Goal: Communication & Community: Answer question/provide support

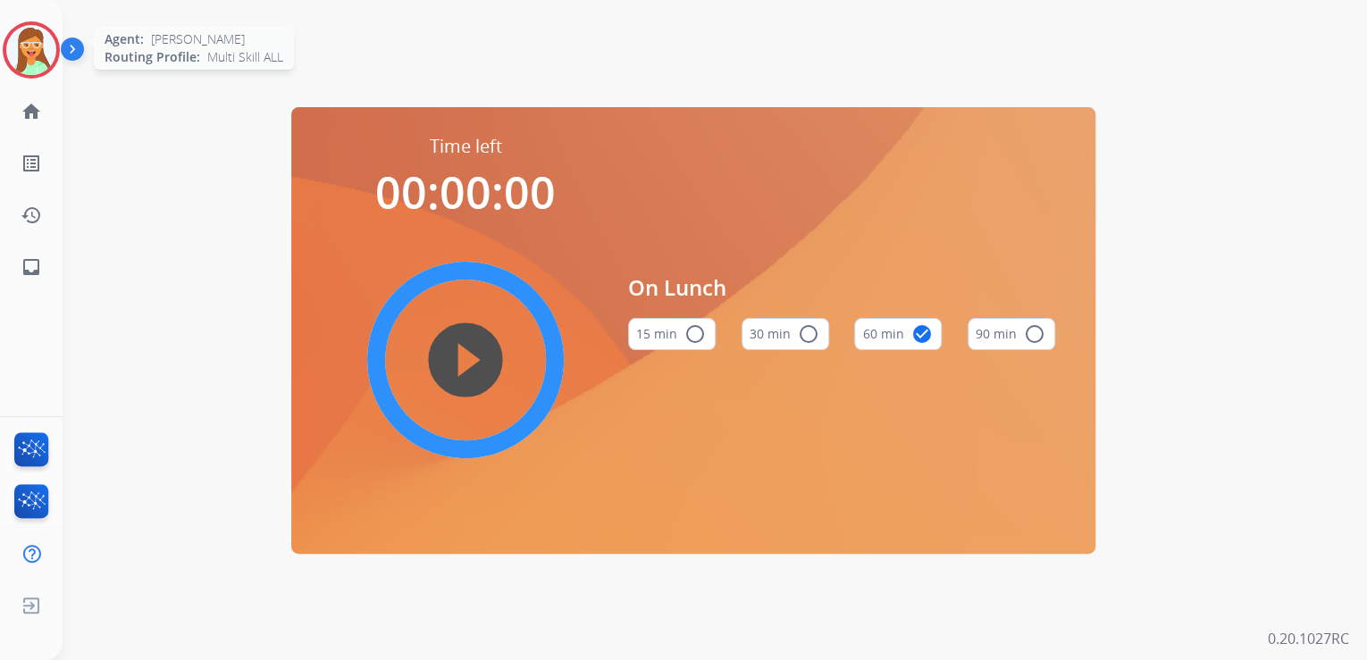
click at [46, 38] on img at bounding box center [31, 50] width 50 height 50
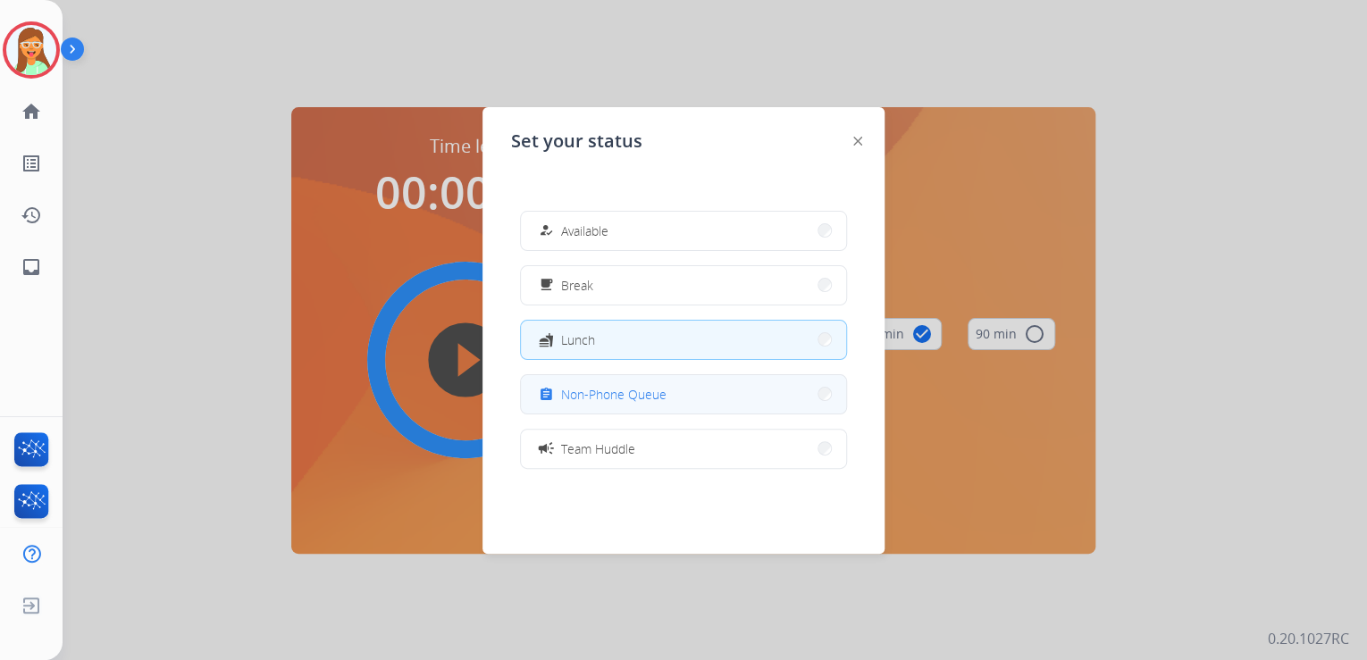
click at [645, 381] on button "assignment Non-Phone Queue" at bounding box center [683, 394] width 325 height 38
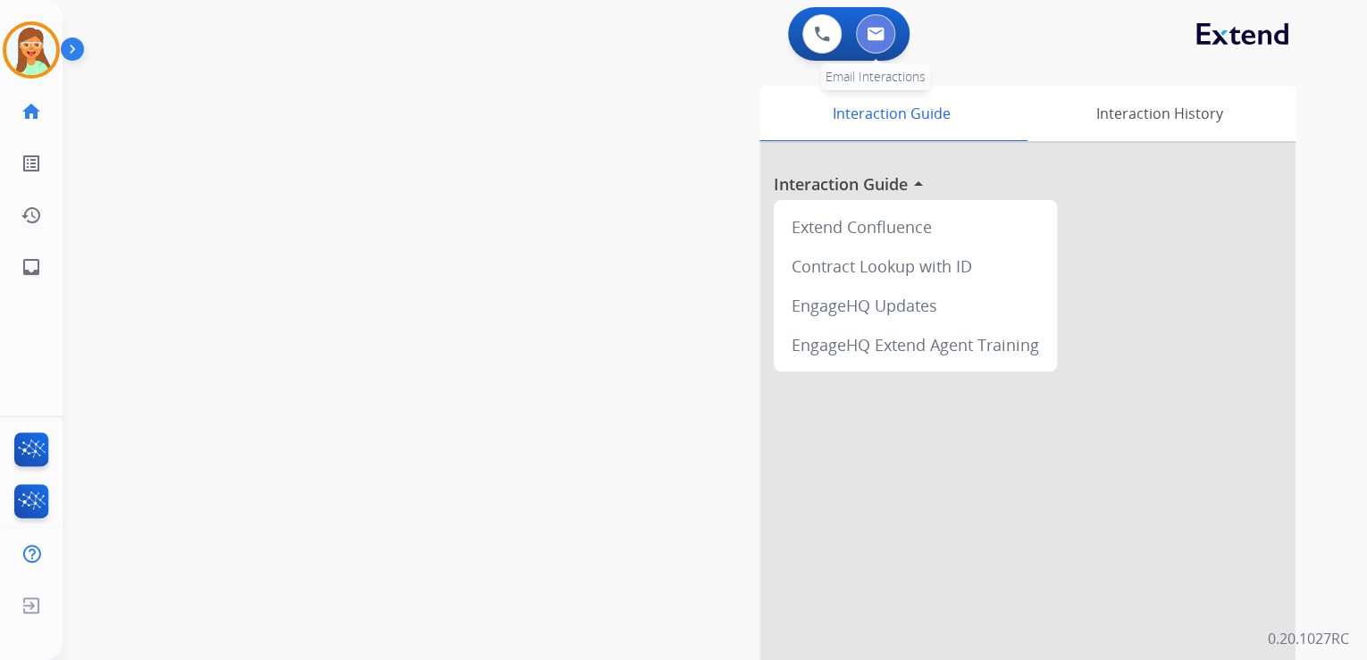
click at [893, 25] on button at bounding box center [875, 33] width 39 height 39
select select "**********"
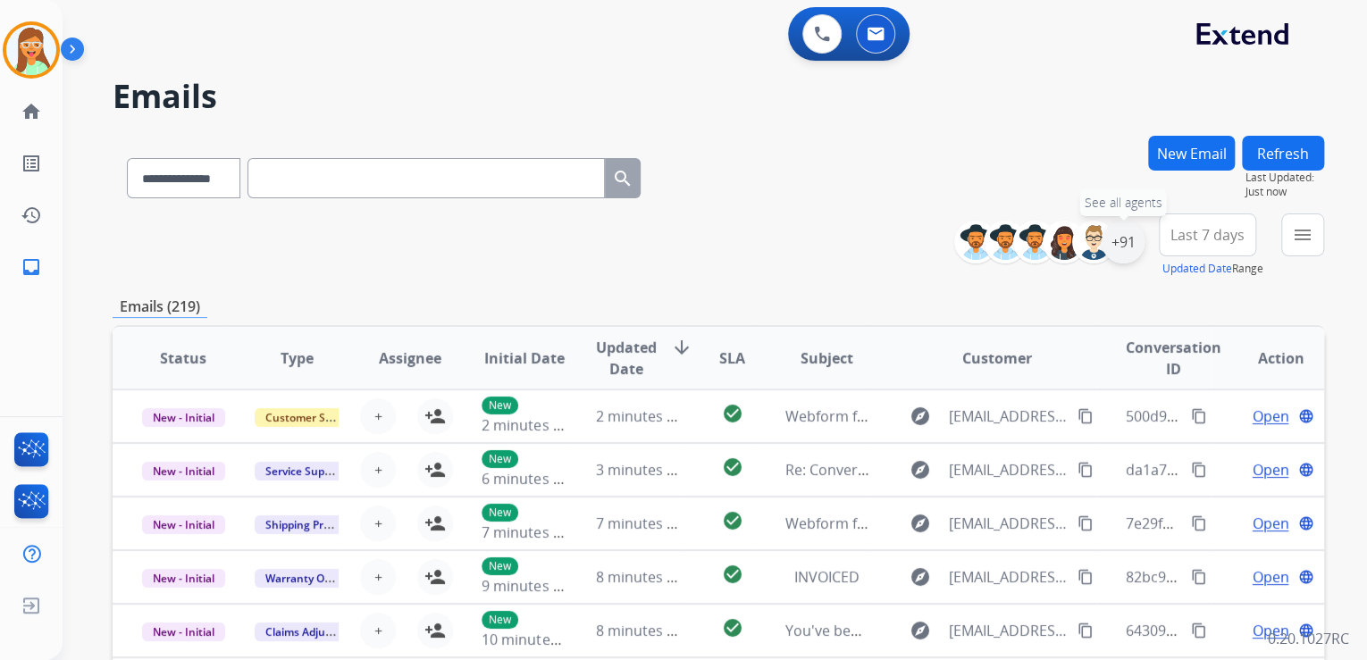
click at [1119, 243] on div "+91" at bounding box center [1123, 242] width 43 height 43
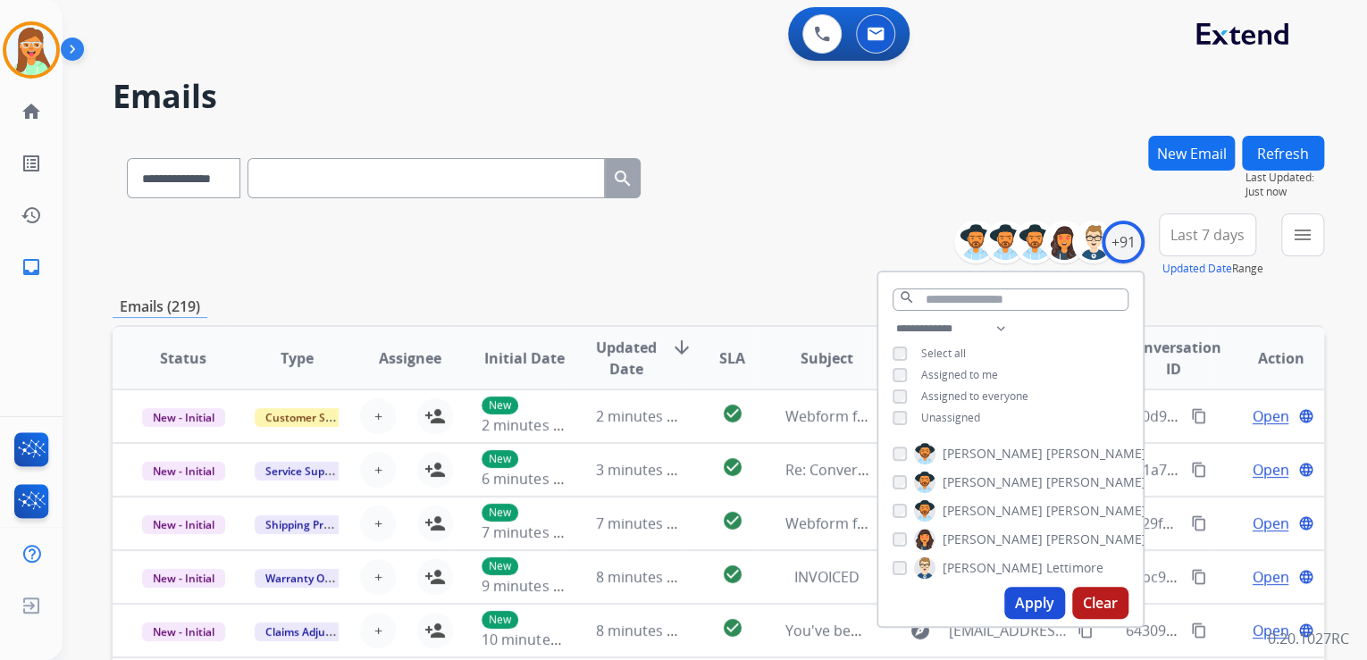
click at [1035, 607] on button "Apply" at bounding box center [1034, 603] width 61 height 32
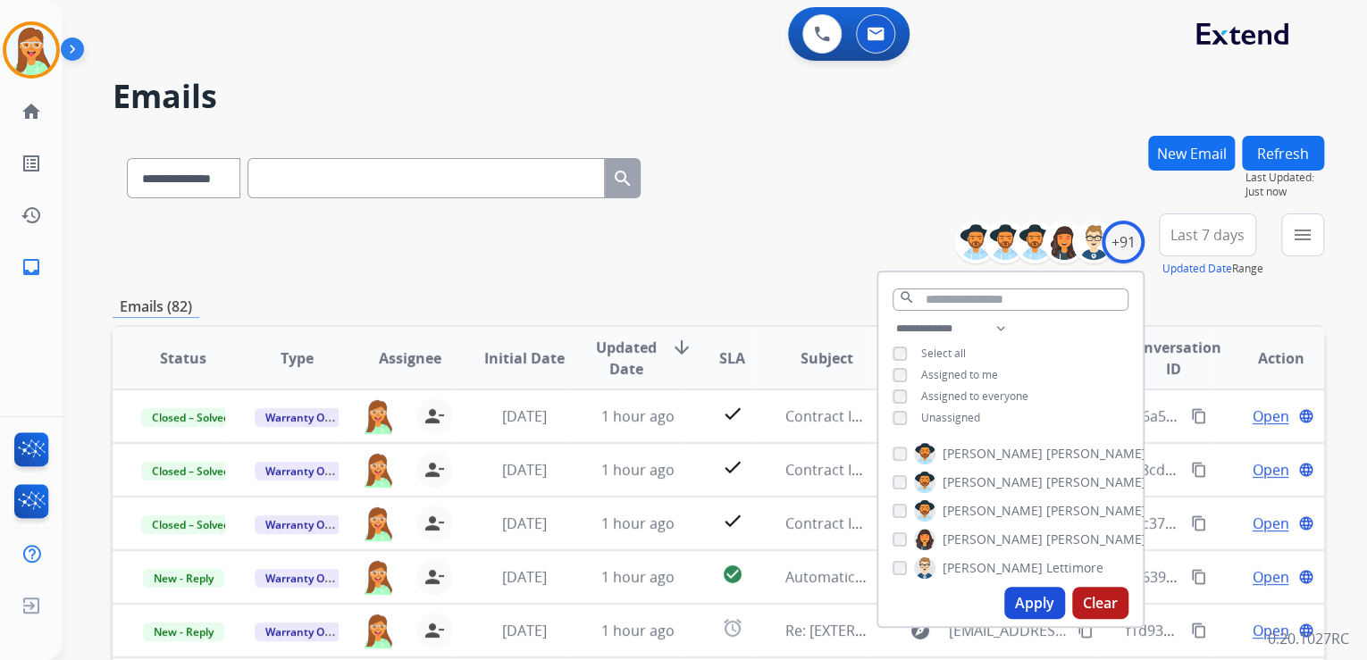
click at [840, 188] on div "**********" at bounding box center [719, 175] width 1212 height 78
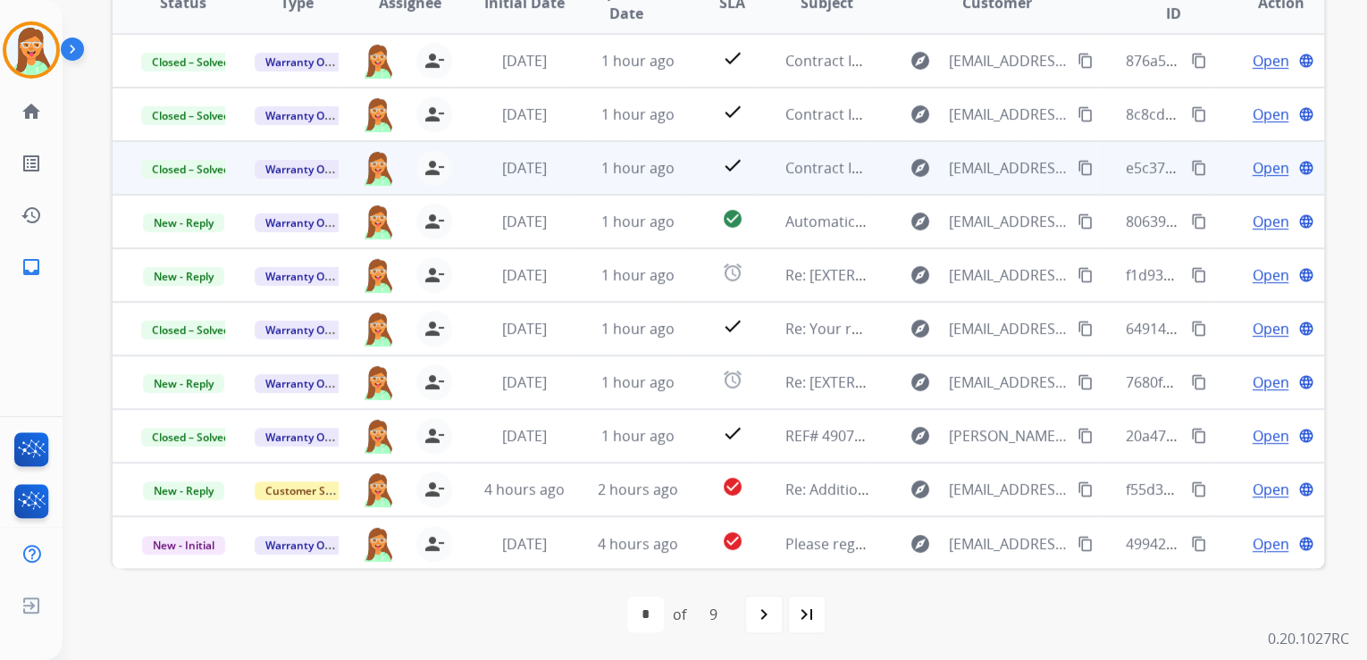
scroll to position [1, 0]
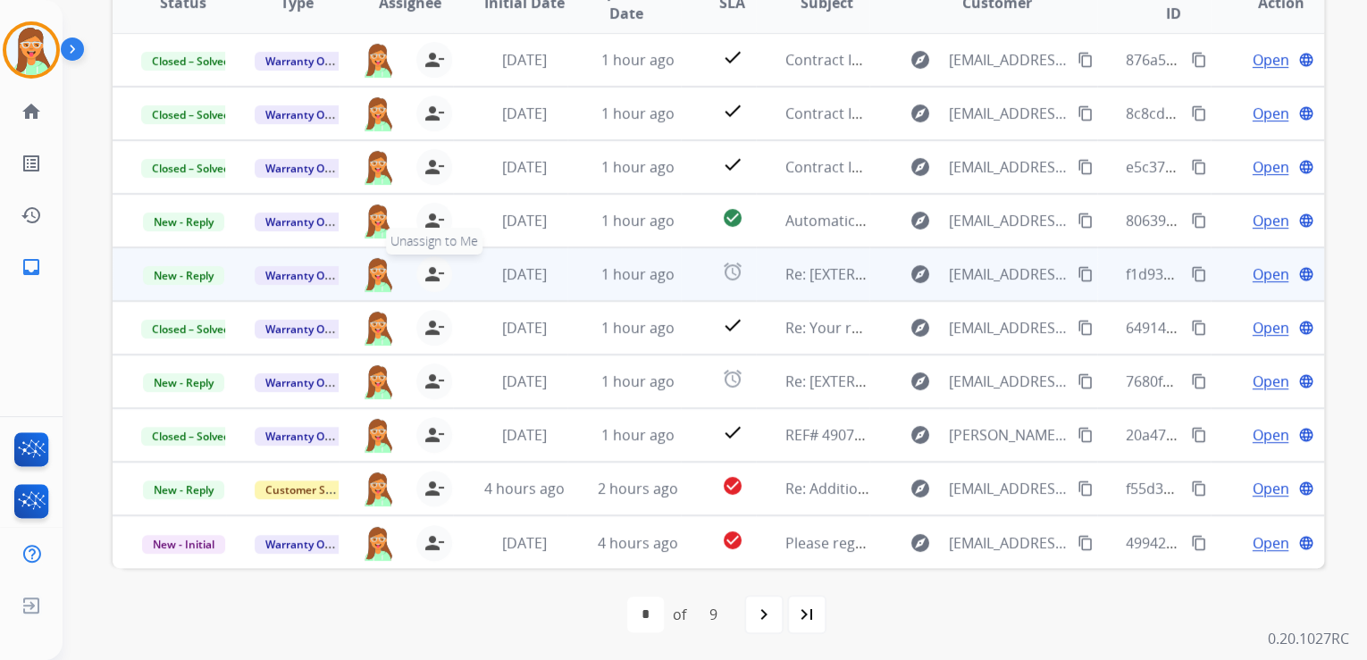
click at [432, 272] on mat-icon "person_remove" at bounding box center [433, 274] width 21 height 21
click at [432, 272] on mat-icon "person_add" at bounding box center [434, 274] width 21 height 21
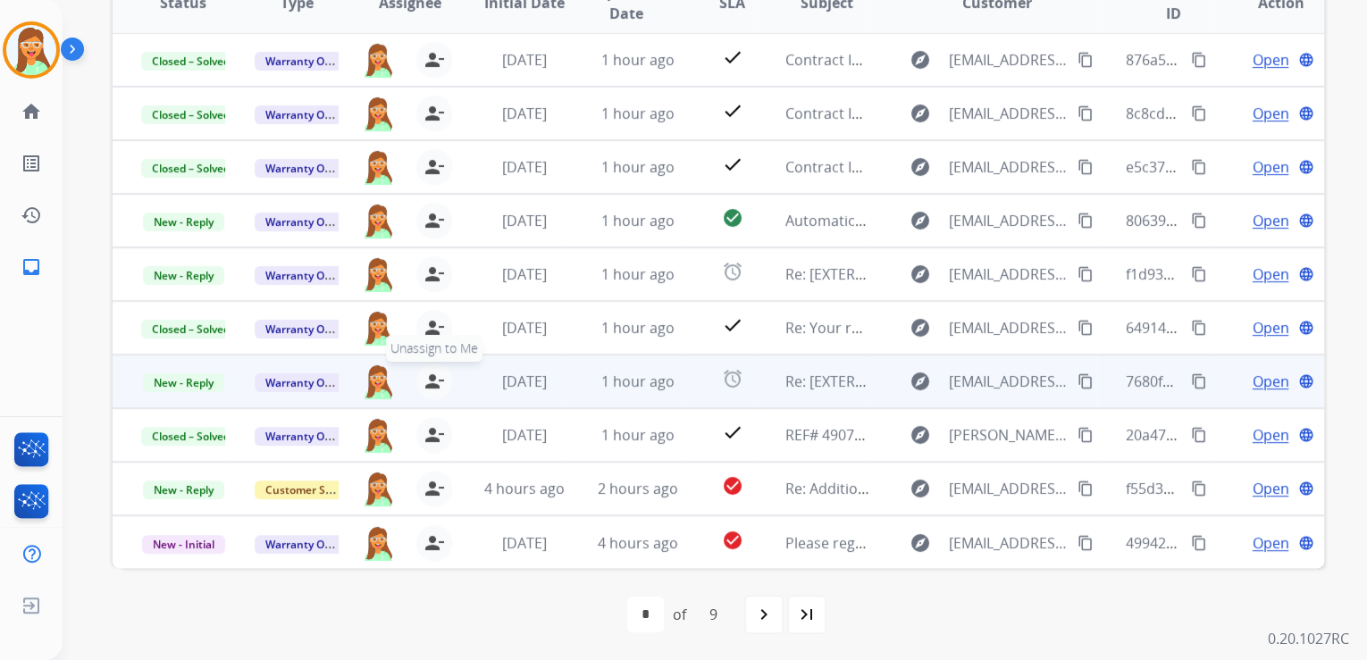
click at [423, 375] on mat-icon "person_remove" at bounding box center [433, 381] width 21 height 21
click at [424, 375] on mat-icon "person_add" at bounding box center [434, 381] width 21 height 21
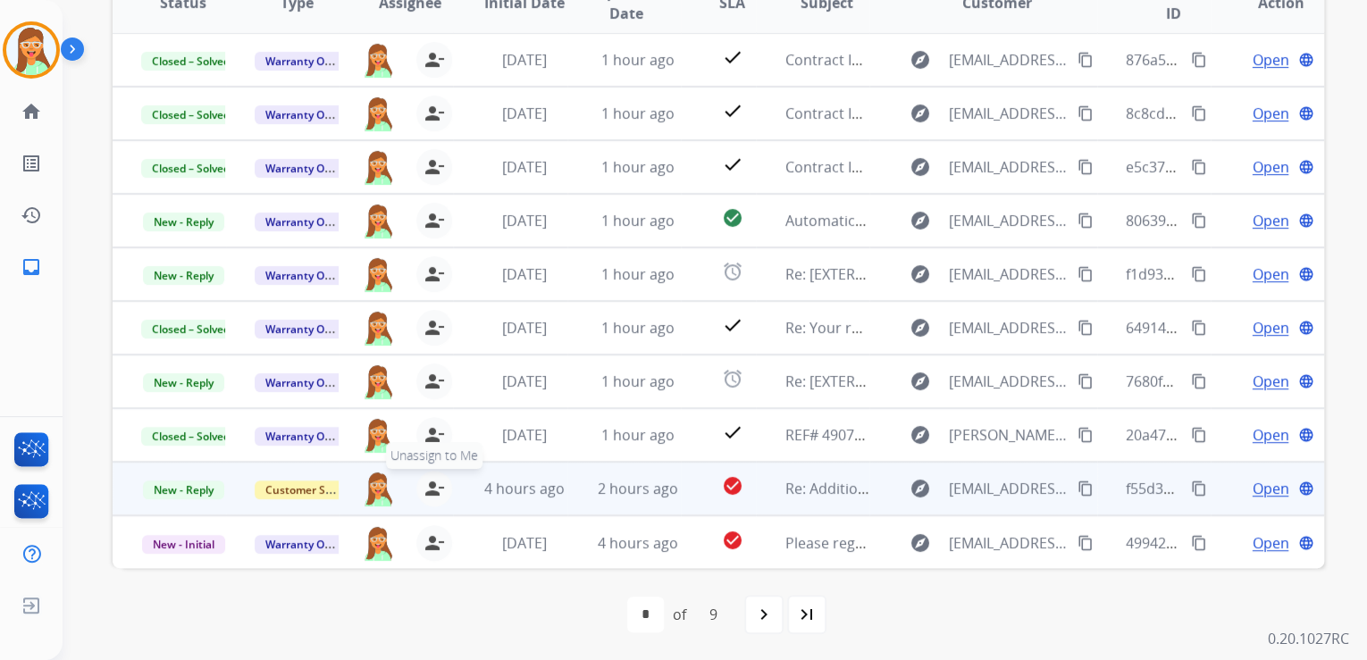
click at [426, 491] on mat-icon "person_remove" at bounding box center [433, 488] width 21 height 21
click at [426, 491] on mat-icon "person_add" at bounding box center [434, 488] width 21 height 21
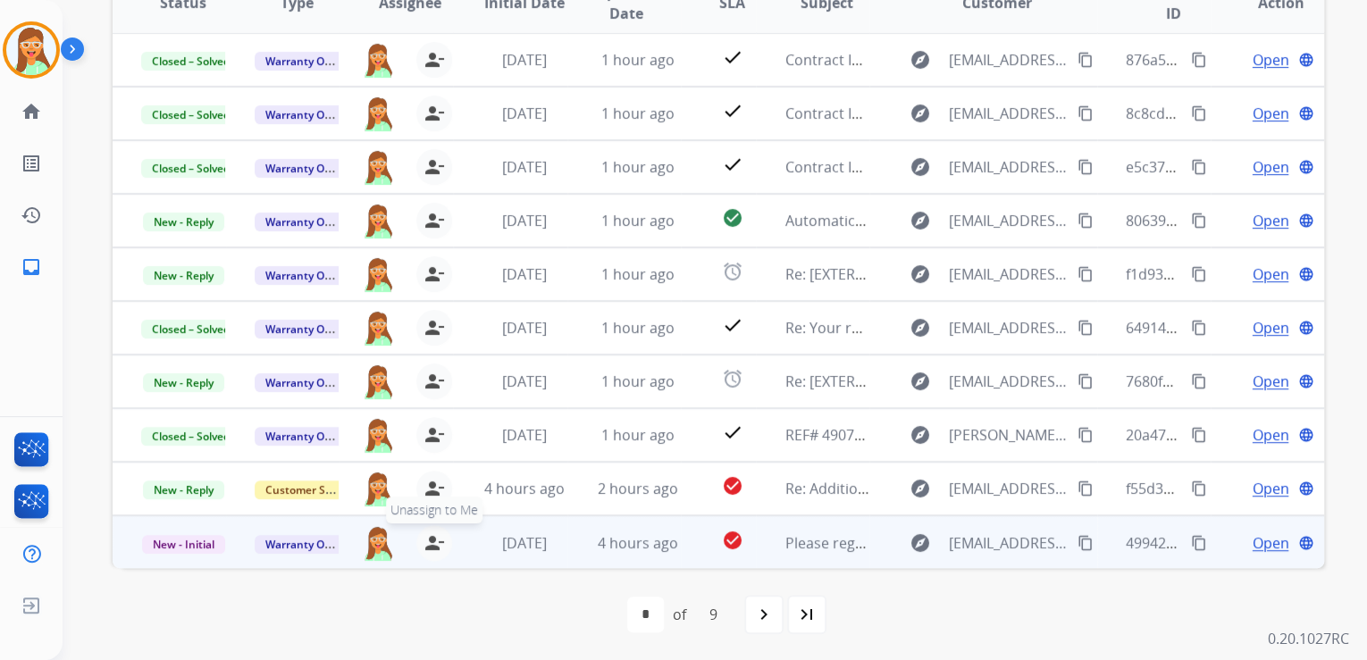
click at [431, 541] on mat-icon "person_remove" at bounding box center [433, 542] width 21 height 21
click at [431, 541] on mat-icon "person_add" at bounding box center [434, 542] width 21 height 21
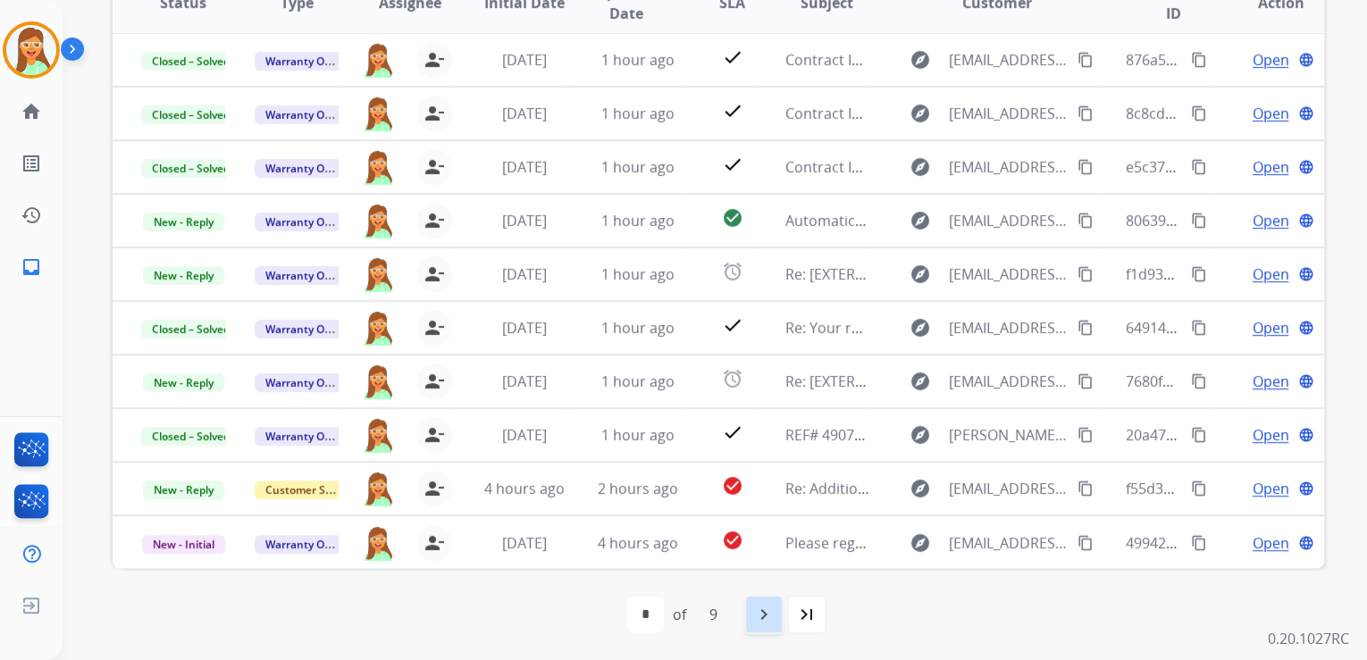
click at [771, 600] on div "navigate_next" at bounding box center [763, 614] width 39 height 39
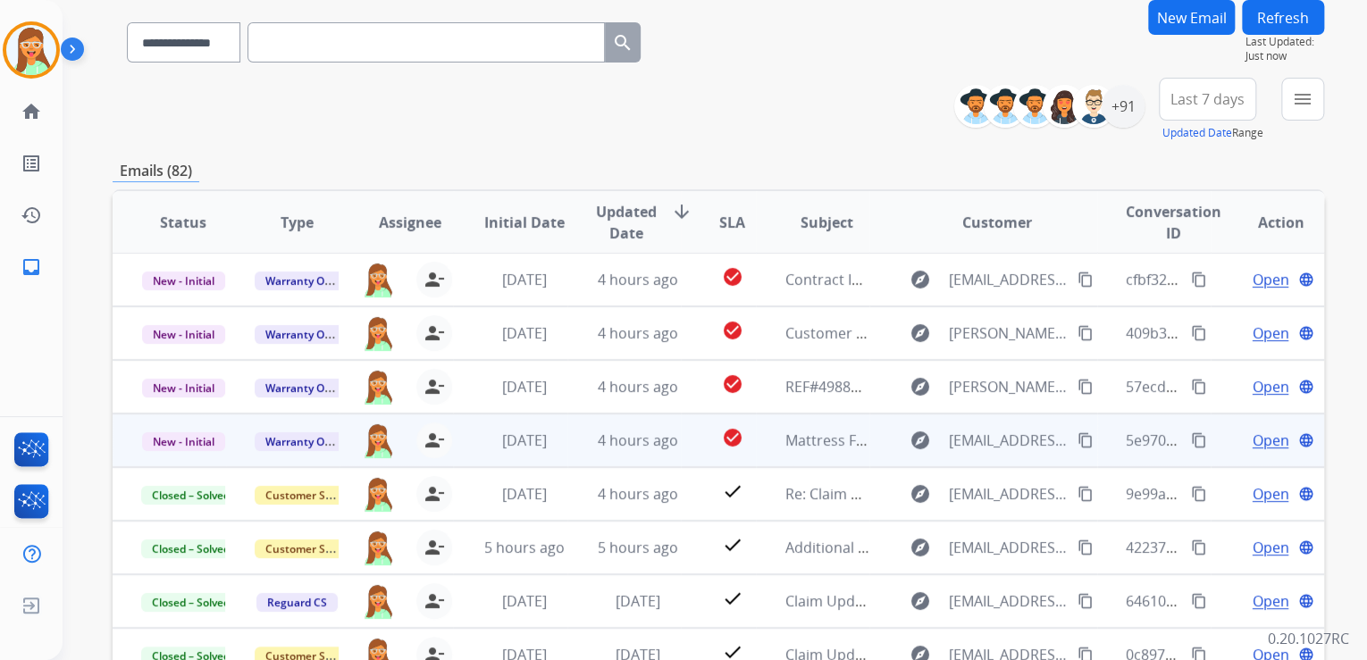
scroll to position [356, 0]
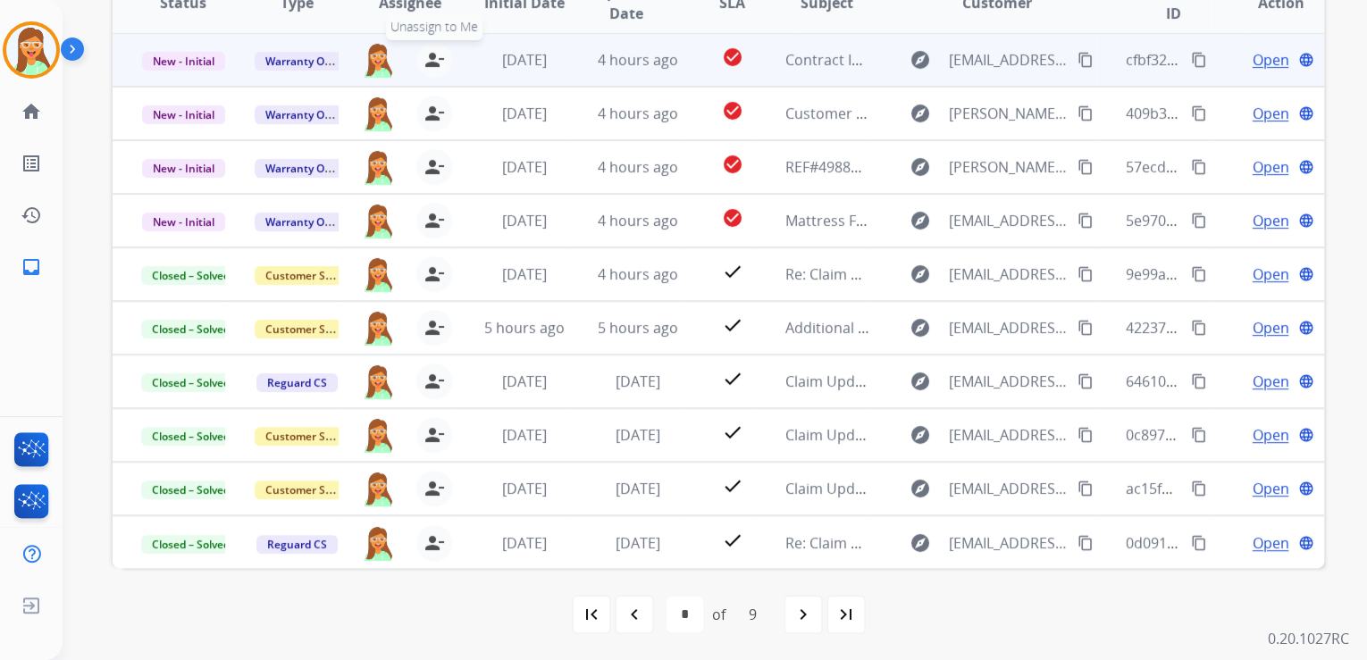
click at [427, 58] on mat-icon "person_remove" at bounding box center [433, 59] width 21 height 21
click at [427, 58] on mat-icon "person_add" at bounding box center [434, 59] width 21 height 21
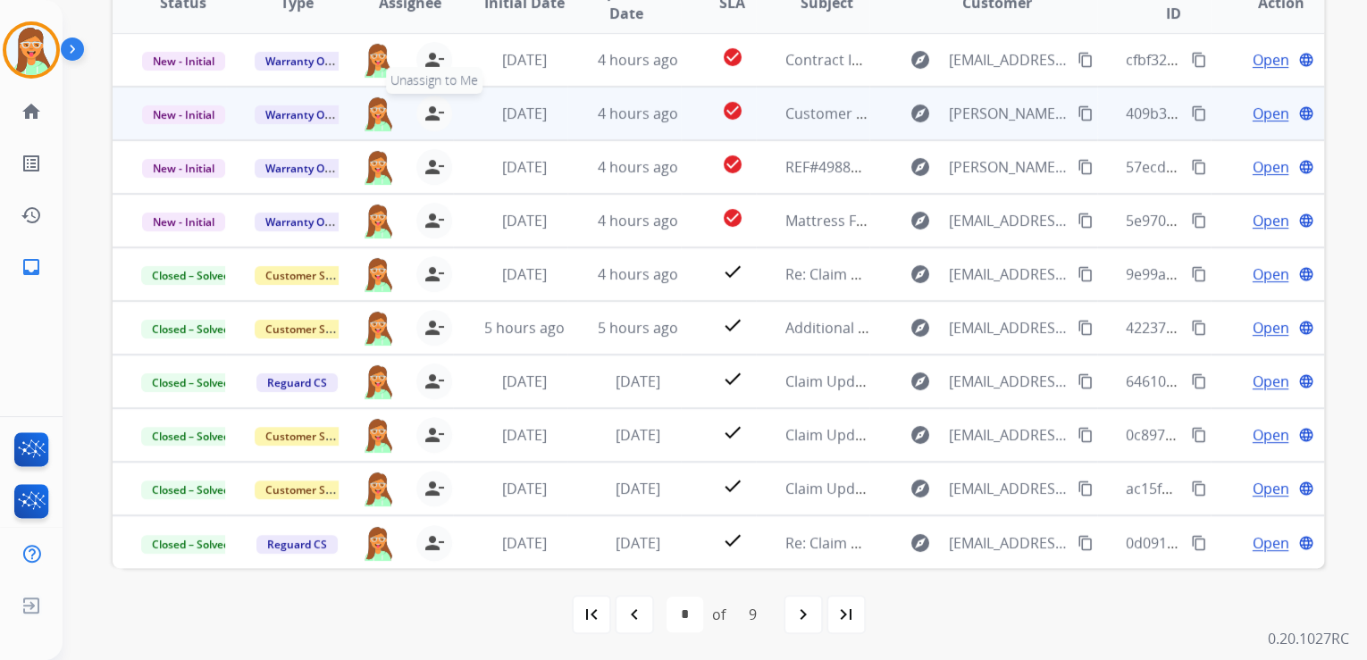
click at [429, 112] on mat-icon "person_remove" at bounding box center [433, 113] width 21 height 21
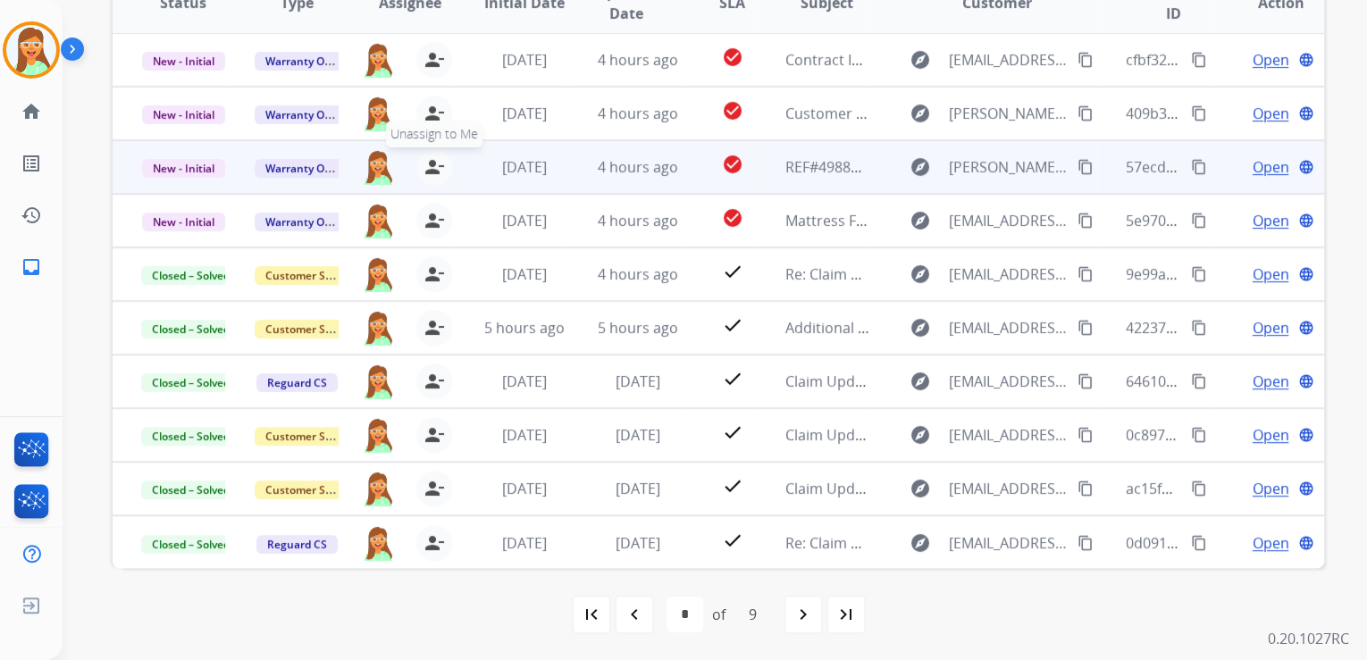
click at [431, 164] on mat-icon "person_remove" at bounding box center [433, 166] width 21 height 21
click at [431, 164] on mat-icon "person_add" at bounding box center [434, 166] width 21 height 21
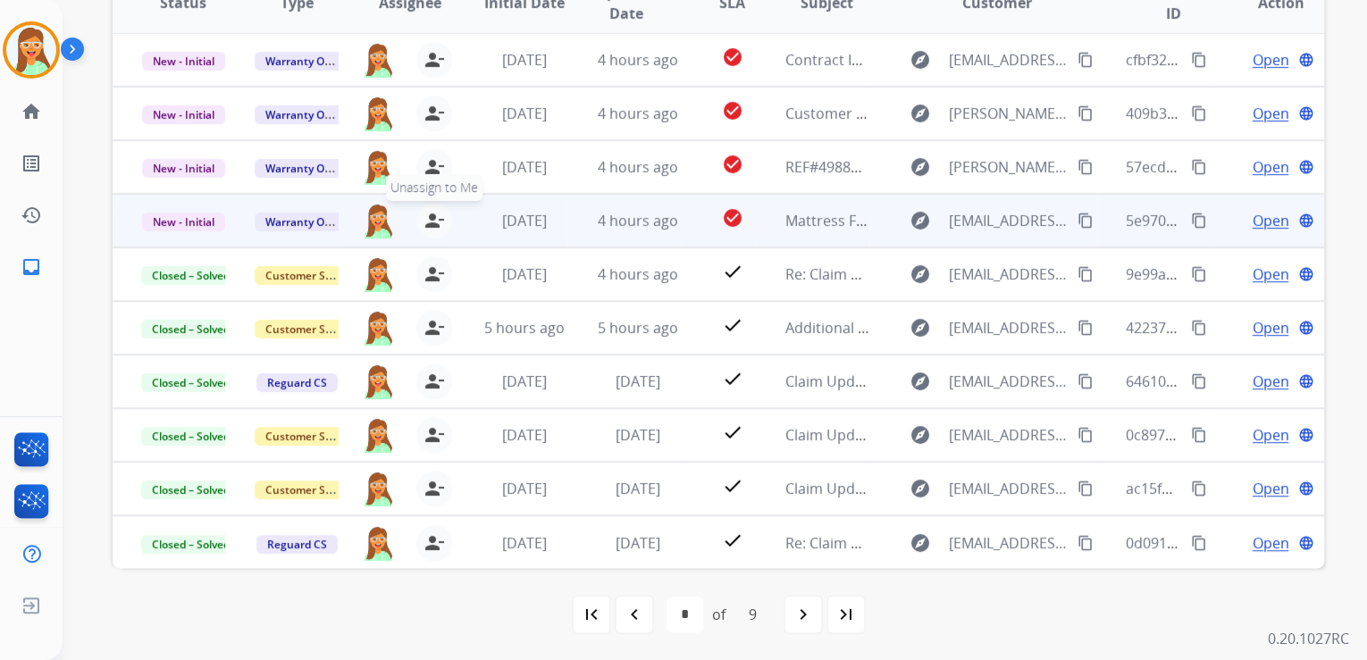
click at [425, 216] on mat-icon "person_remove" at bounding box center [433, 220] width 21 height 21
click at [425, 216] on mat-icon "person_add" at bounding box center [434, 220] width 21 height 21
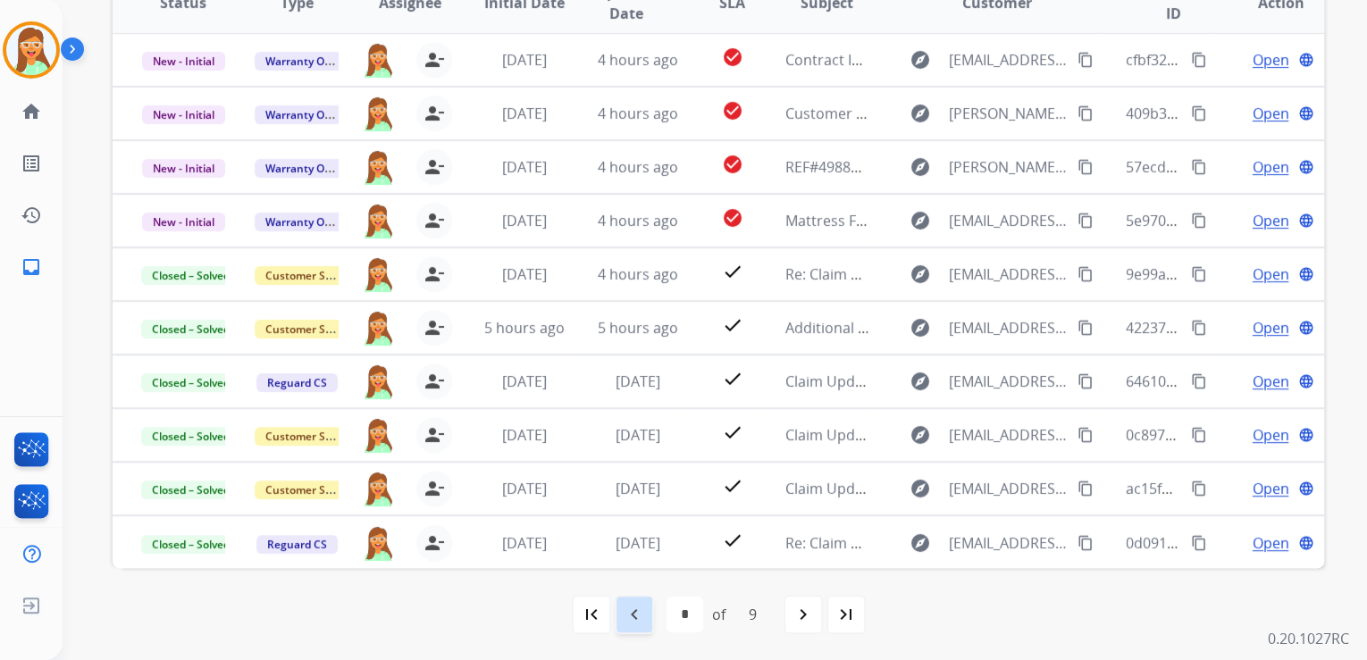
click at [634, 622] on mat-icon "navigate_before" at bounding box center [634, 614] width 21 height 21
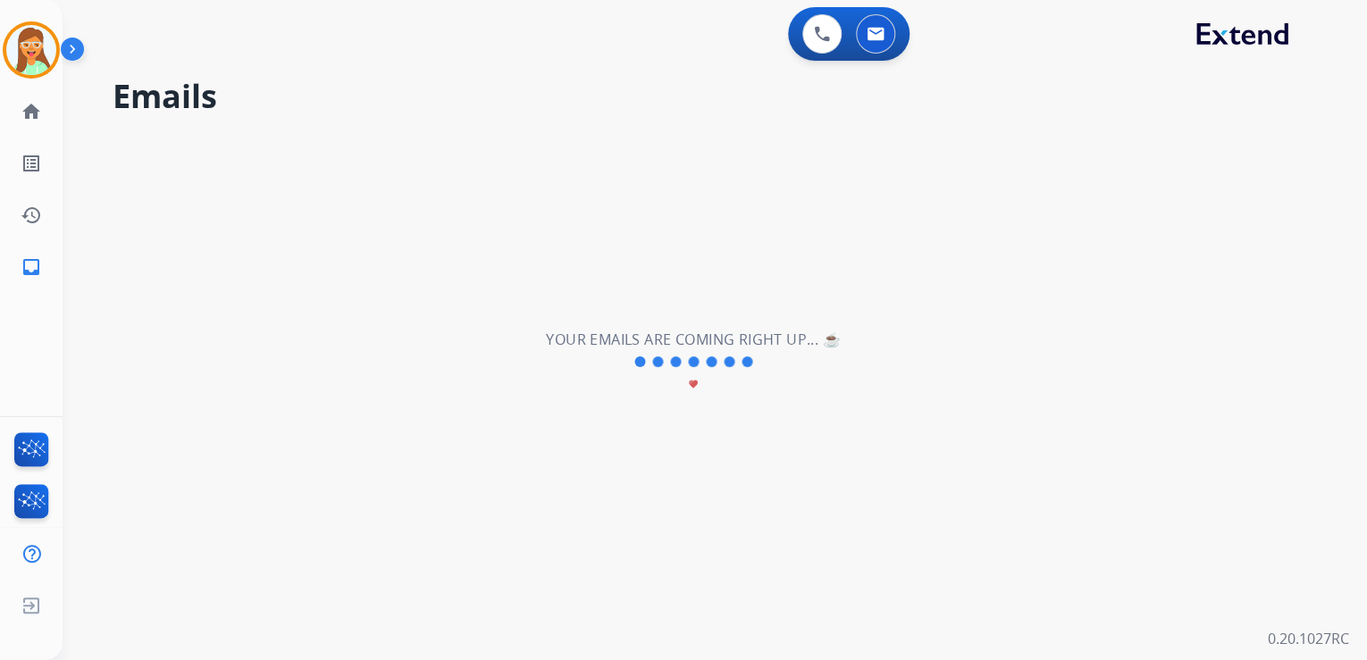
select select "*"
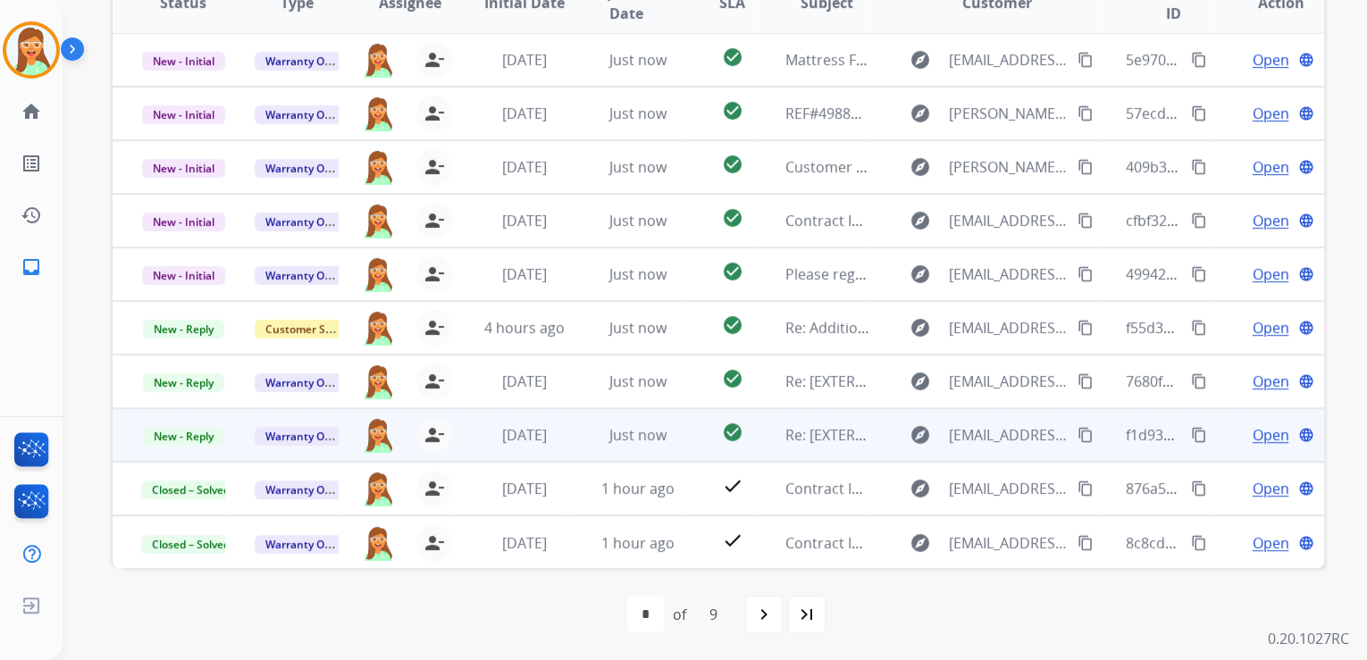
click at [1252, 427] on span "Open" at bounding box center [1270, 434] width 37 height 21
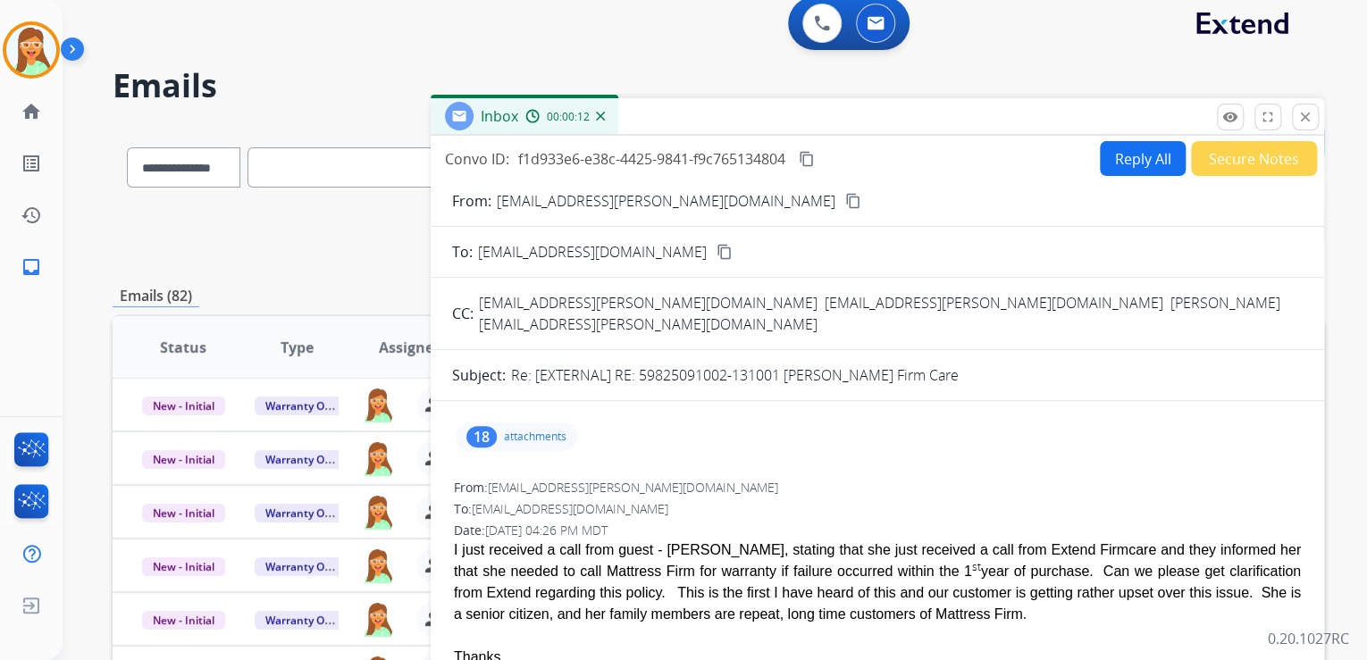
scroll to position [0, 0]
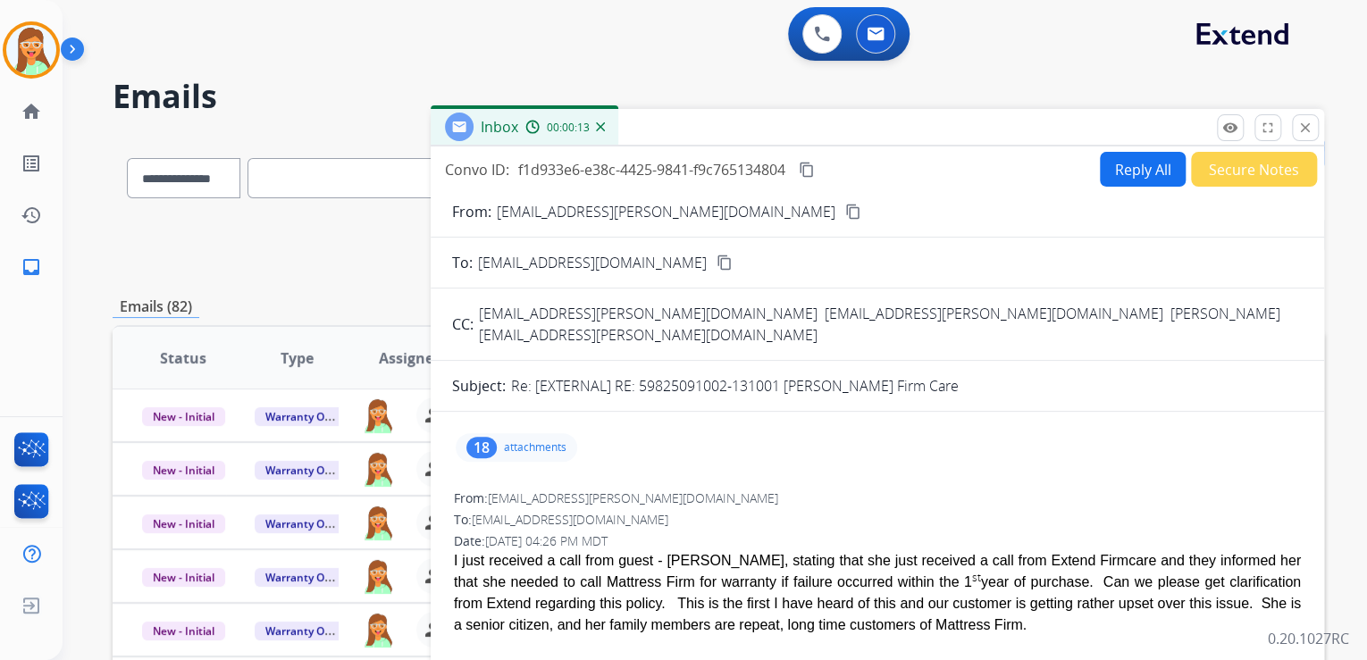
click at [1250, 163] on button "Secure Notes" at bounding box center [1254, 169] width 126 height 35
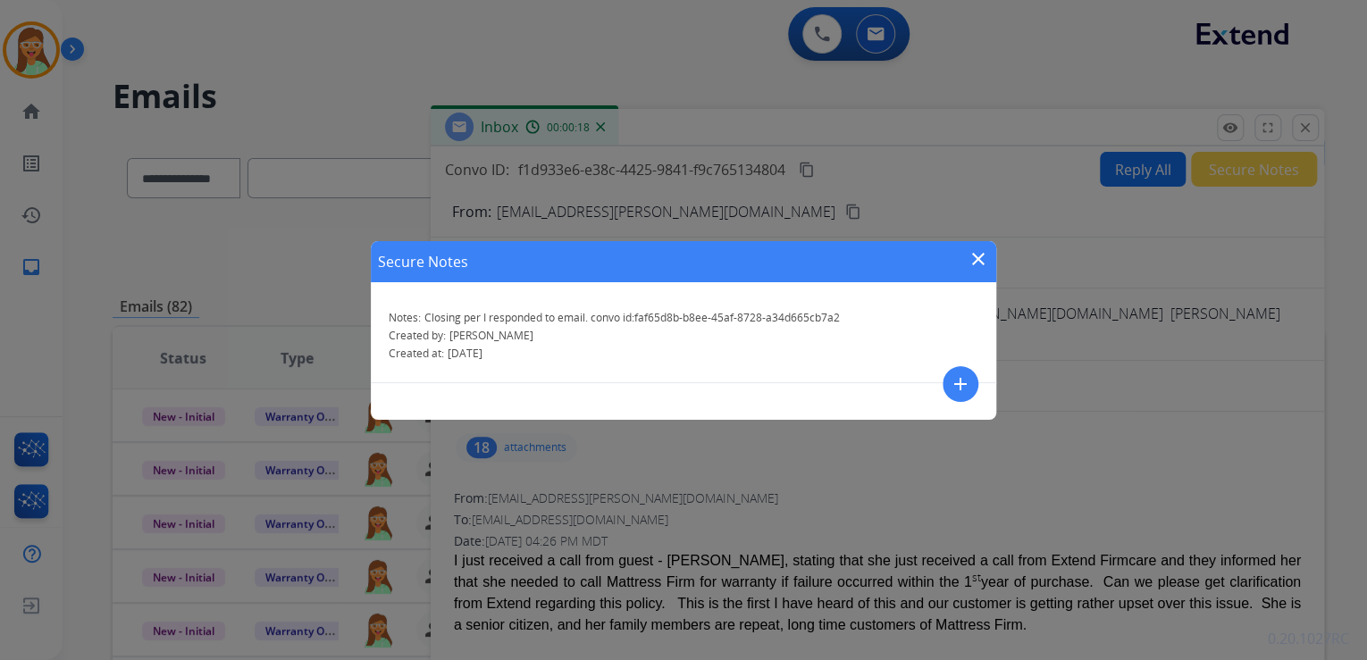
click at [971, 257] on mat-icon "close" at bounding box center [978, 258] width 21 height 21
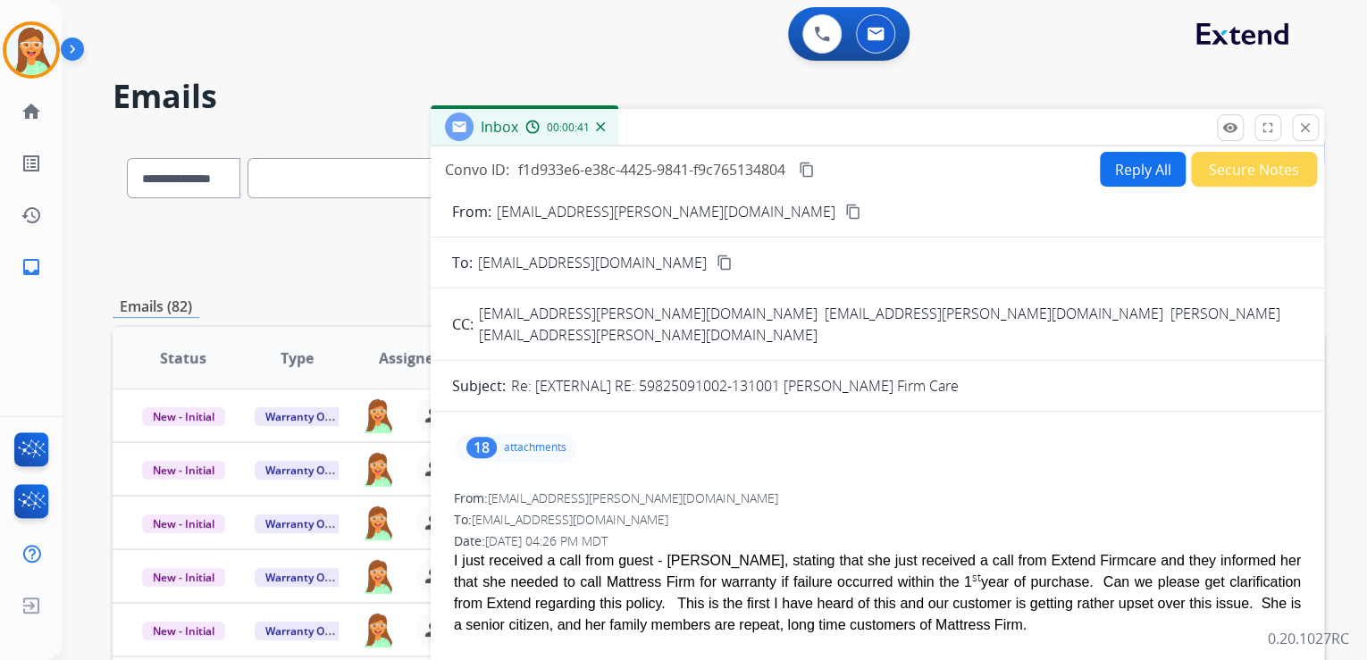
drag, startPoint x: 1310, startPoint y: 129, endPoint x: 1147, endPoint y: 152, distance: 164.3
click at [1310, 129] on mat-icon "close" at bounding box center [1305, 128] width 16 height 16
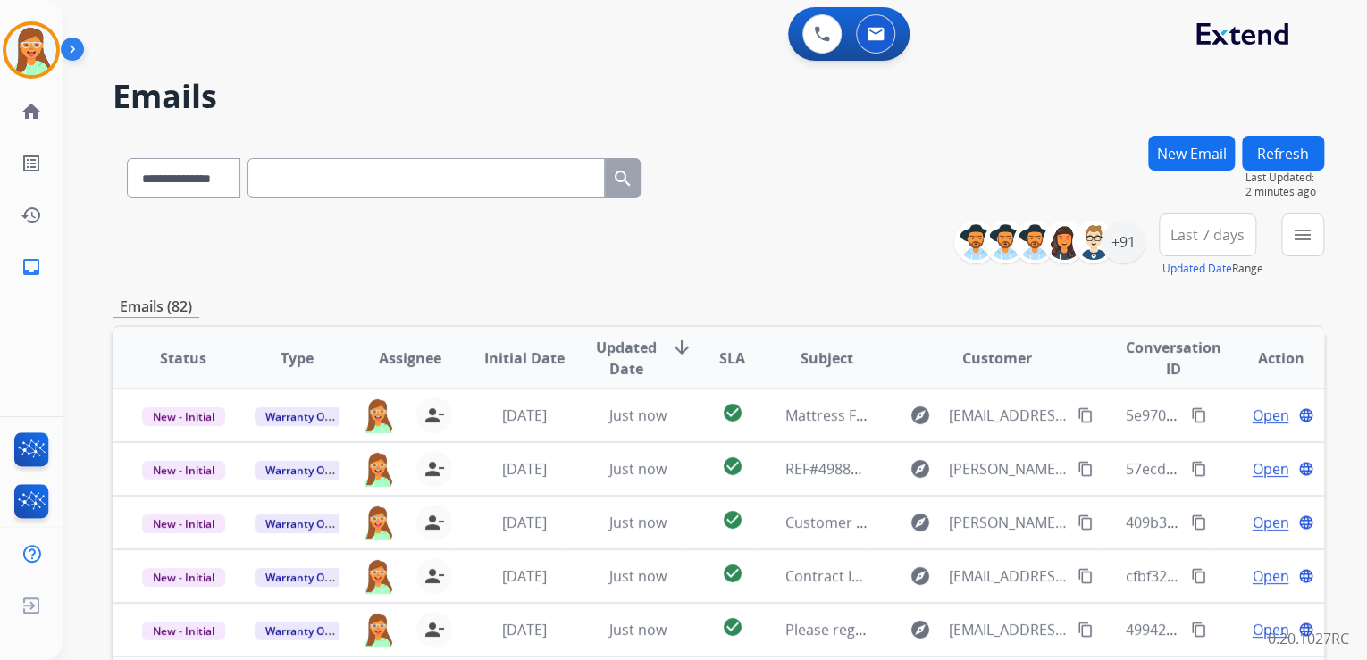
scroll to position [286, 0]
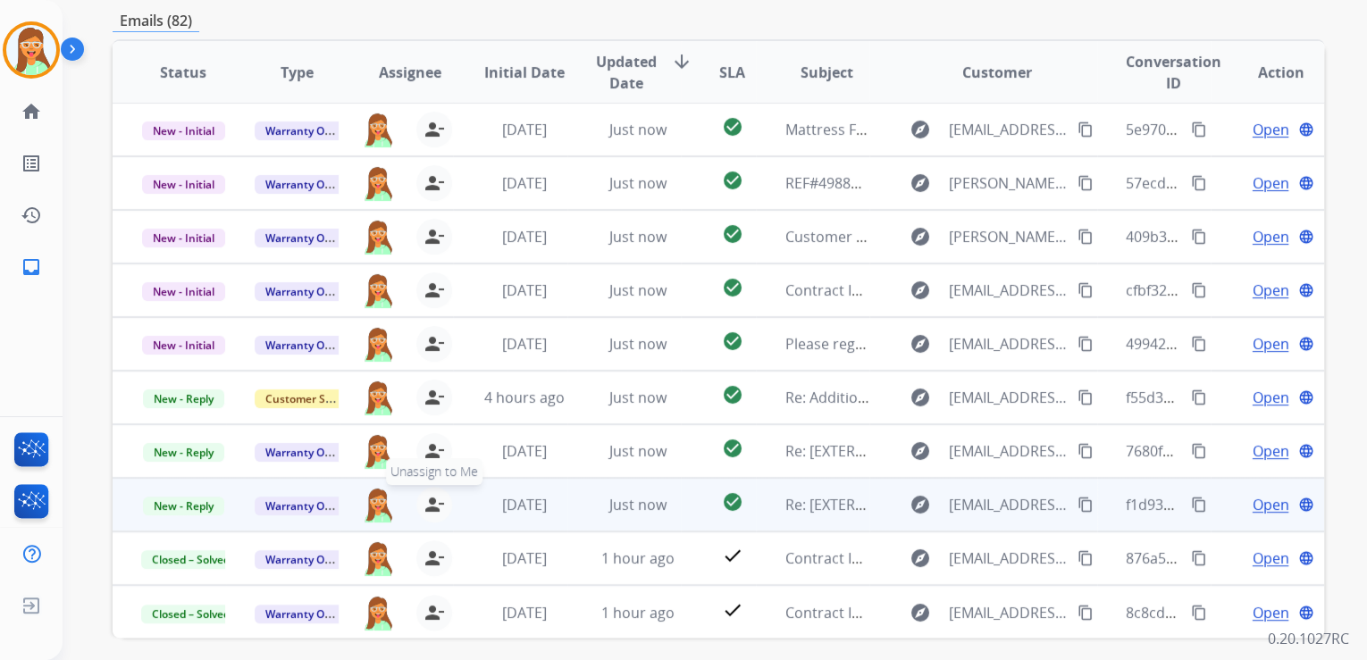
click at [426, 507] on mat-icon "person_remove" at bounding box center [433, 504] width 21 height 21
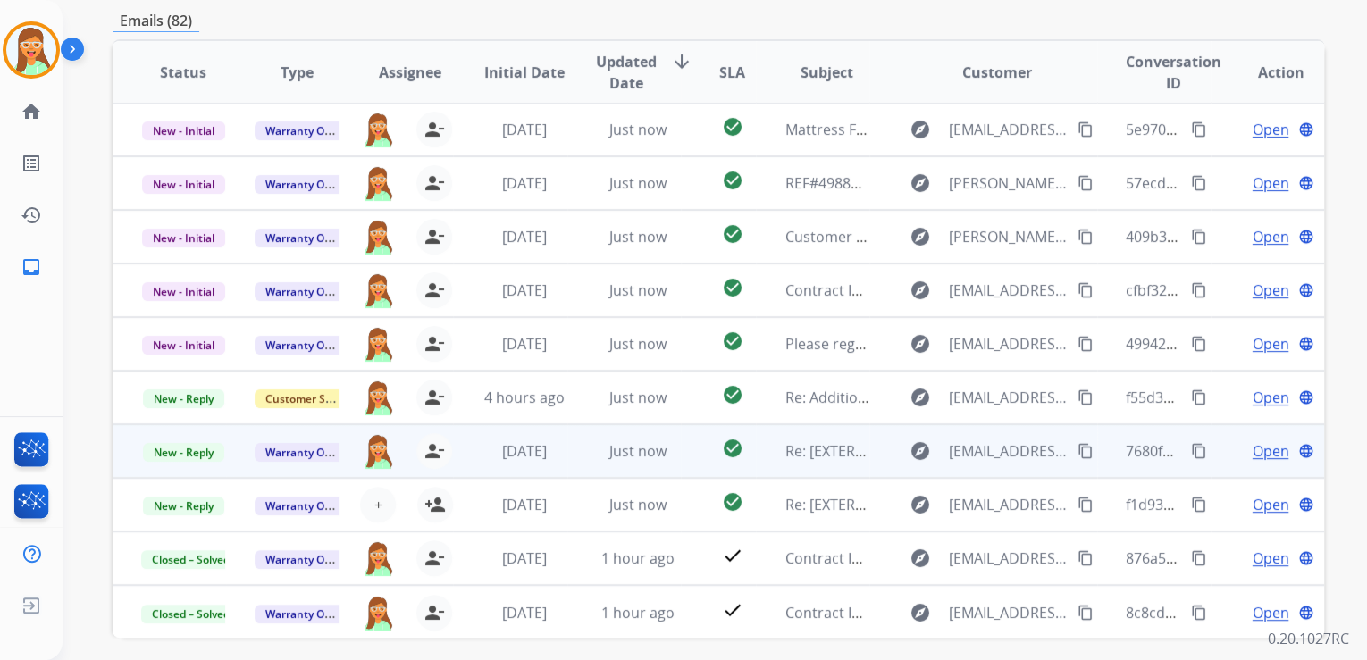
click at [1252, 446] on span "Open" at bounding box center [1270, 450] width 37 height 21
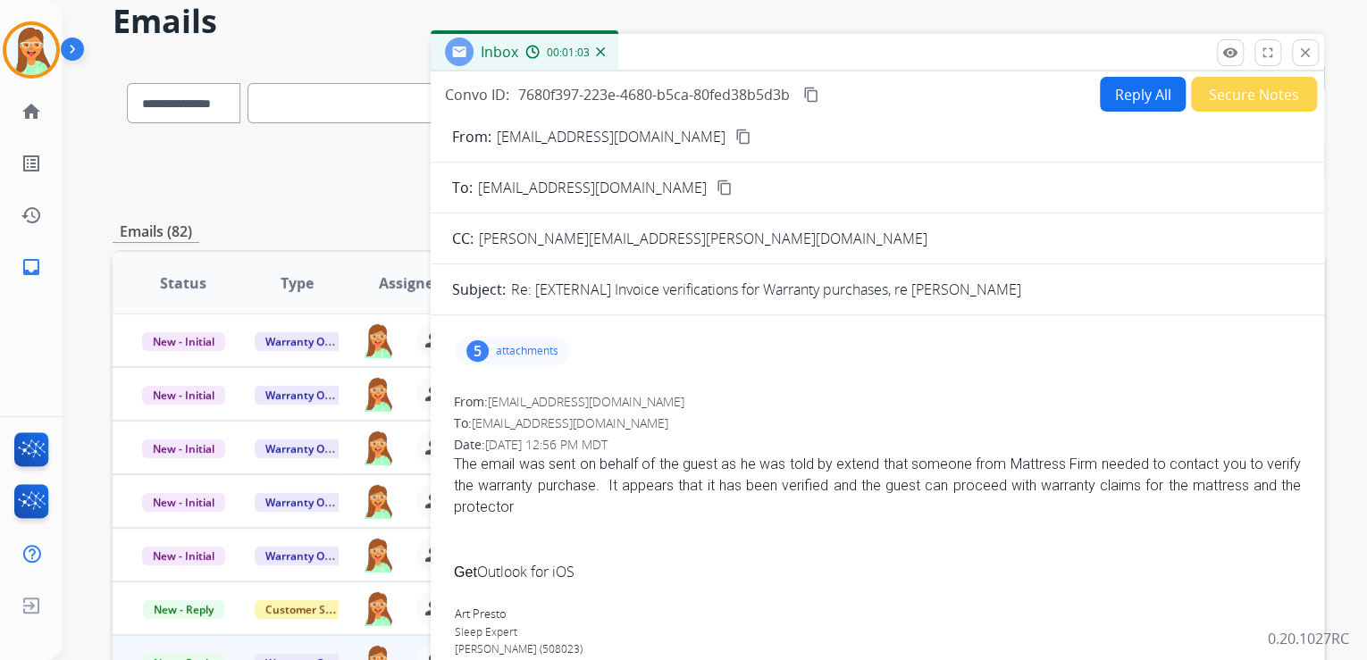
scroll to position [0, 0]
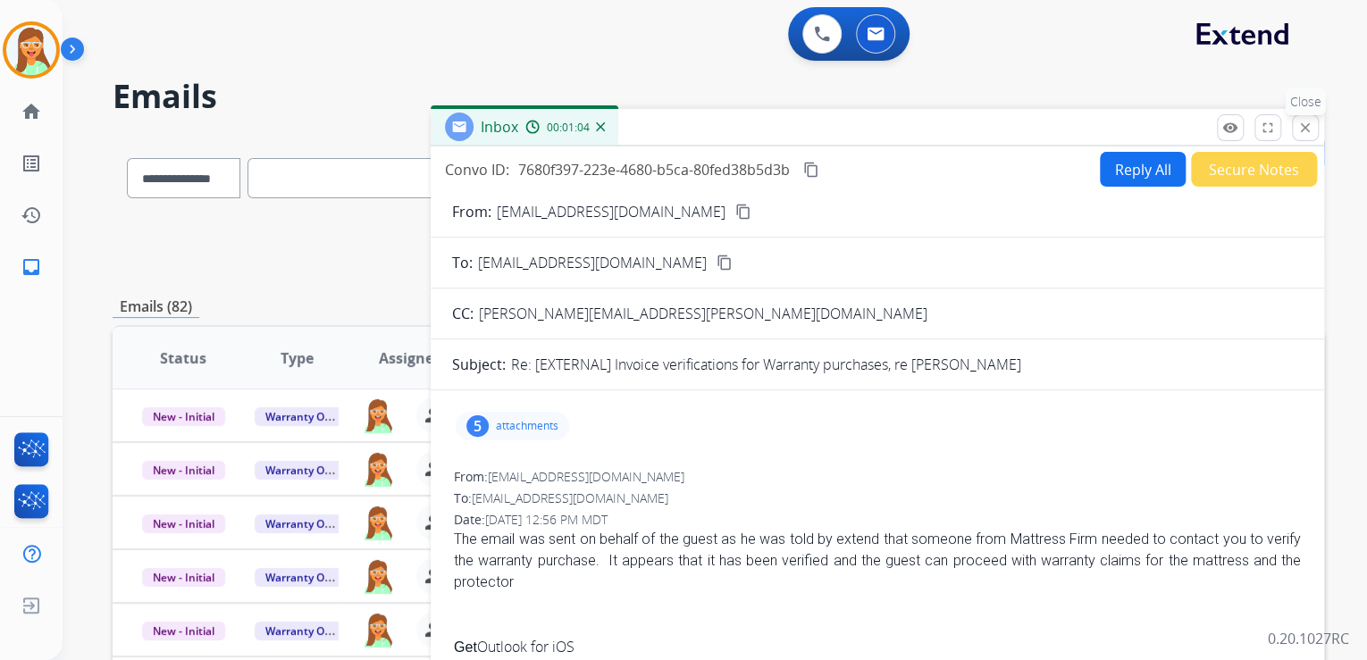
click at [1312, 128] on mat-icon "close" at bounding box center [1305, 128] width 16 height 16
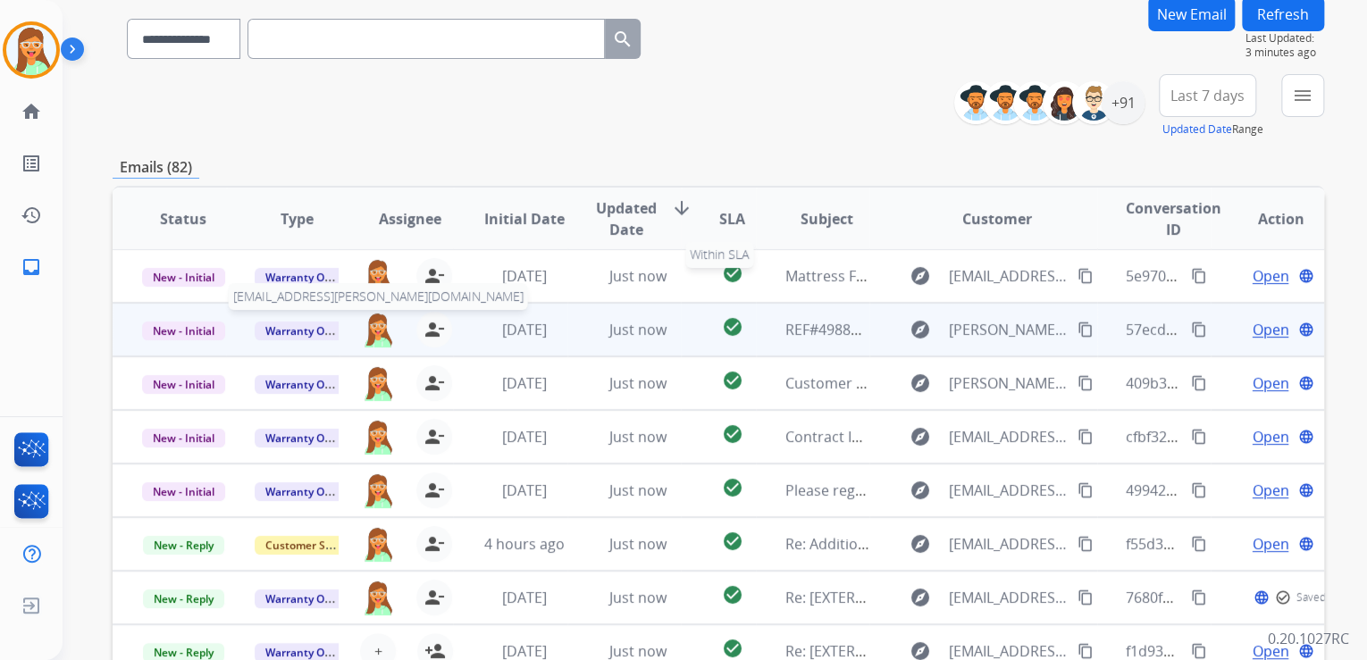
scroll to position [286, 0]
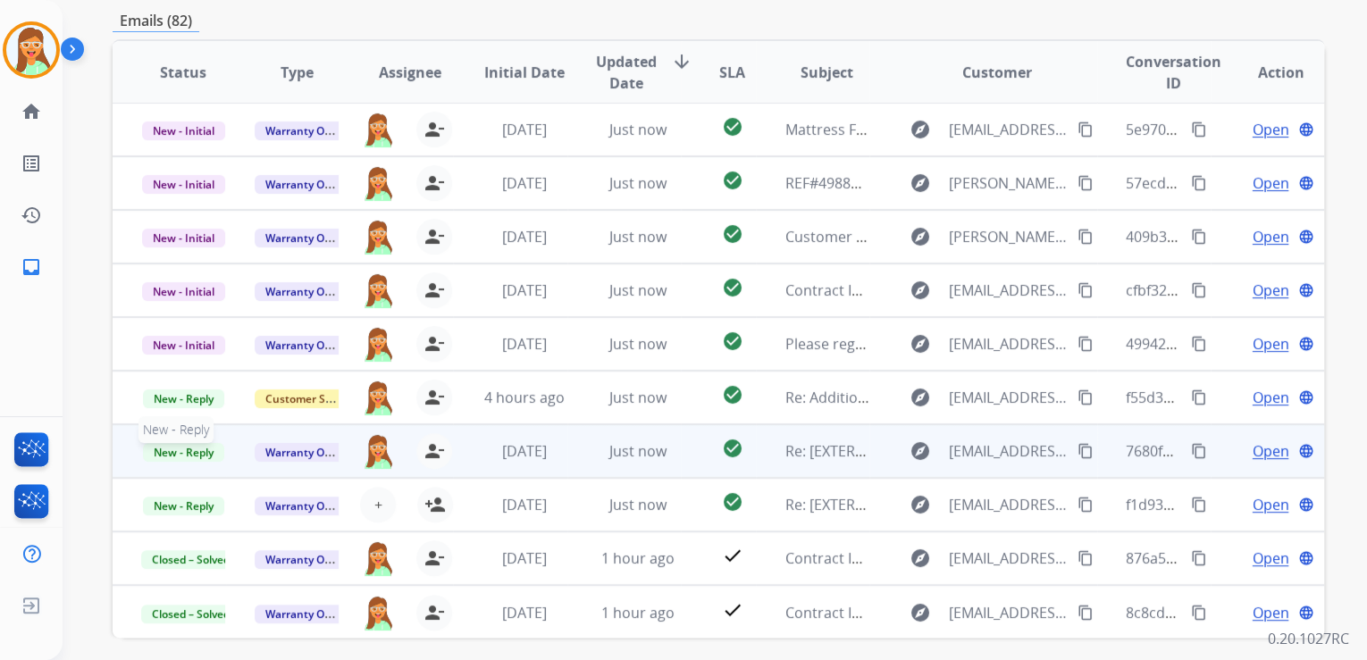
click at [164, 447] on span "New - Reply" at bounding box center [183, 452] width 81 height 19
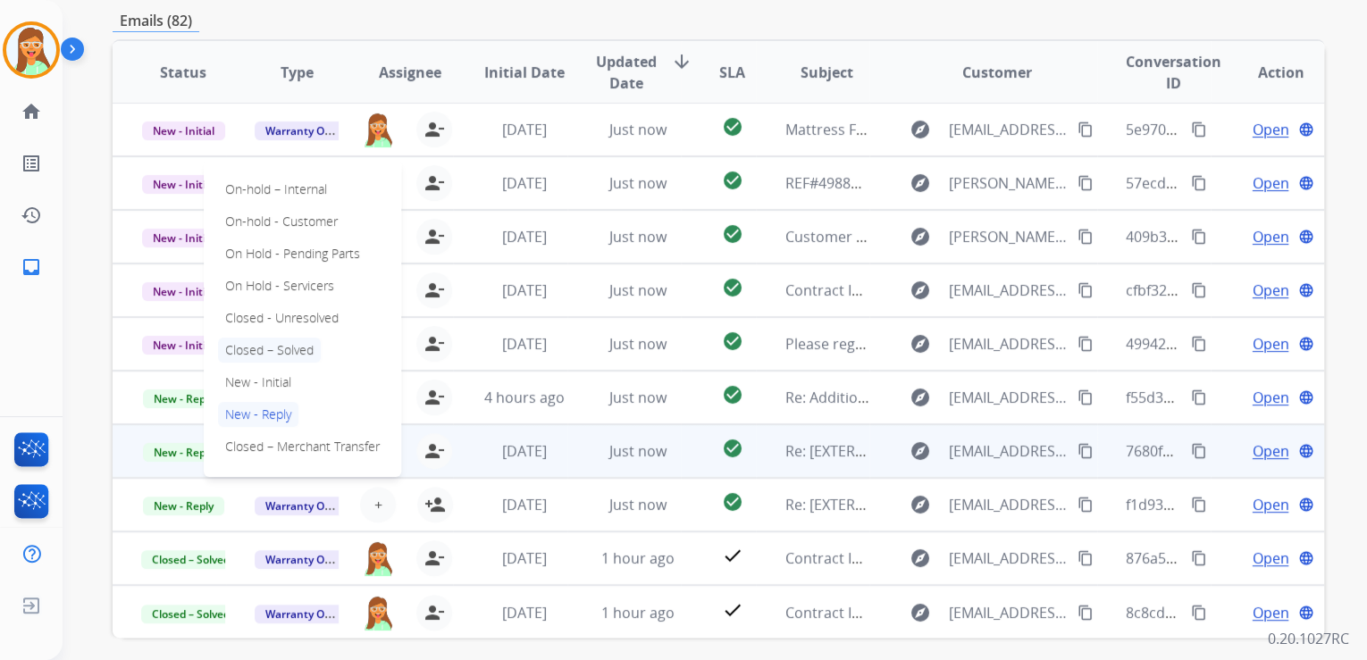
click at [291, 348] on p "Closed – Solved" at bounding box center [269, 350] width 103 height 25
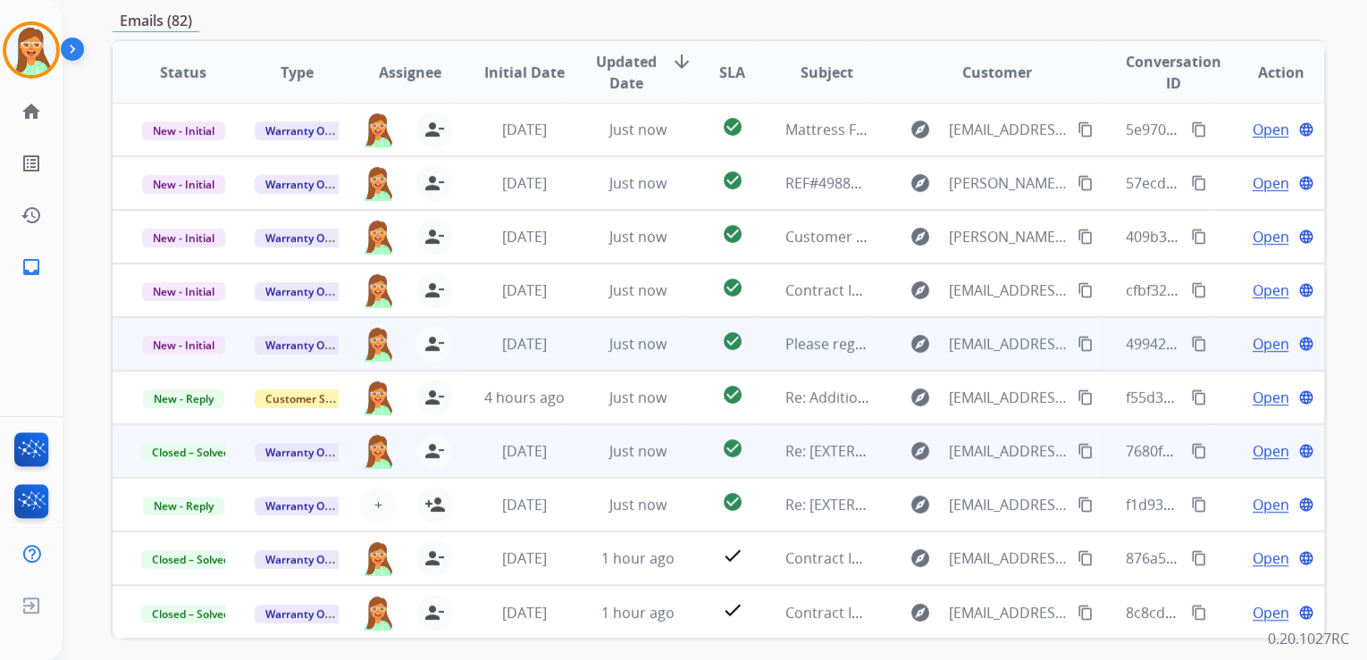
click at [1253, 341] on span "Open" at bounding box center [1270, 343] width 37 height 21
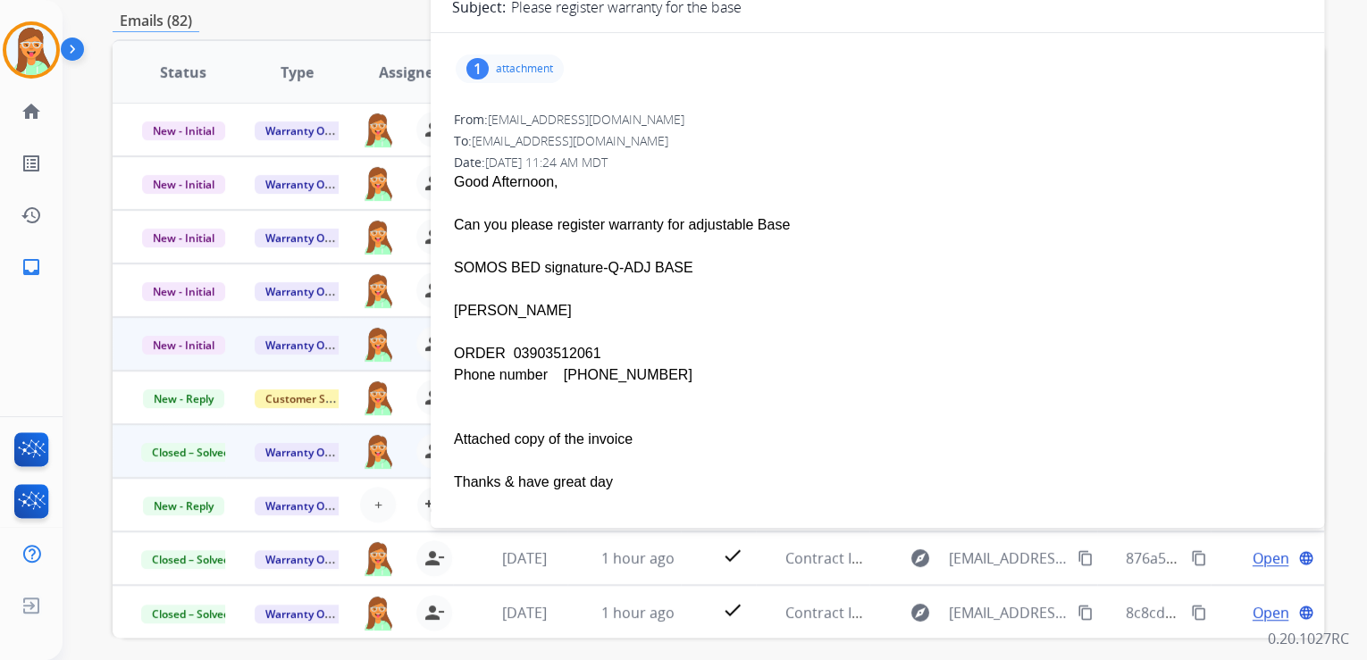
scroll to position [0, 0]
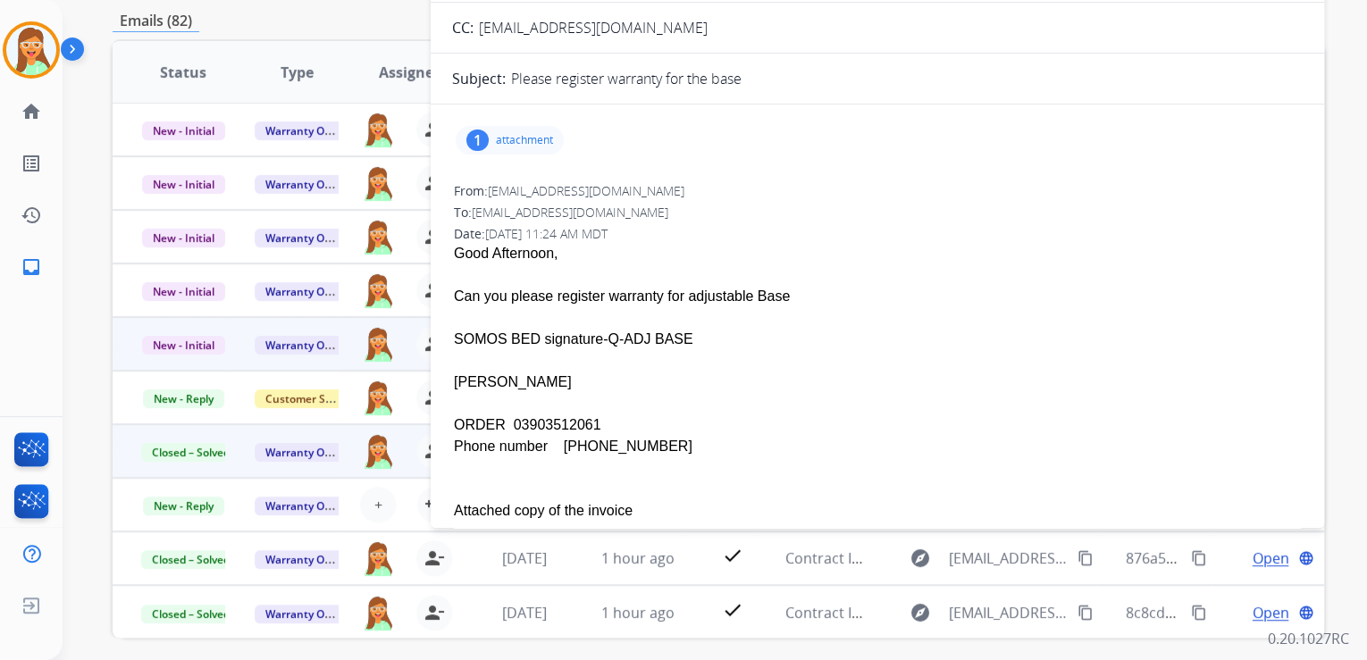
click at [519, 141] on p "attachment" at bounding box center [524, 140] width 57 height 14
click at [808, 172] on button "download" at bounding box center [811, 182] width 21 height 21
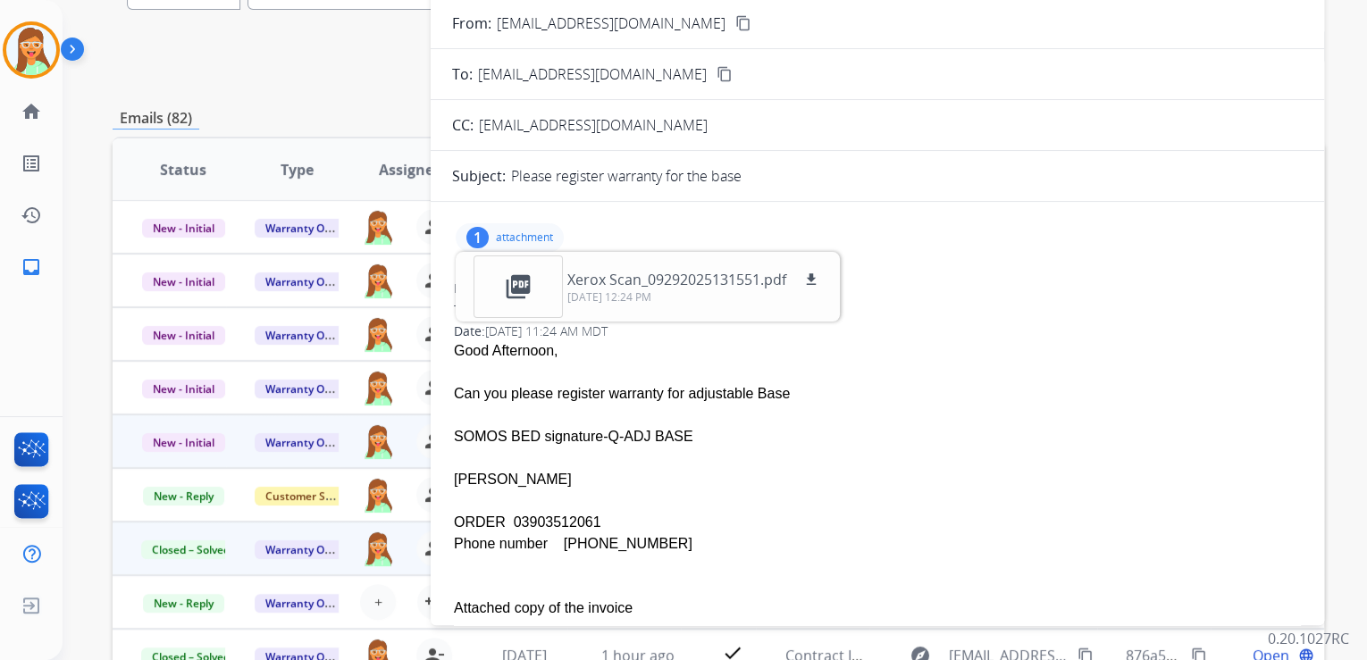
scroll to position [71, 0]
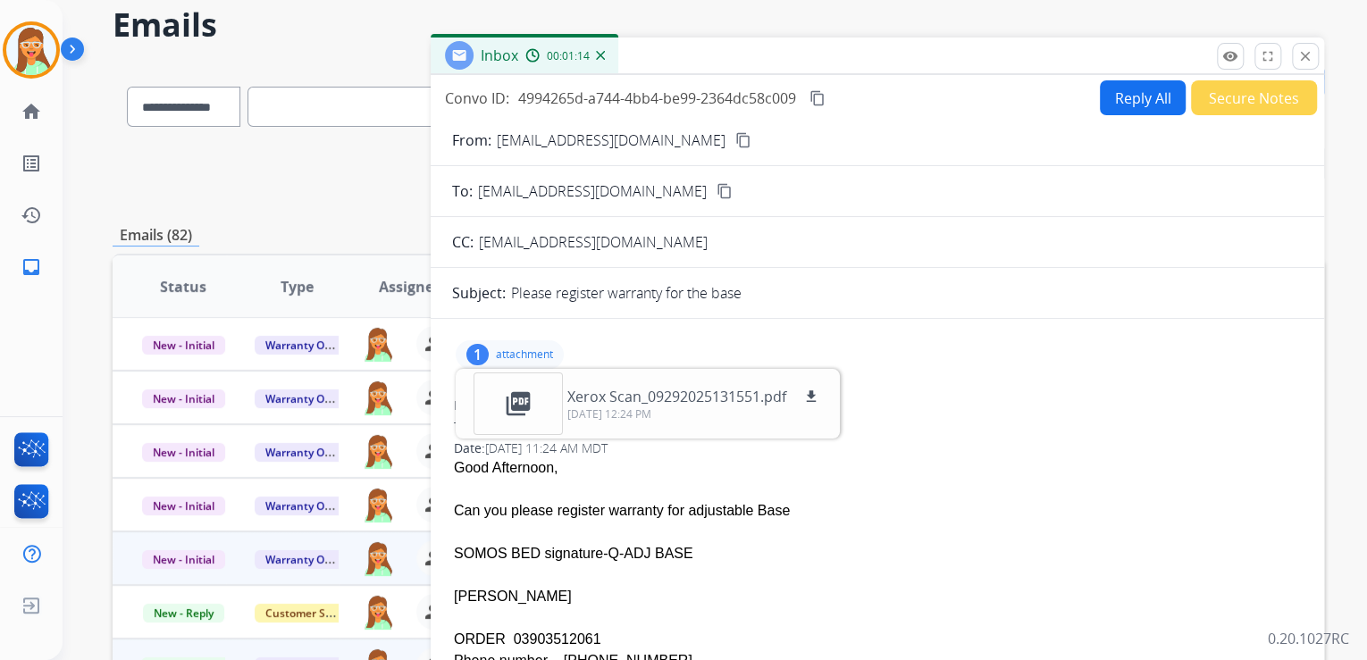
click at [1231, 93] on button "Secure Notes" at bounding box center [1254, 97] width 126 height 35
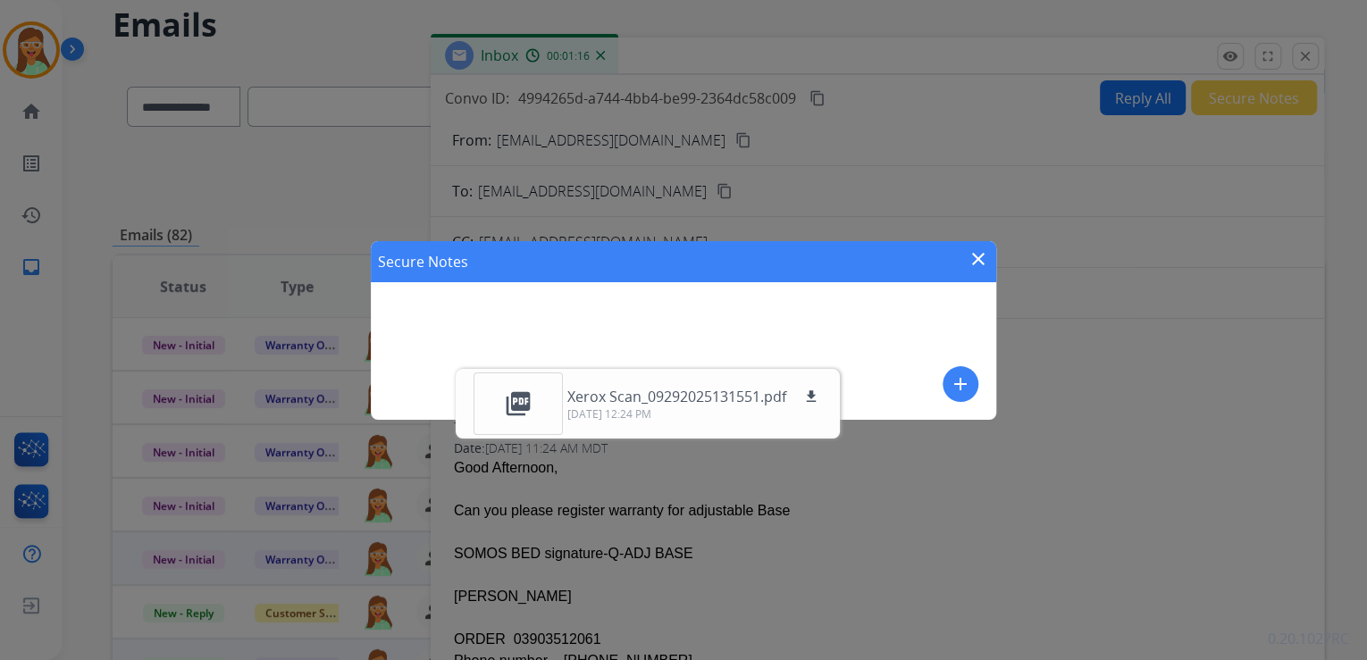
click at [987, 264] on mat-icon "close" at bounding box center [978, 258] width 21 height 21
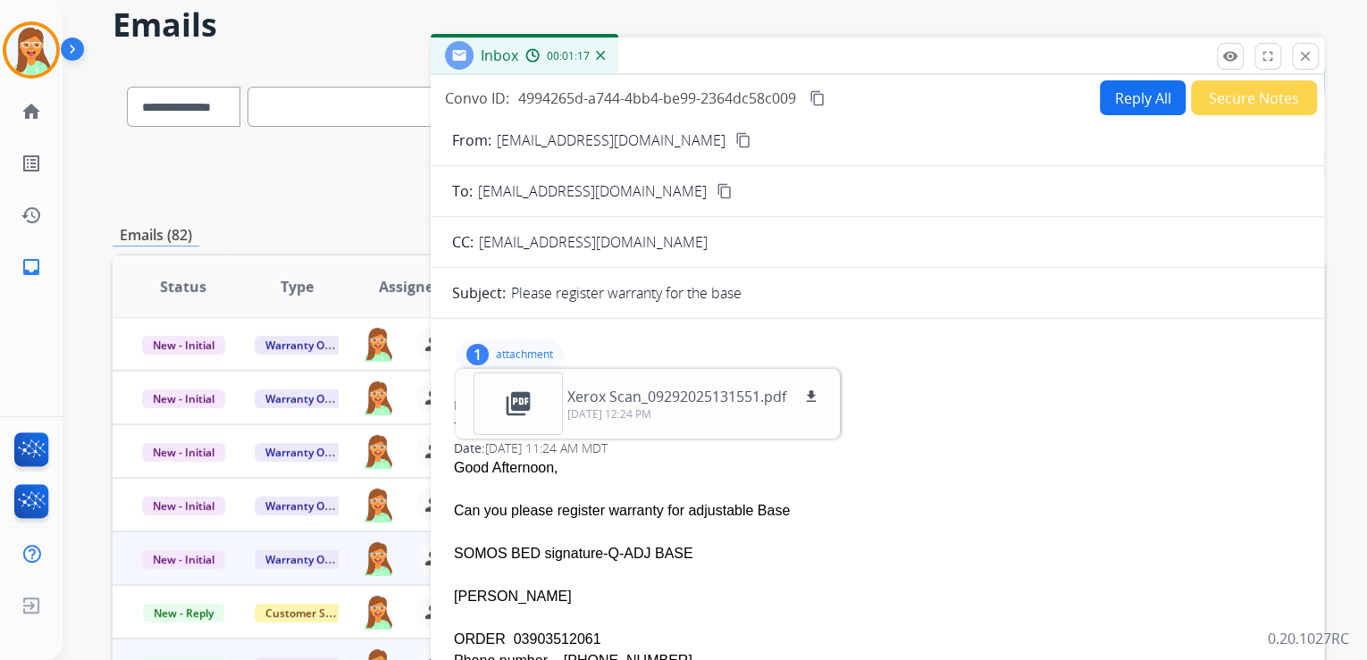
click at [541, 352] on p "attachment" at bounding box center [524, 355] width 57 height 14
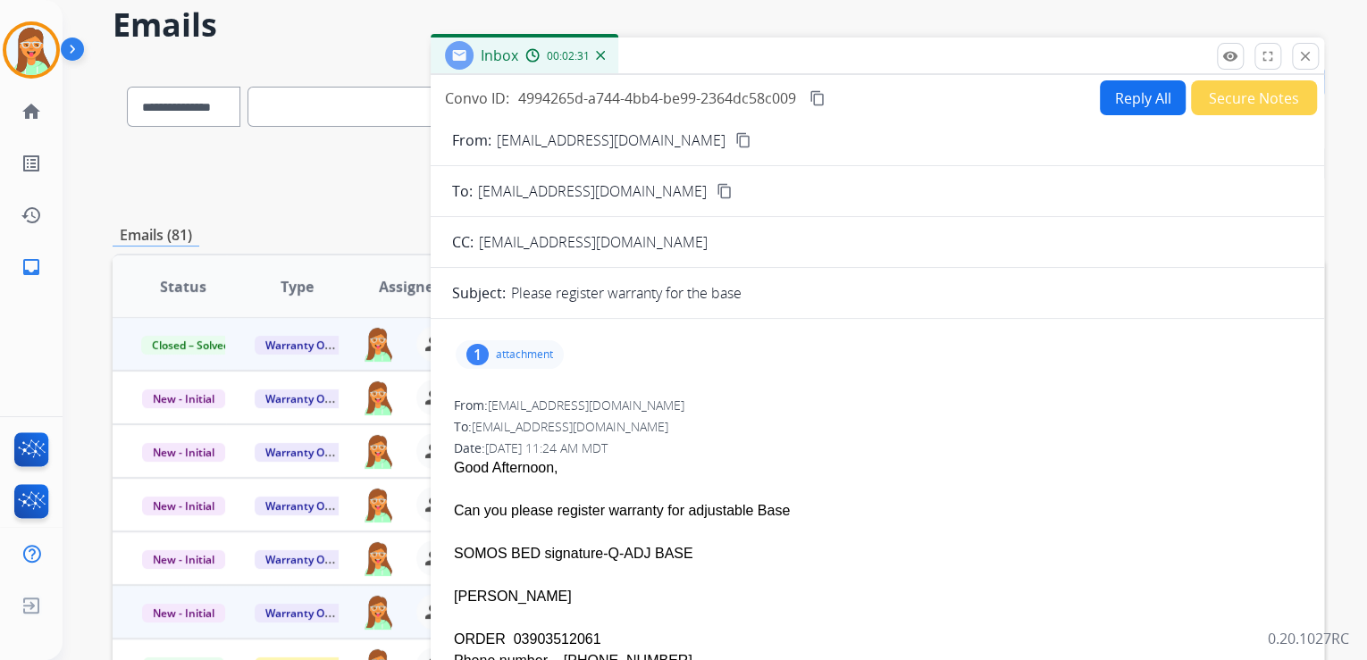
click at [1239, 96] on button "Secure Notes" at bounding box center [1254, 97] width 126 height 35
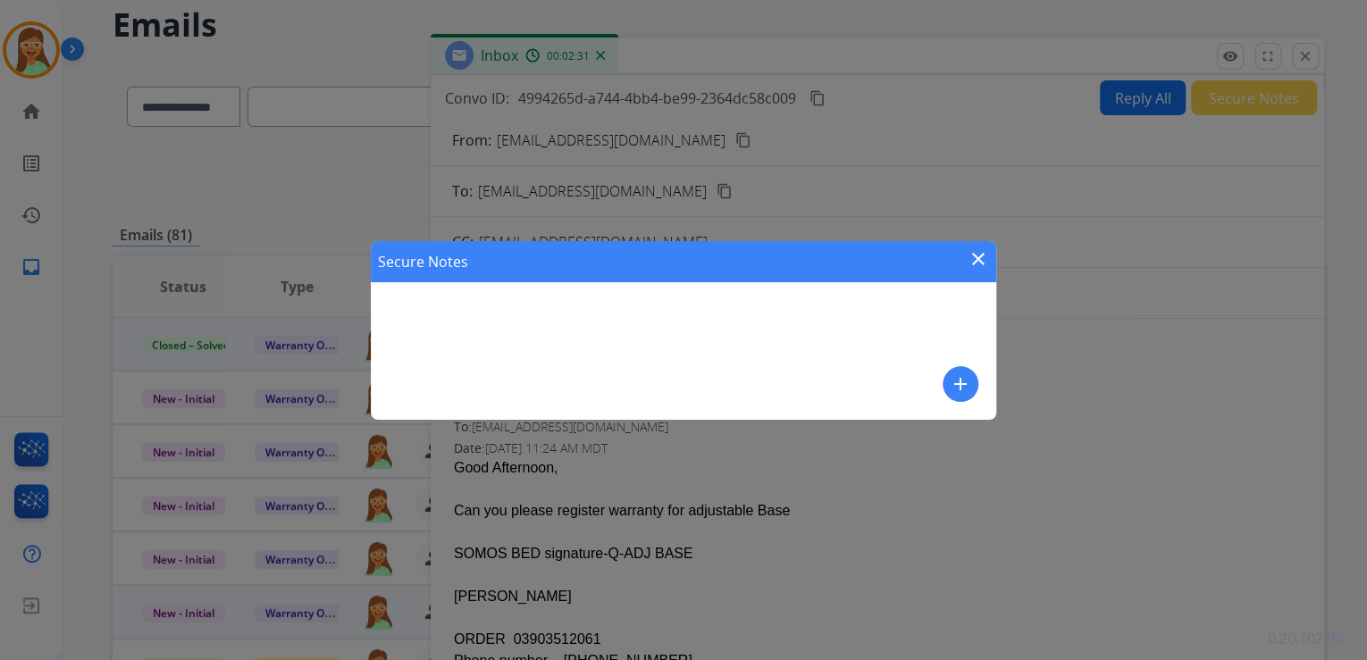
click at [946, 389] on button "add" at bounding box center [961, 384] width 36 height 36
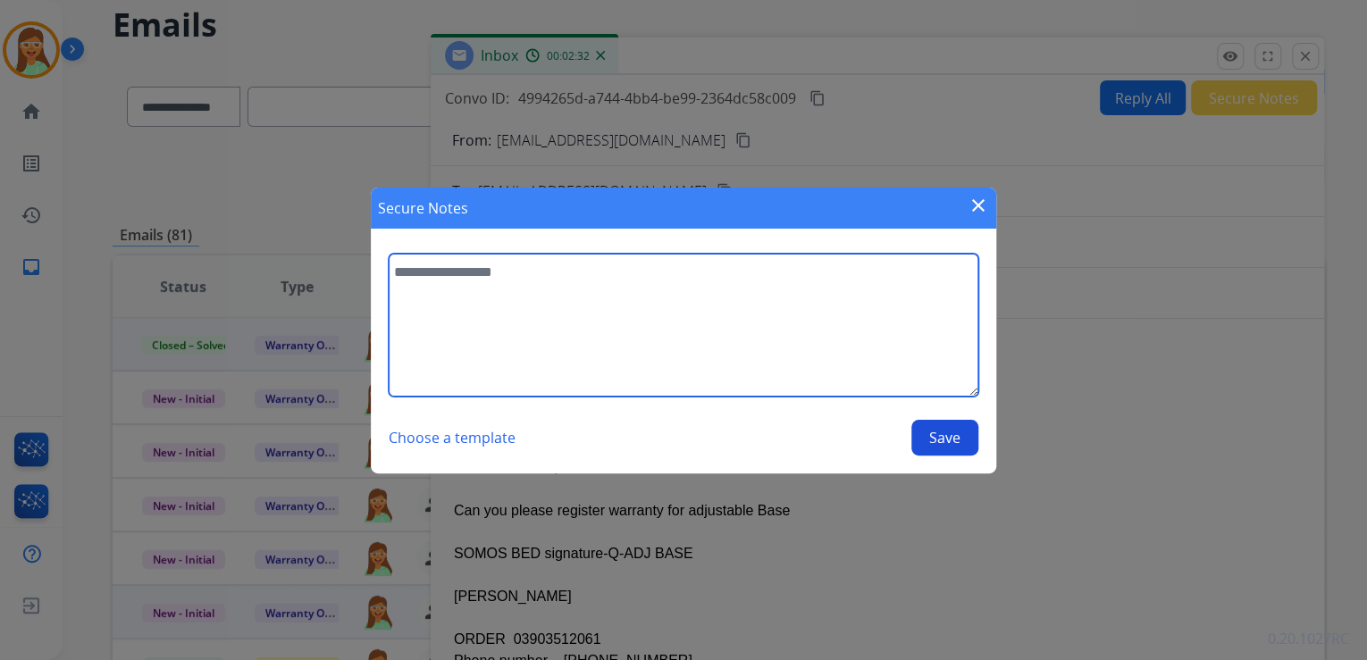
click at [785, 352] on textarea at bounding box center [684, 325] width 590 height 143
type textarea "*"
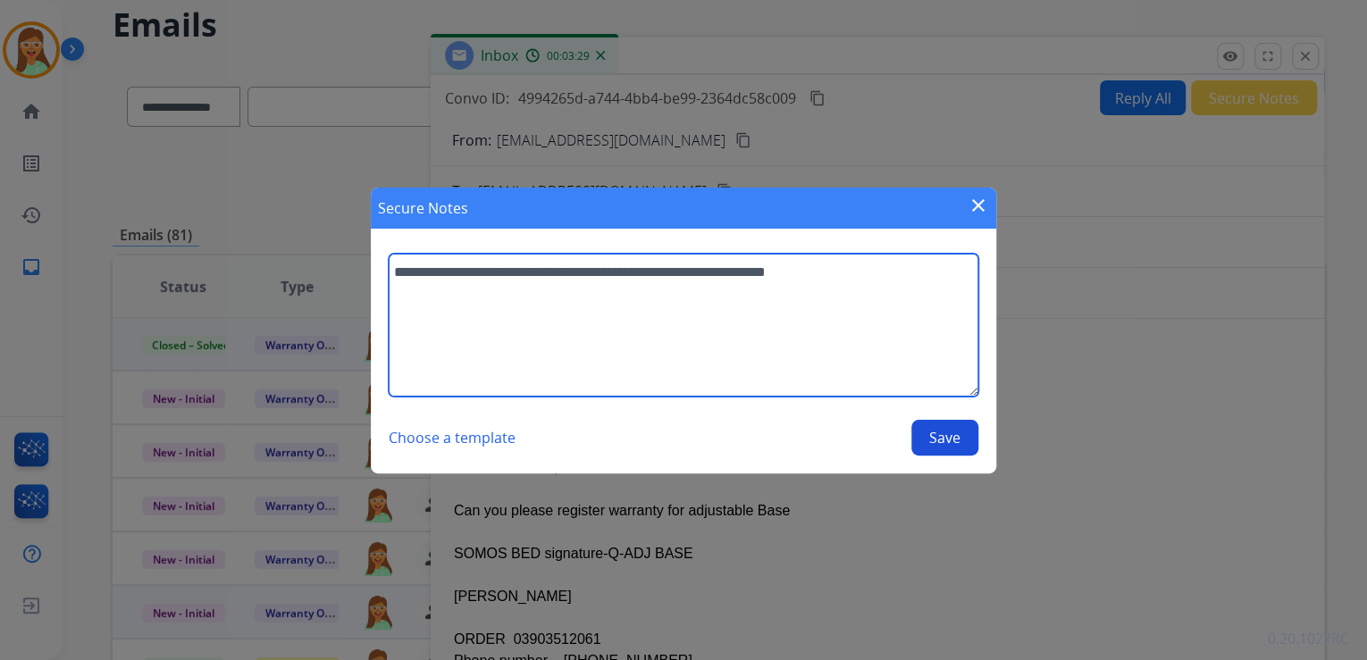
type textarea "**********"
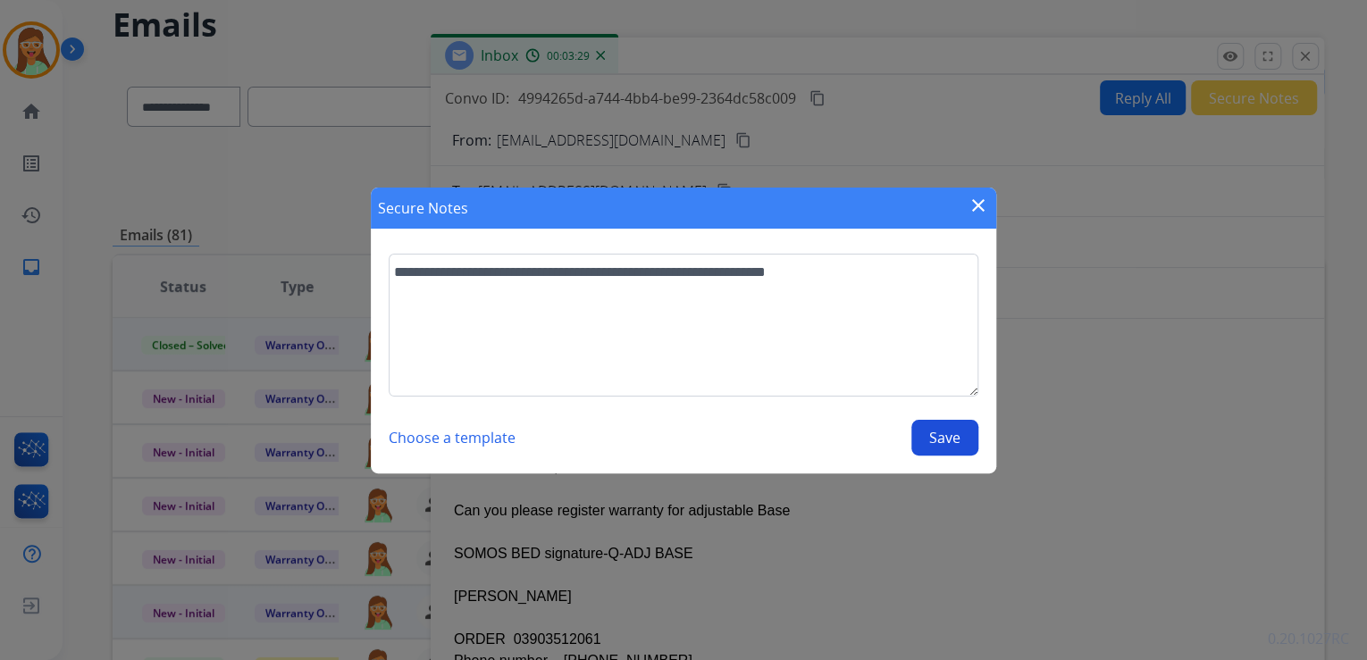
click at [949, 415] on div "**********" at bounding box center [684, 355] width 590 height 202
click at [955, 450] on button "Save" at bounding box center [944, 438] width 67 height 36
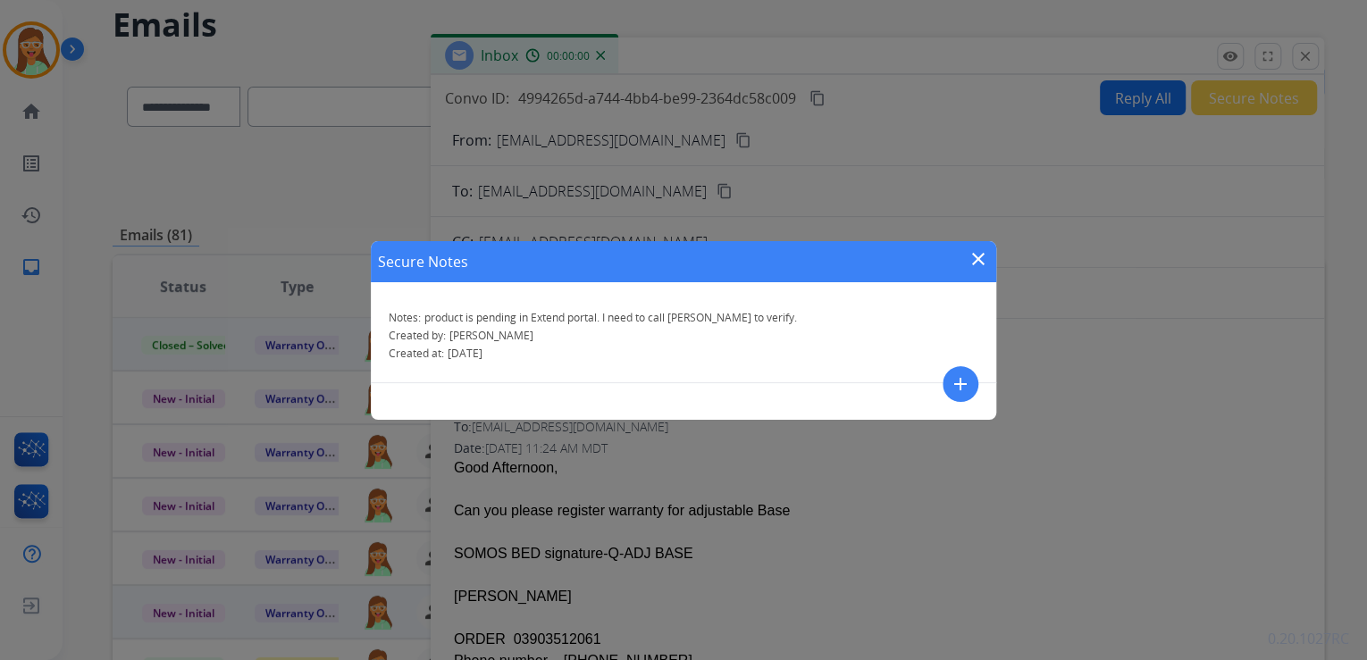
click at [985, 258] on mat-icon "close" at bounding box center [978, 258] width 21 height 21
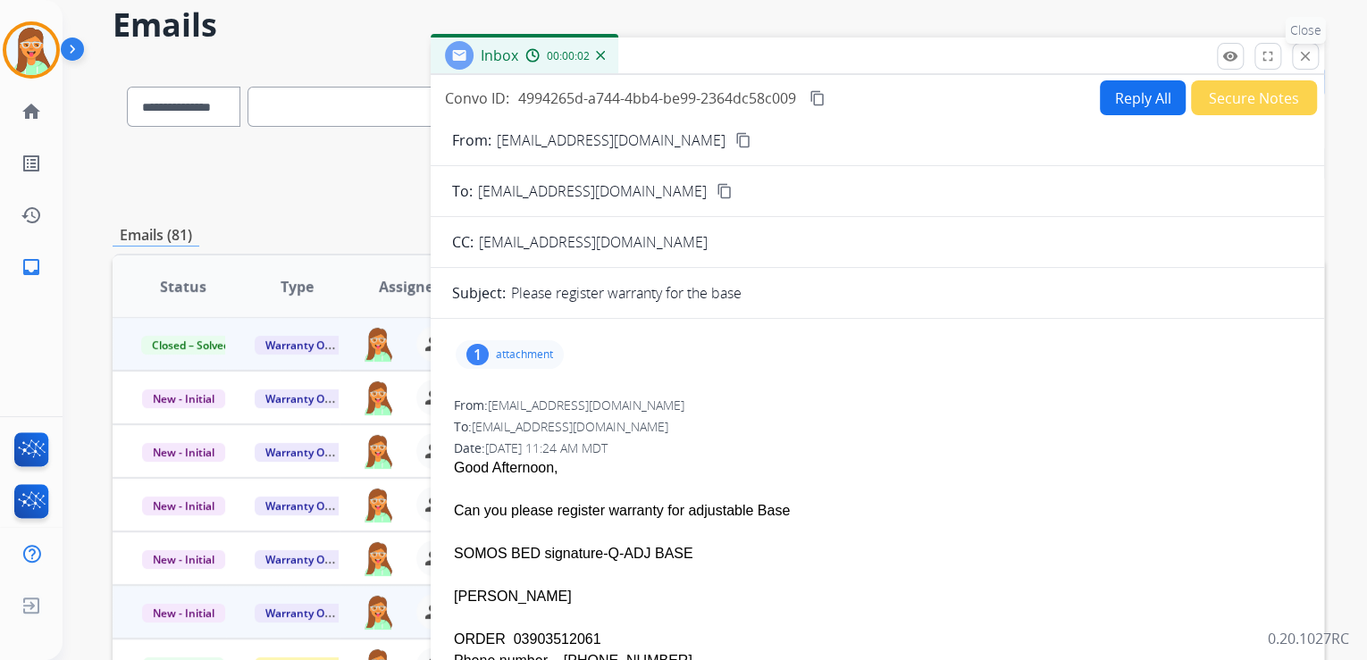
click at [1307, 57] on mat-icon "close" at bounding box center [1305, 56] width 16 height 16
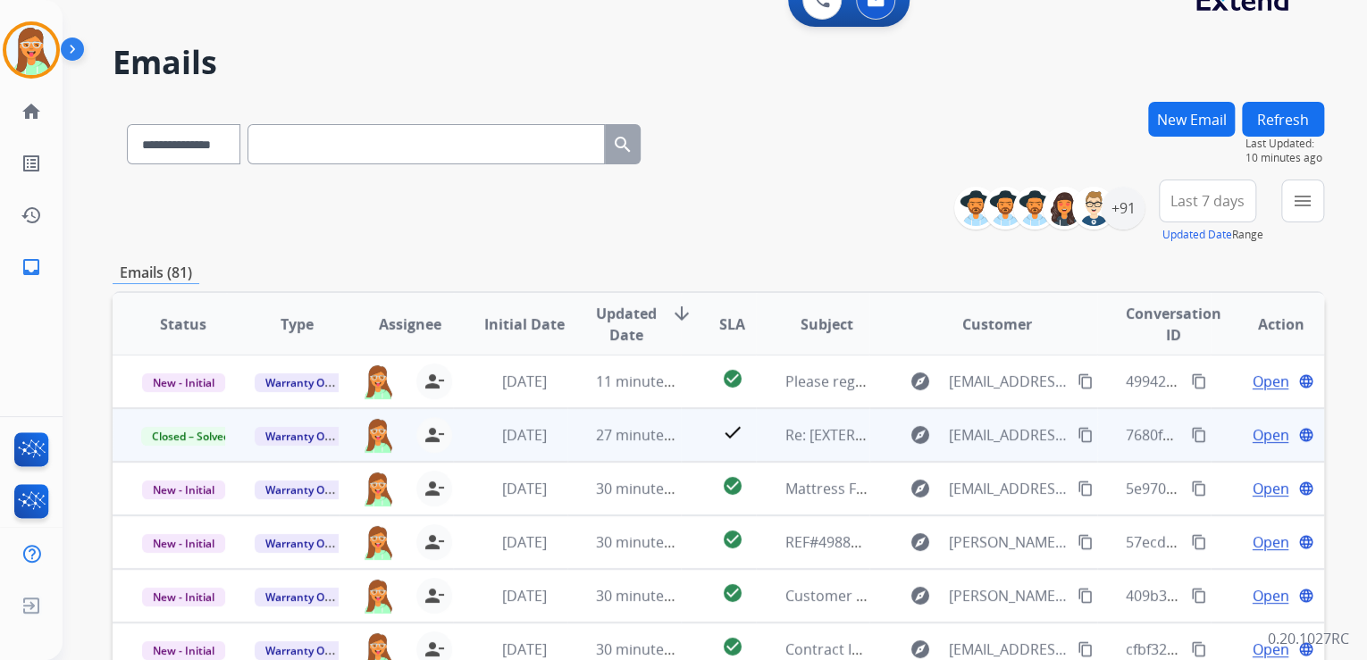
scroll to position [0, 0]
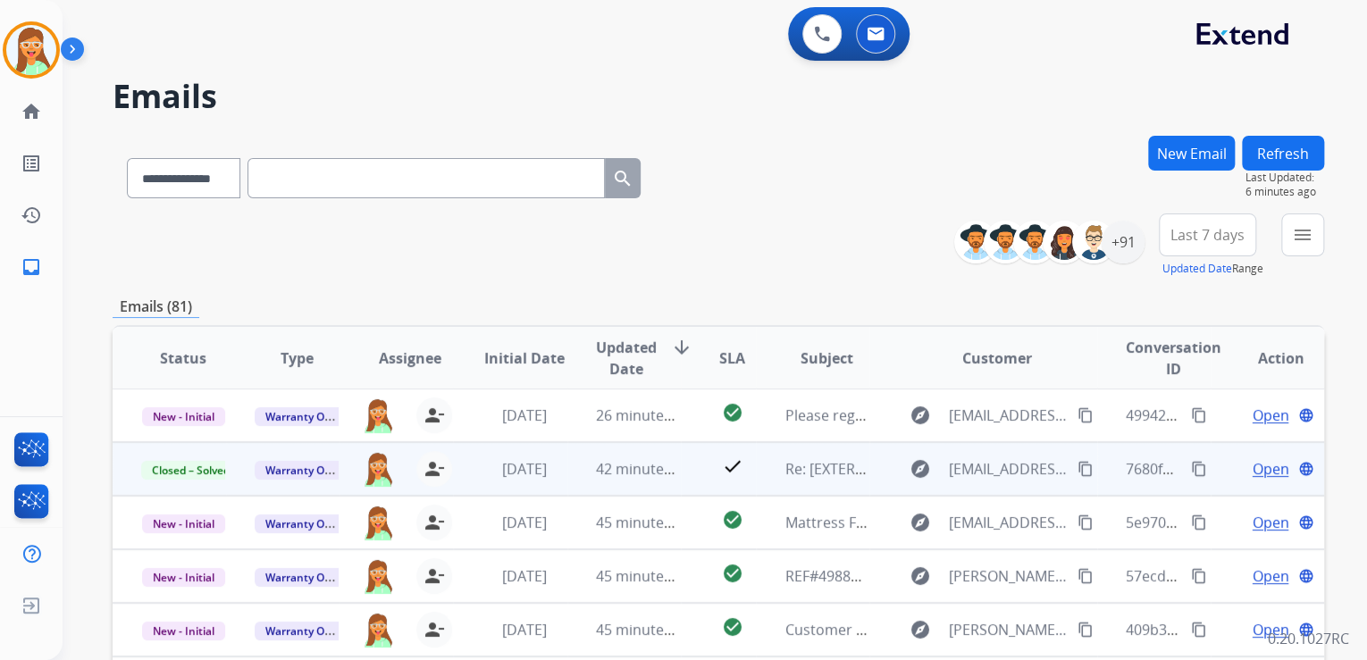
click at [1190, 168] on button "New Email" at bounding box center [1191, 153] width 87 height 35
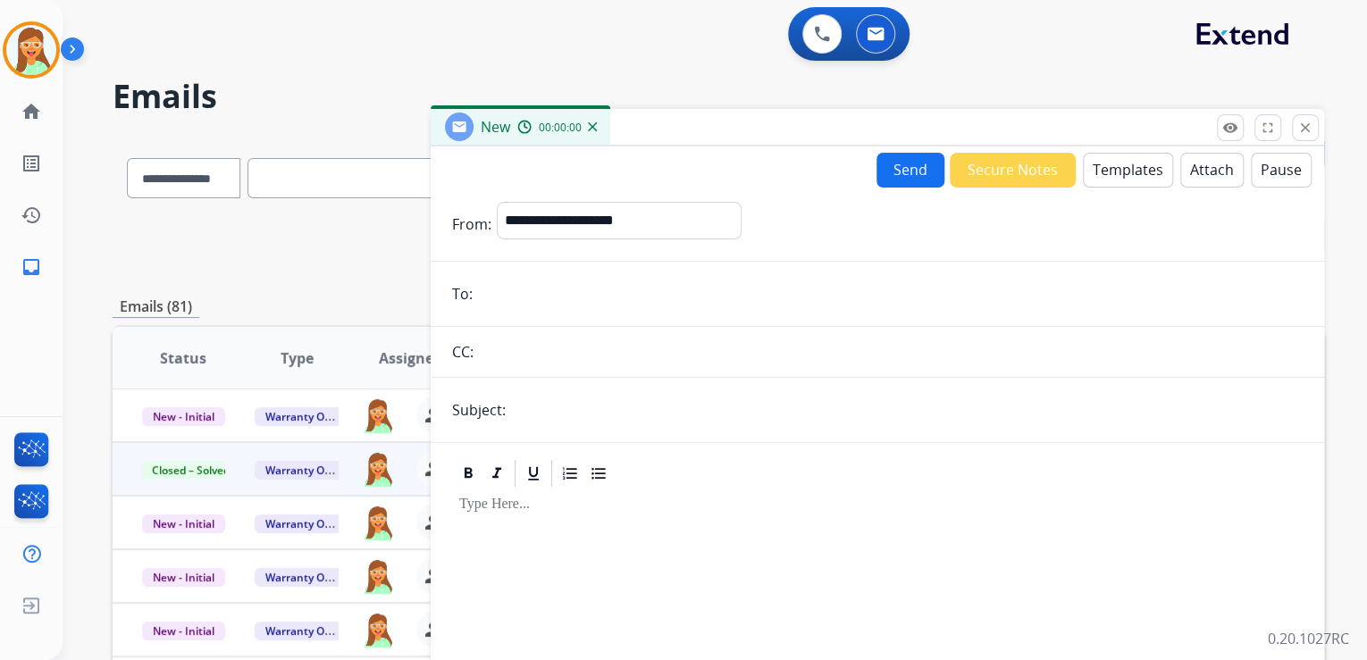
click at [593, 200] on form "**********" at bounding box center [877, 497] width 893 height 619
click at [591, 207] on select "**********" at bounding box center [618, 220] width 243 height 36
select select "**********"
click at [497, 202] on select "**********" at bounding box center [618, 220] width 243 height 36
click at [667, 282] on input "email" at bounding box center [890, 294] width 825 height 36
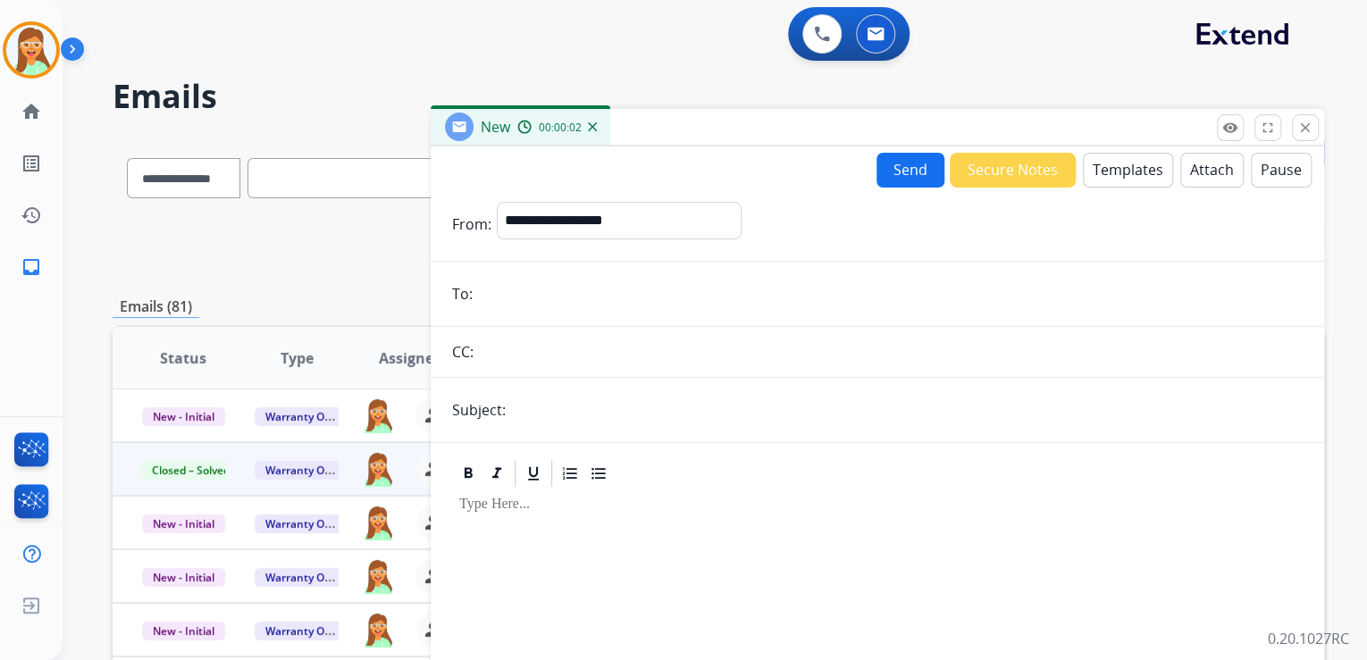
paste input "**********"
type input "**********"
click at [638, 396] on input "text" at bounding box center [907, 410] width 792 height 36
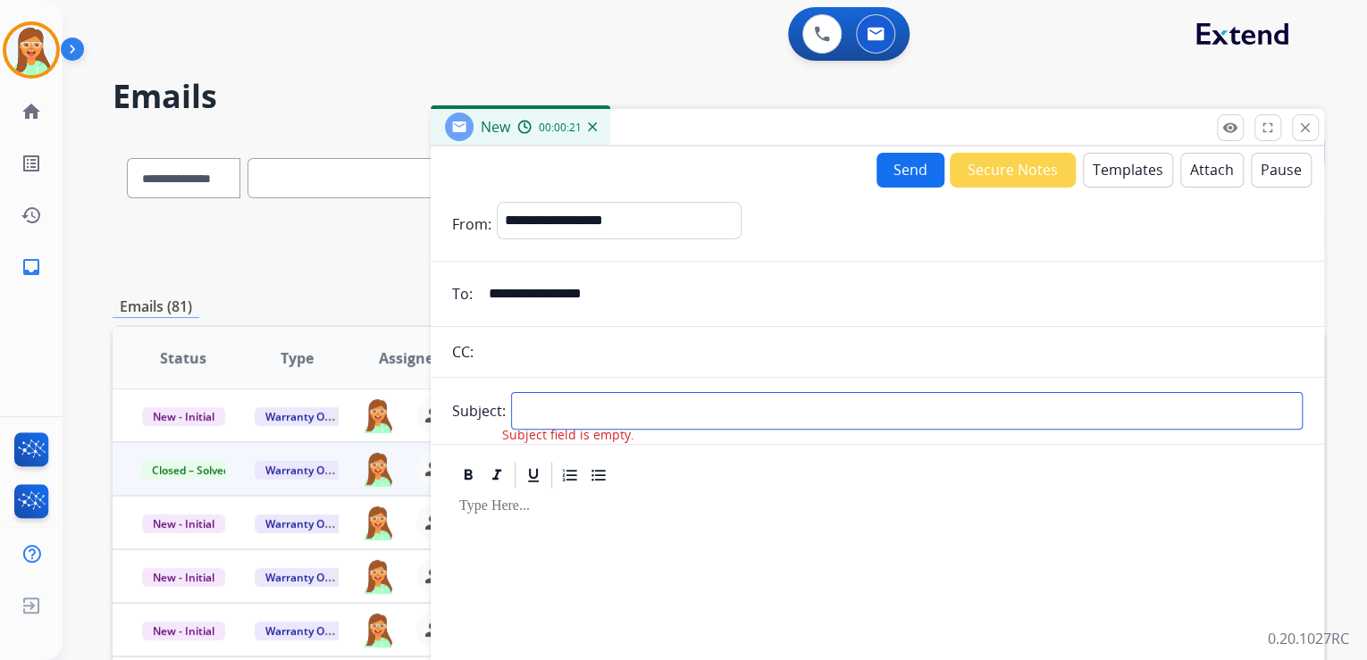
click at [592, 392] on input "text" at bounding box center [907, 411] width 792 height 38
type input "**********"
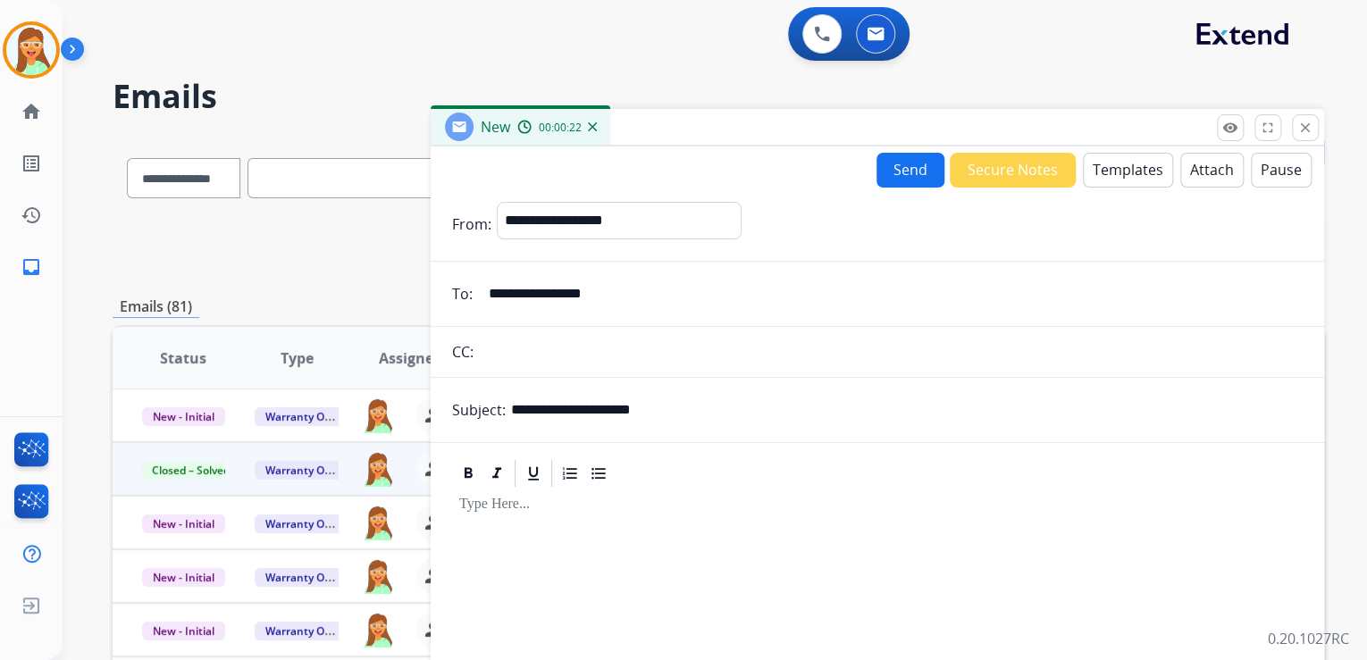
click at [1111, 164] on button "Templates" at bounding box center [1128, 170] width 90 height 35
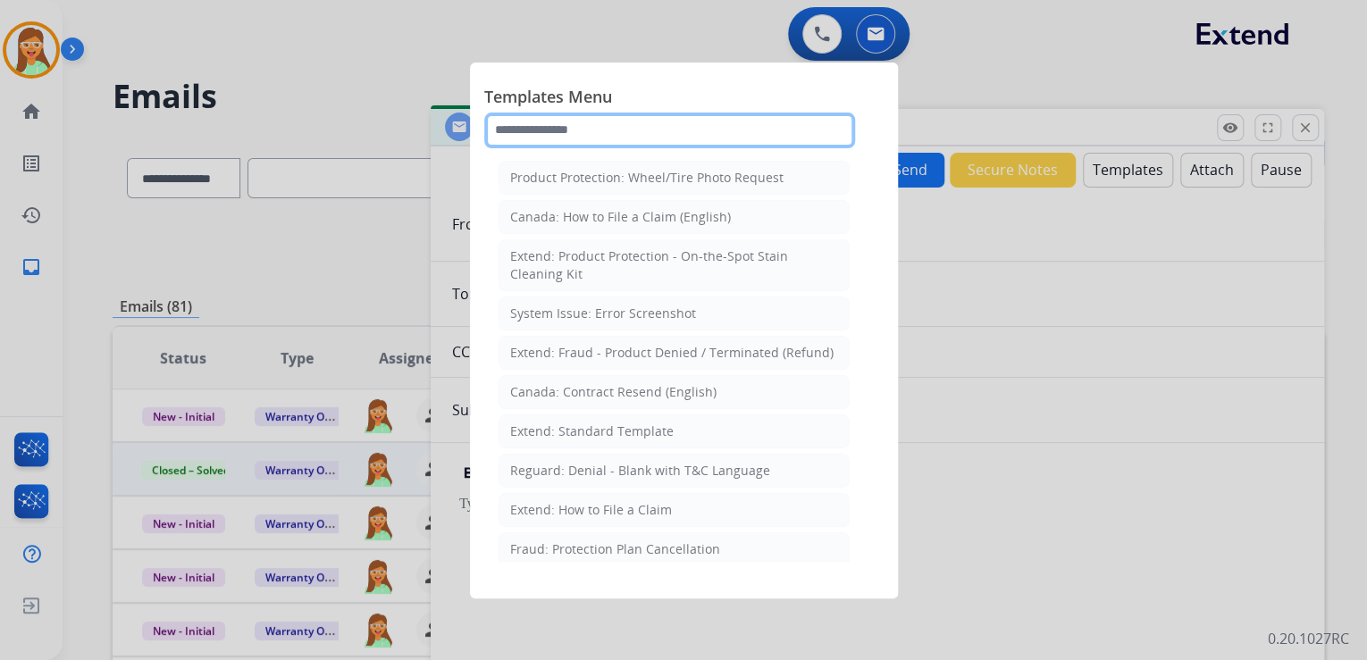
click at [618, 118] on input "text" at bounding box center [669, 131] width 371 height 36
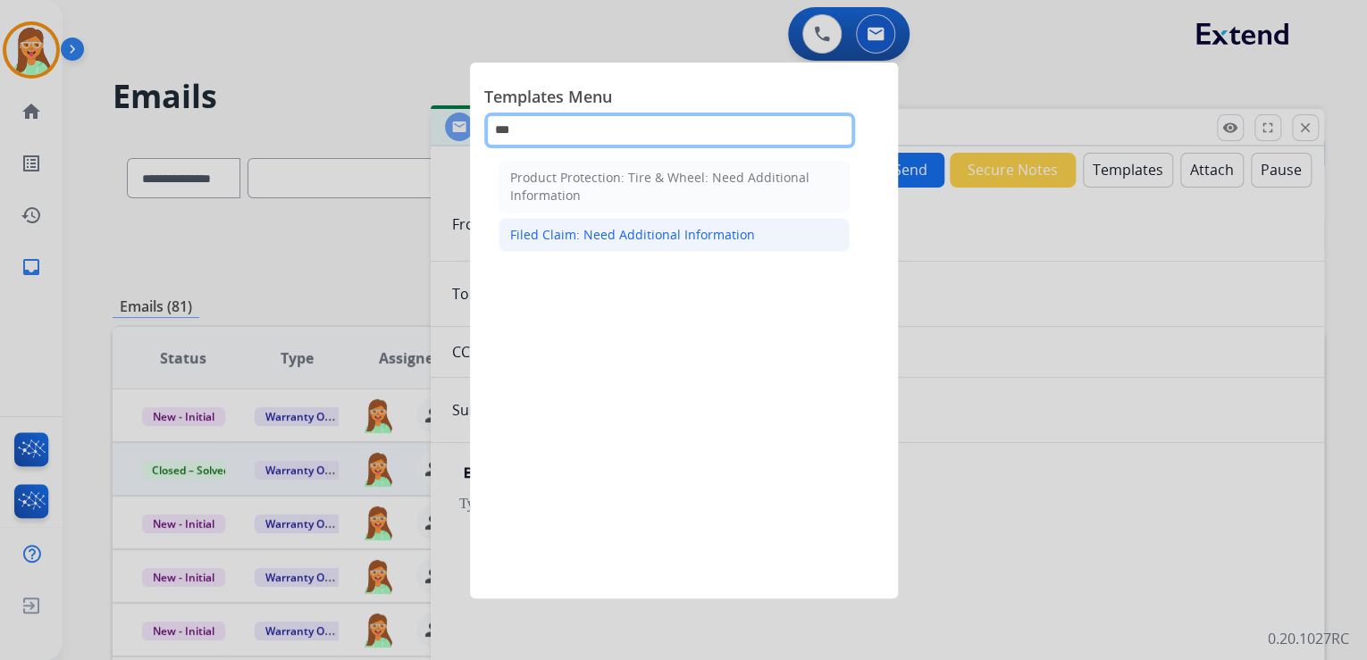
type input "***"
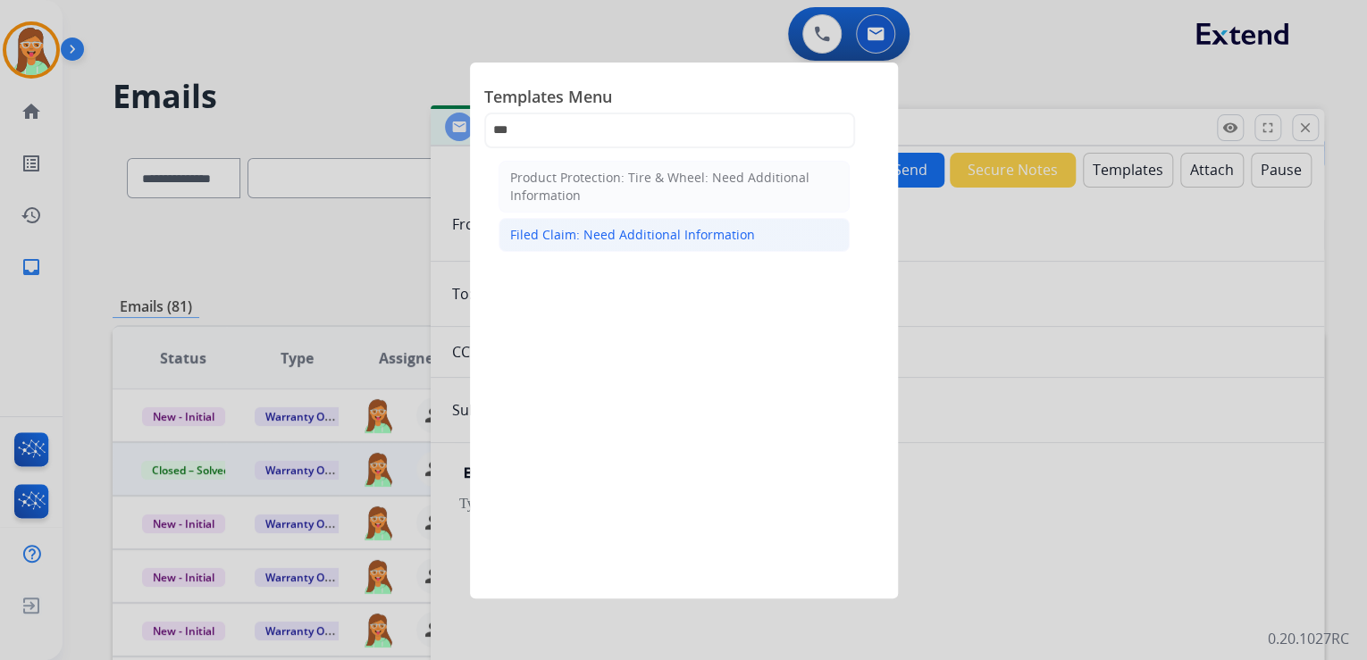
click at [667, 228] on div "Filed Claim: Need Additional Information" at bounding box center [632, 235] width 245 height 18
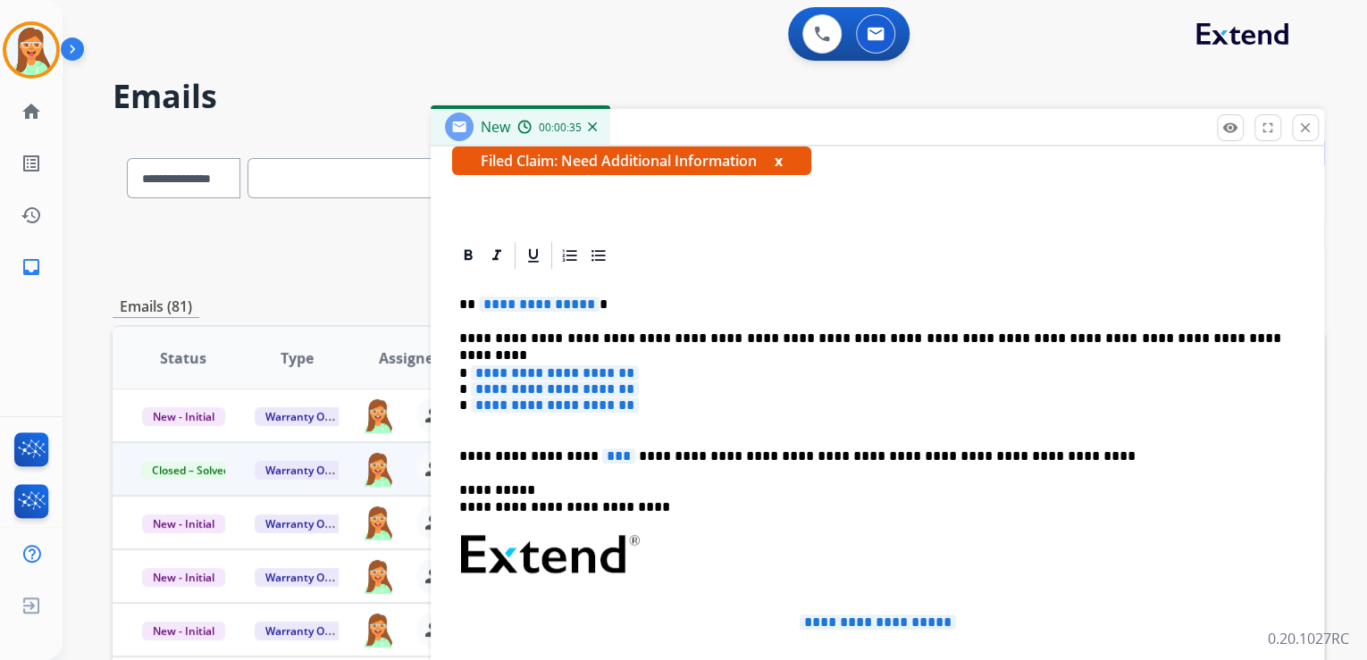
scroll to position [357, 0]
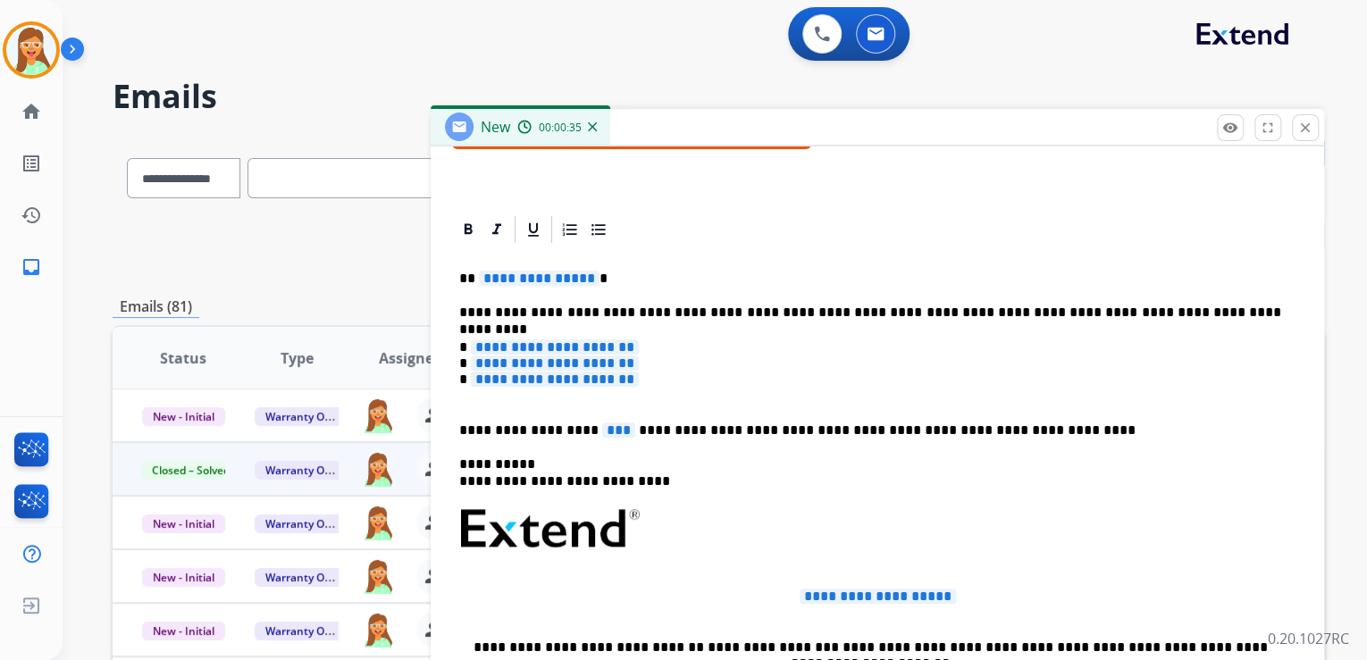
click at [547, 280] on span "**********" at bounding box center [539, 278] width 121 height 15
click at [602, 432] on span "***" at bounding box center [618, 430] width 33 height 15
click at [600, 372] on span "**********" at bounding box center [555, 379] width 168 height 15
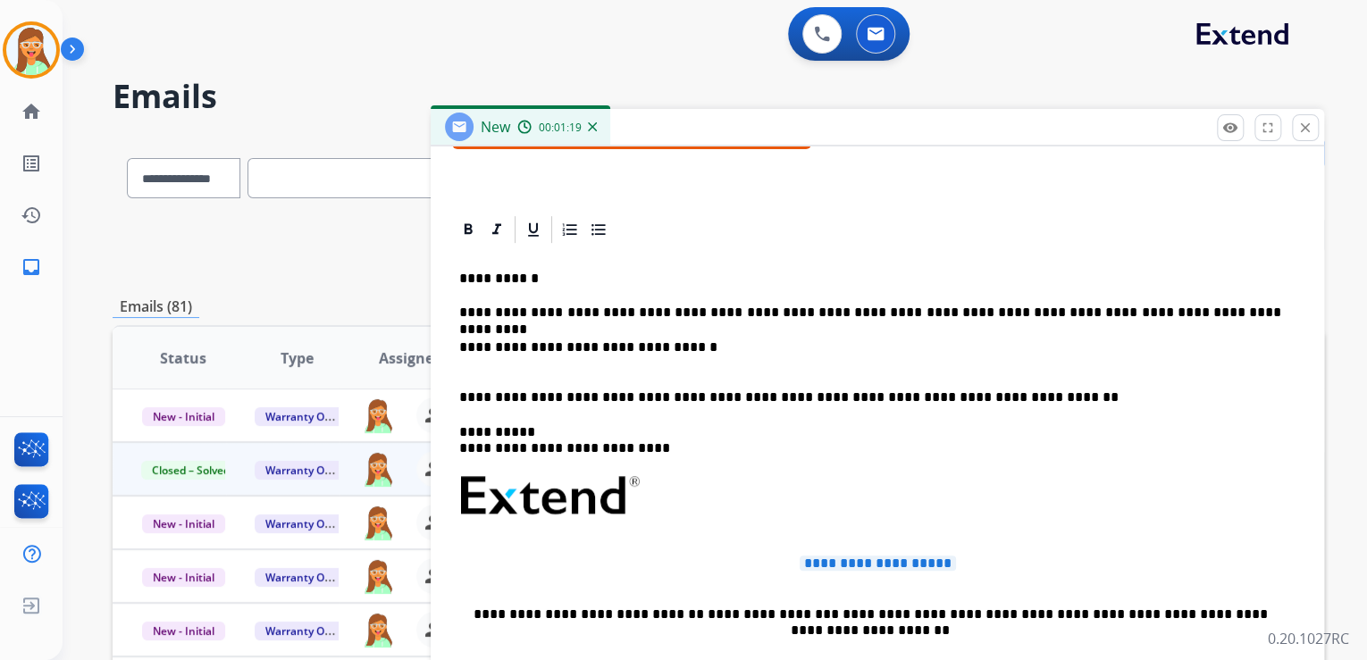
scroll to position [286, 0]
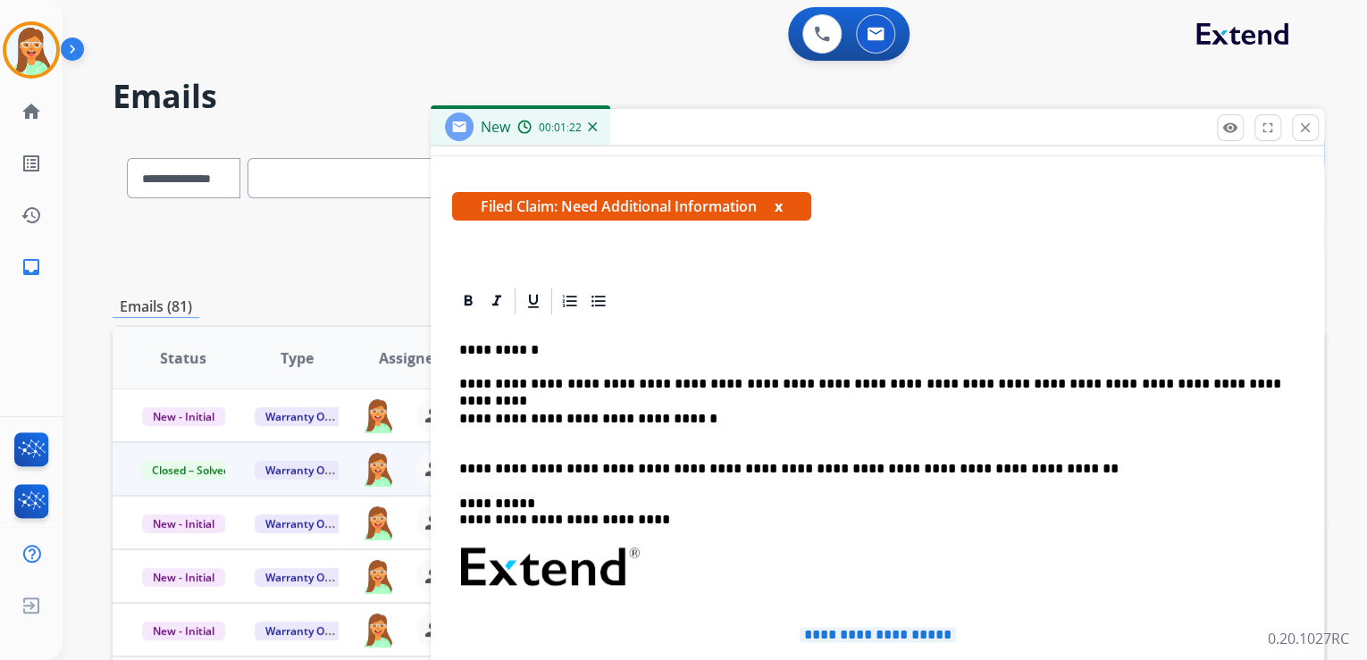
click at [699, 430] on p "**********" at bounding box center [870, 427] width 822 height 33
click at [725, 402] on div "**********" at bounding box center [877, 660] width 851 height 686
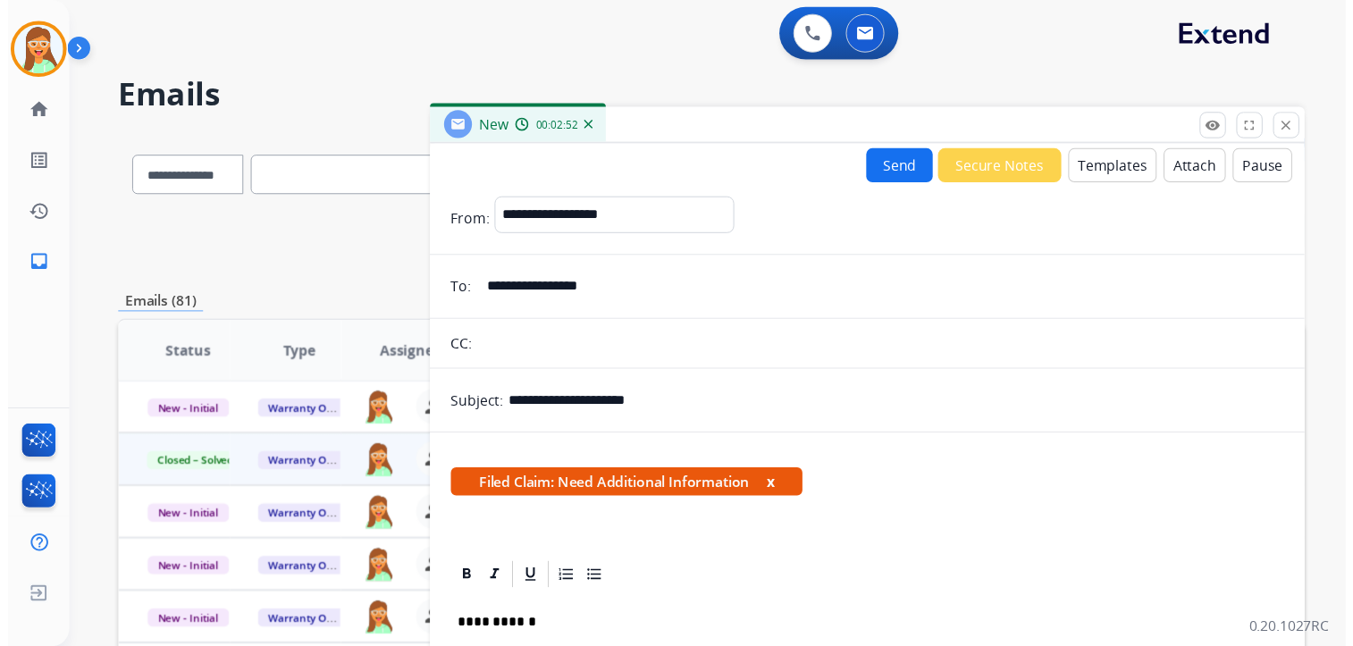
scroll to position [0, 0]
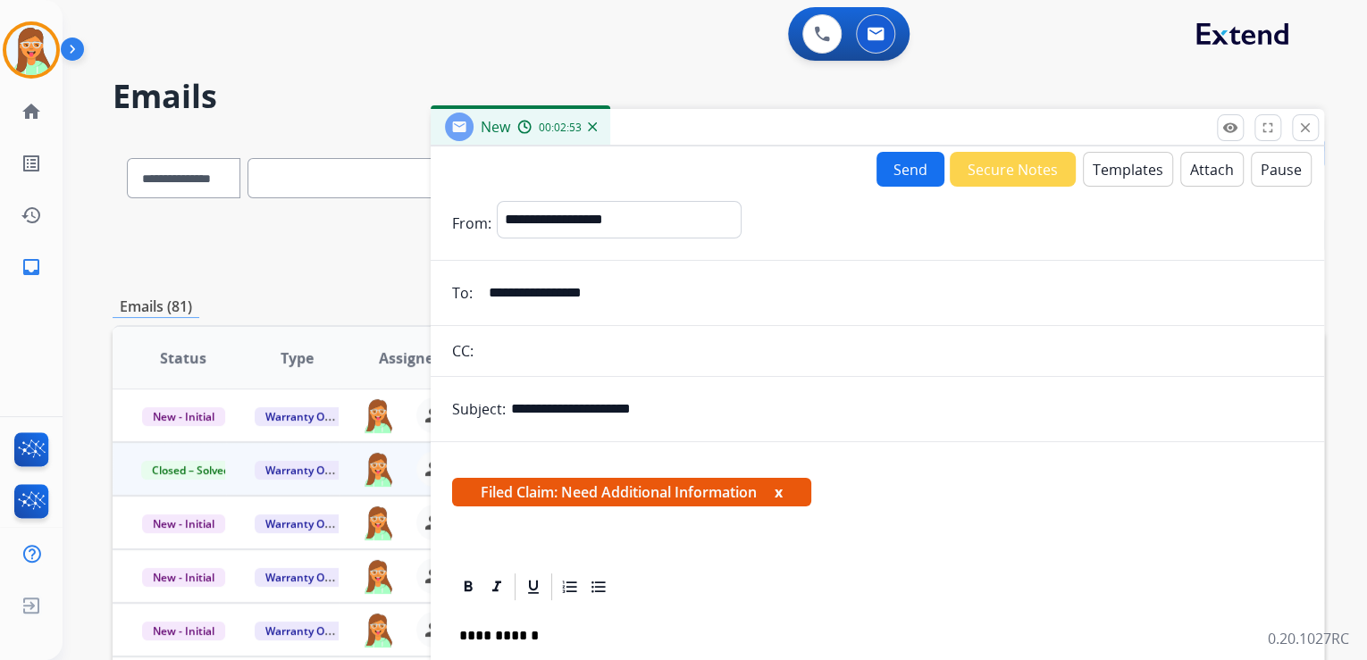
click at [911, 171] on button "Send" at bounding box center [910, 169] width 68 height 35
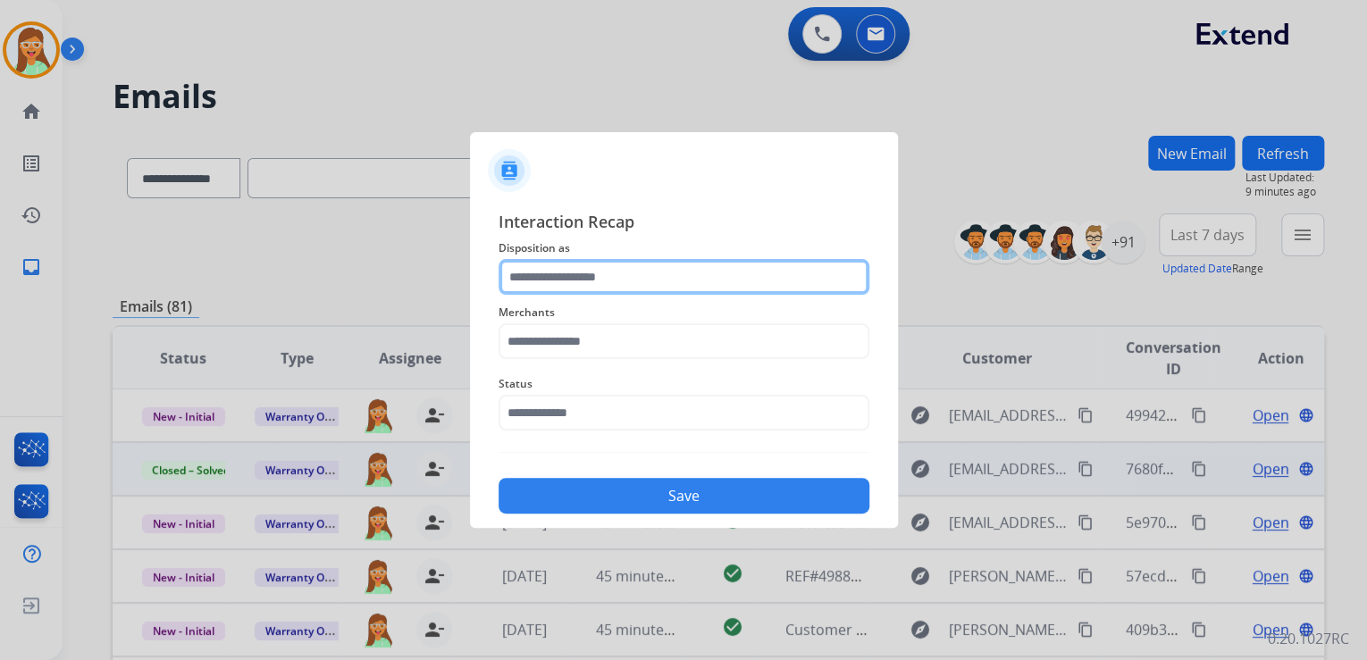
click at [697, 277] on input "text" at bounding box center [684, 277] width 371 height 36
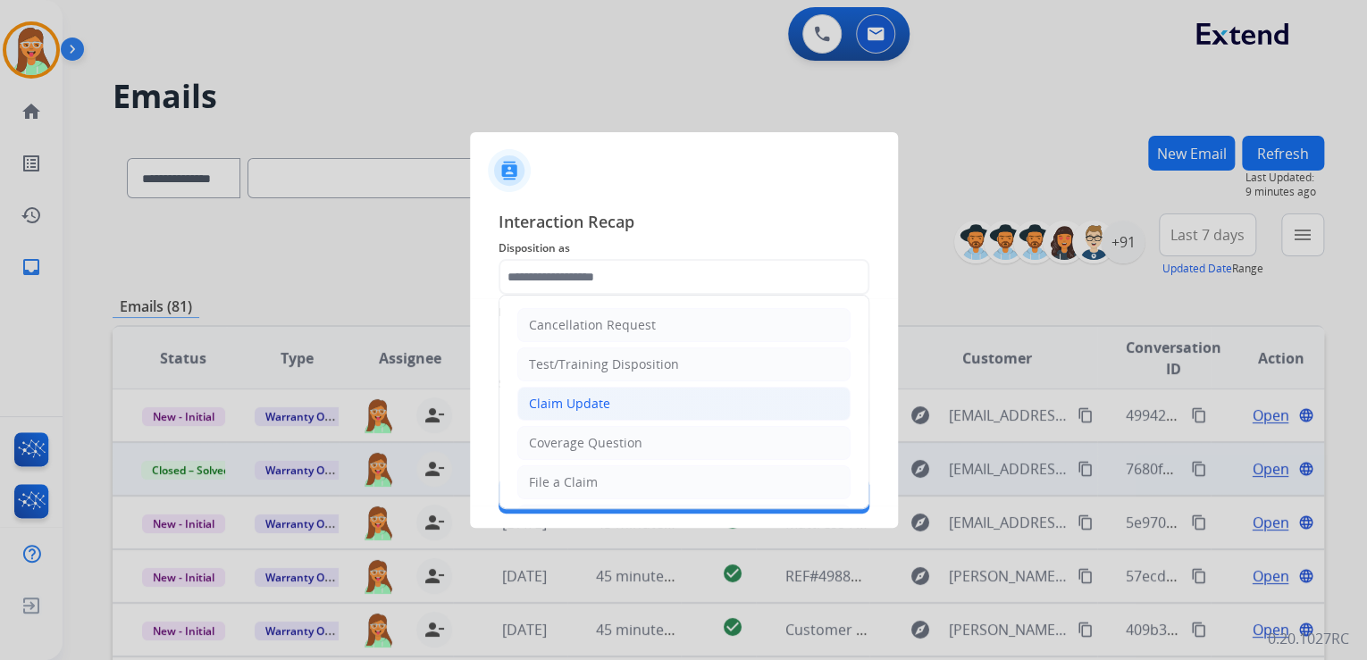
click at [669, 399] on li "Claim Update" at bounding box center [683, 404] width 333 height 34
type input "**********"
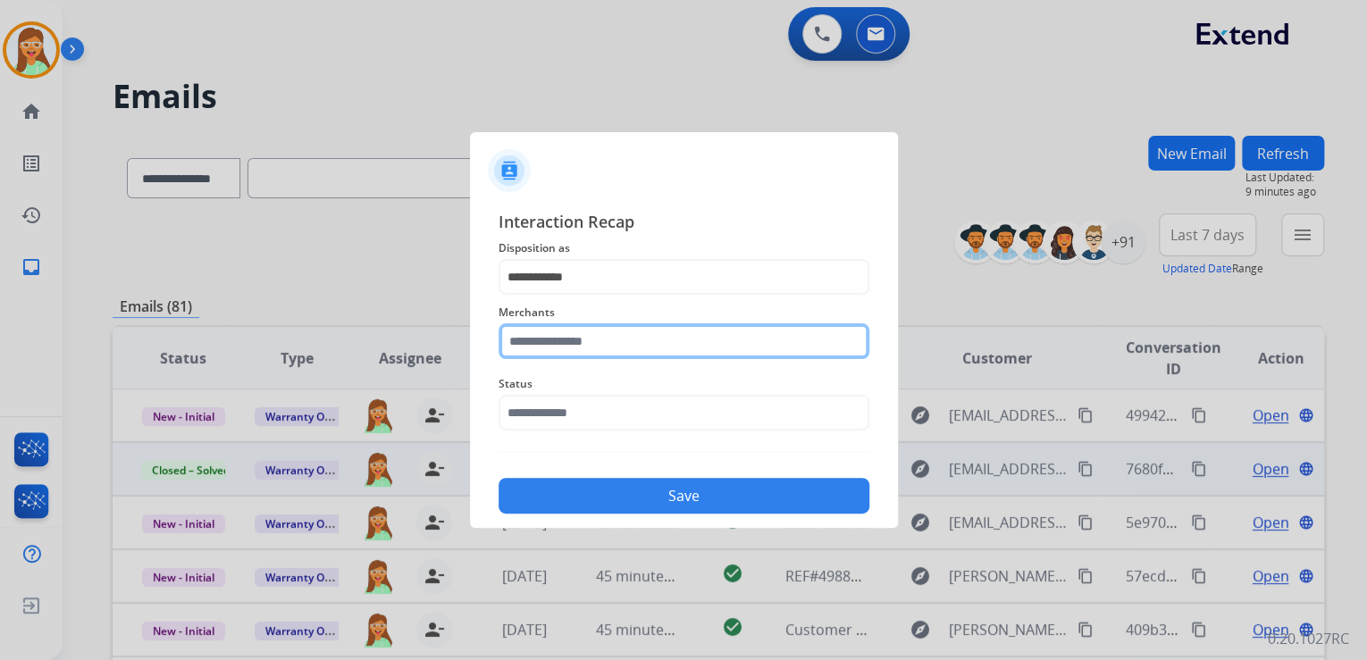
click at [636, 335] on input "text" at bounding box center [684, 341] width 371 height 36
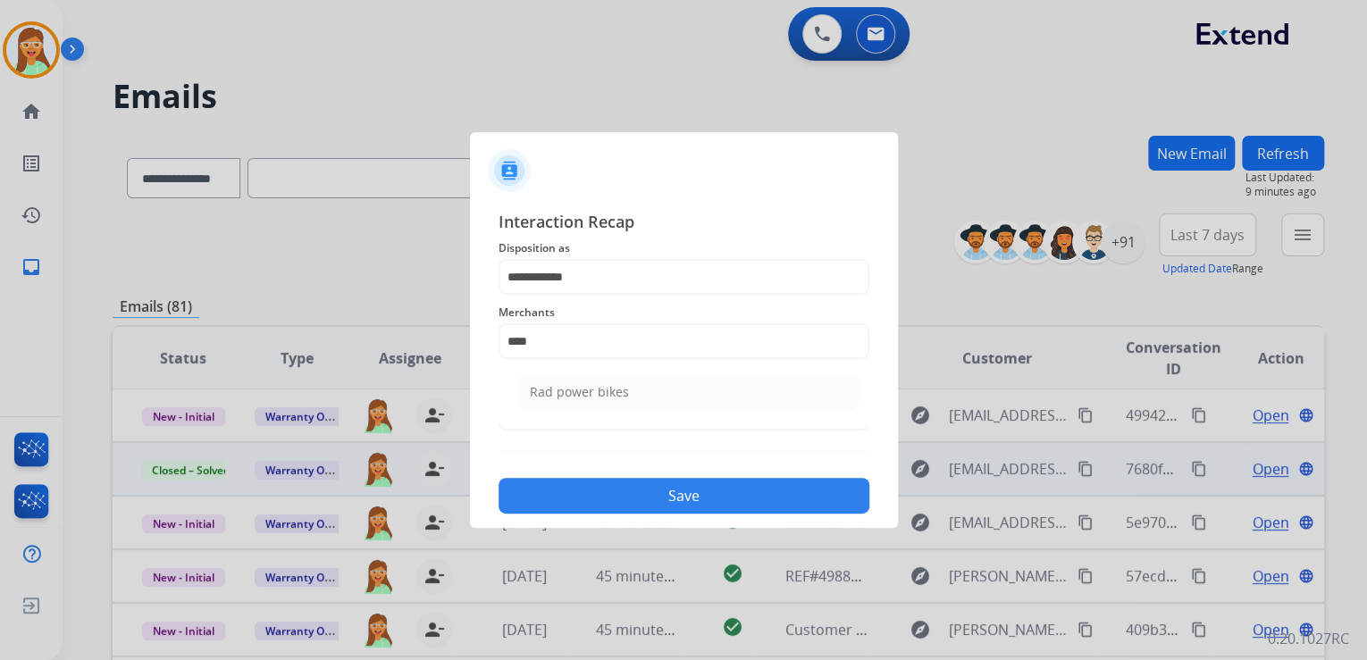
drag, startPoint x: 625, startPoint y: 397, endPoint x: 660, endPoint y: 461, distance: 73.2
click at [625, 397] on li "Rad power bikes" at bounding box center [688, 392] width 340 height 34
type input "**********"
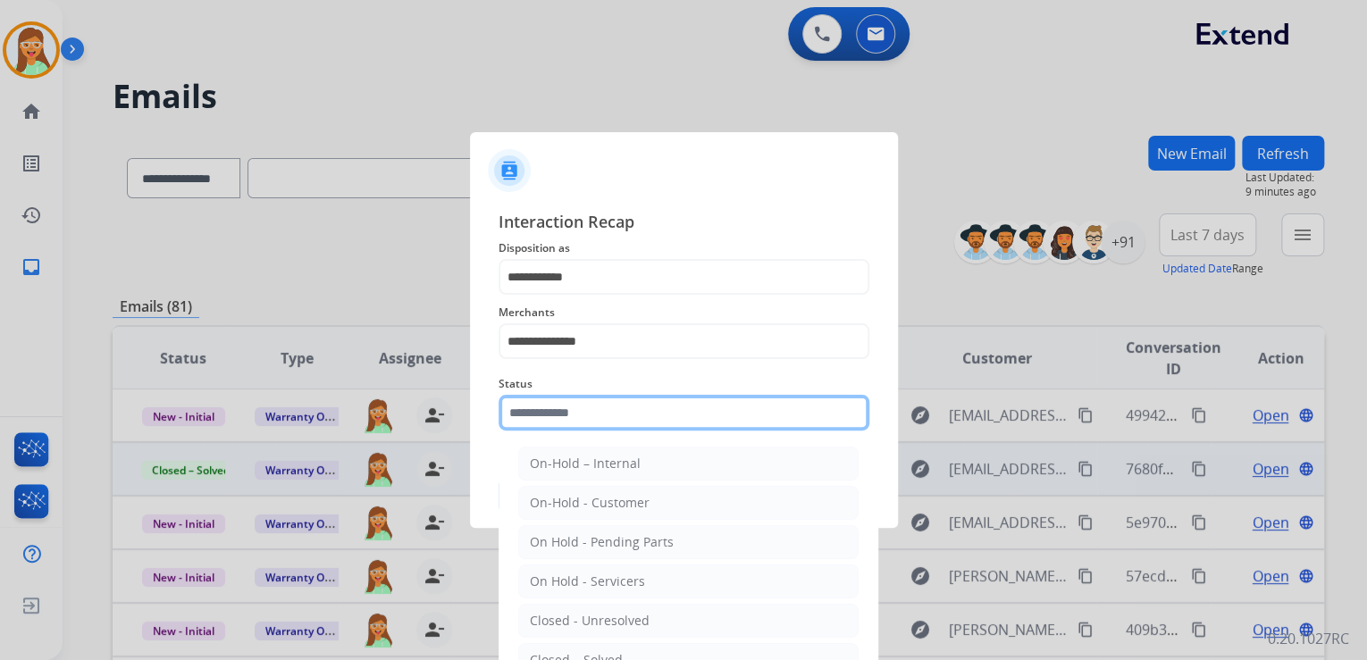
click at [639, 409] on input "text" at bounding box center [684, 413] width 371 height 36
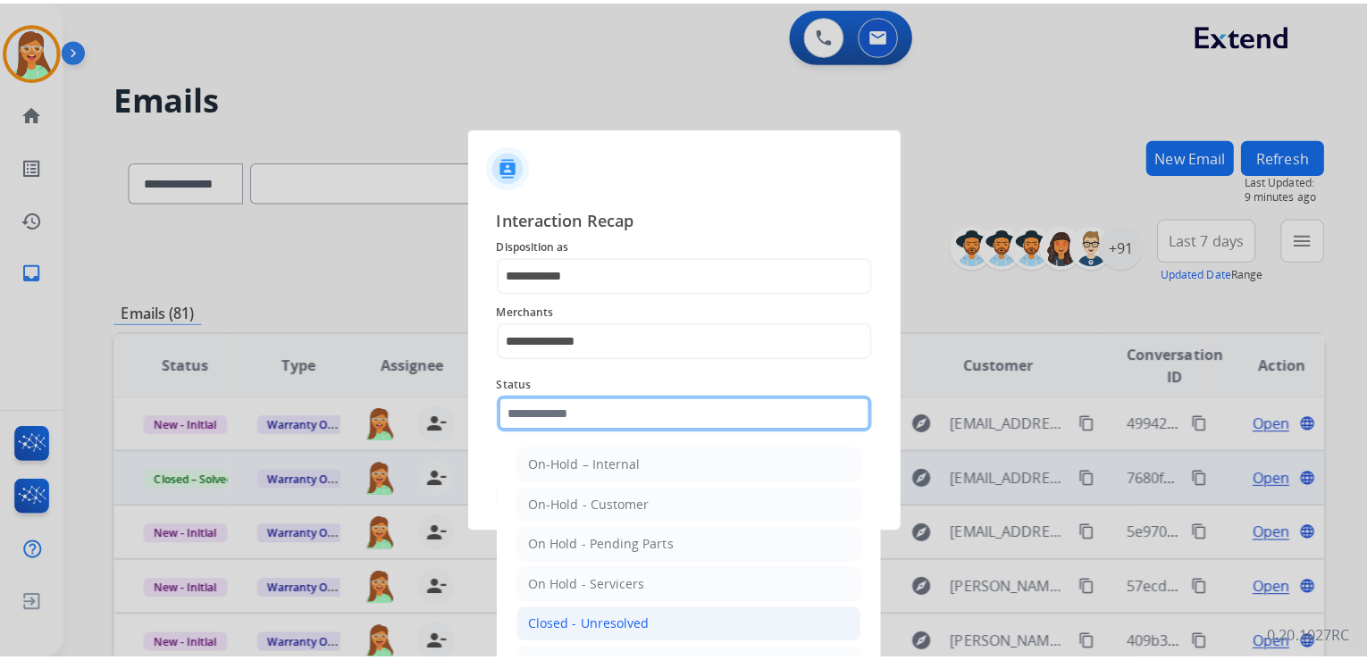
scroll to position [104, 0]
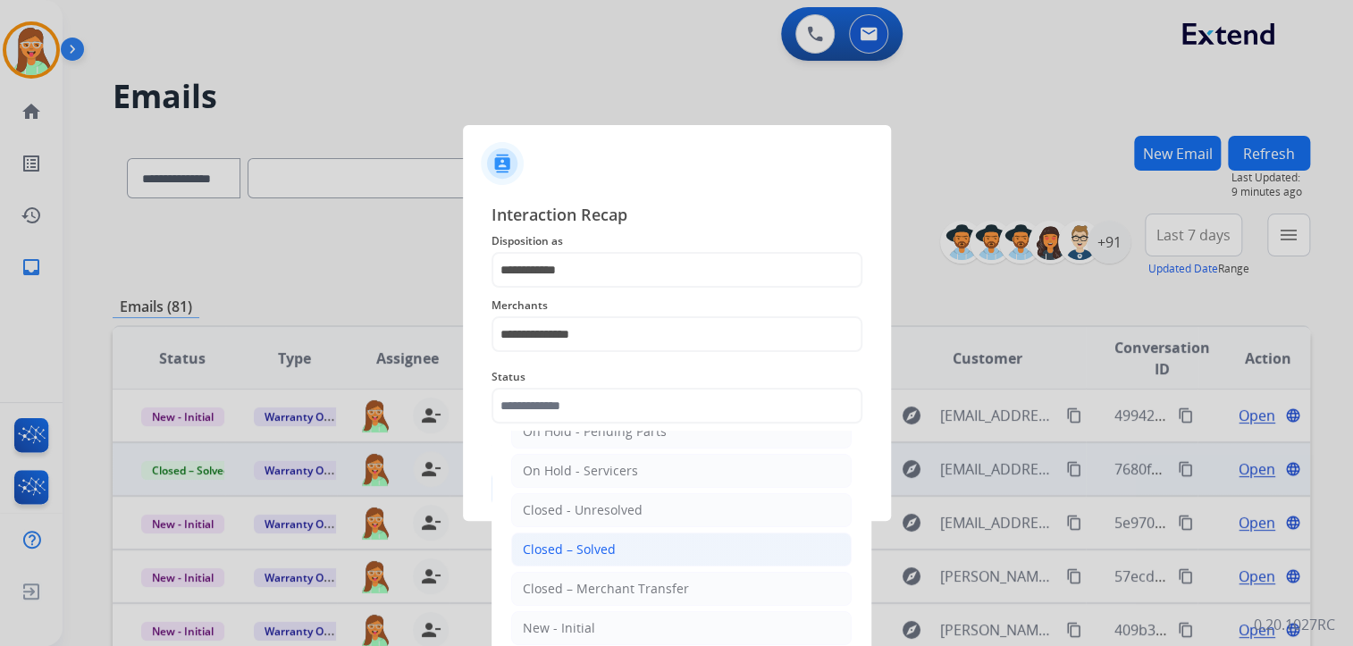
click at [633, 541] on li "Closed – Solved" at bounding box center [681, 549] width 340 height 34
type input "**********"
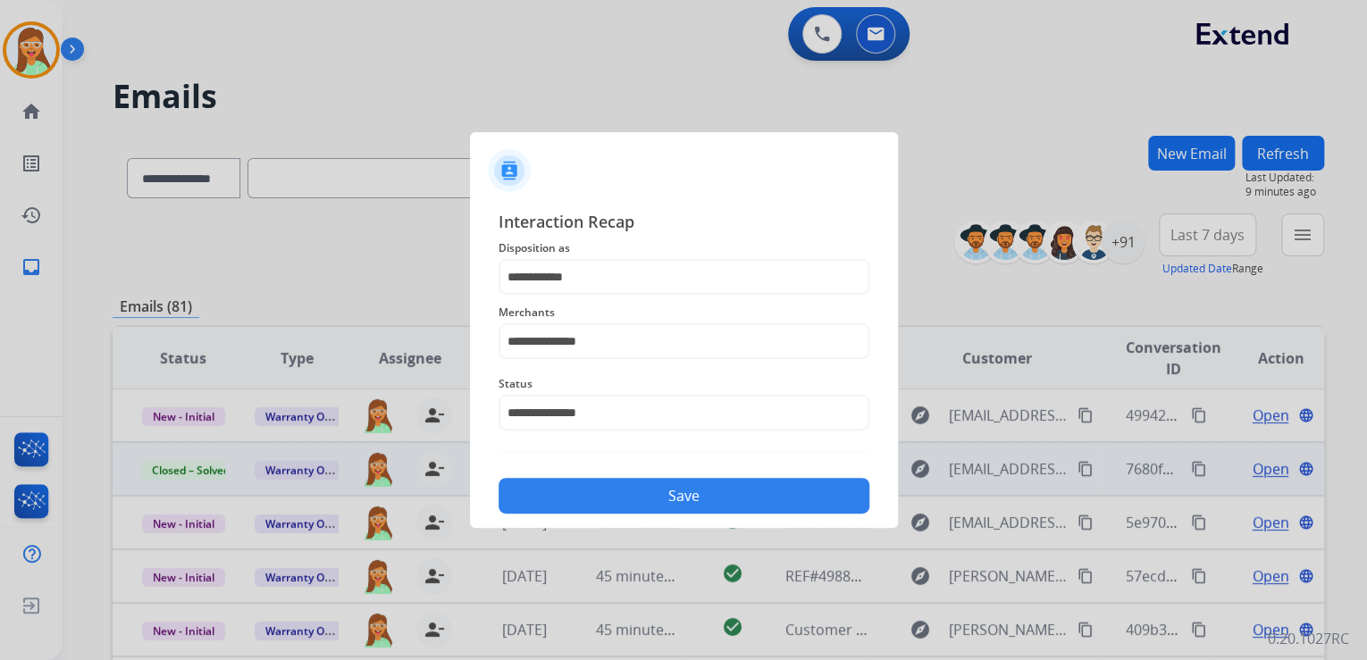
click at [650, 500] on button "Save" at bounding box center [684, 496] width 371 height 36
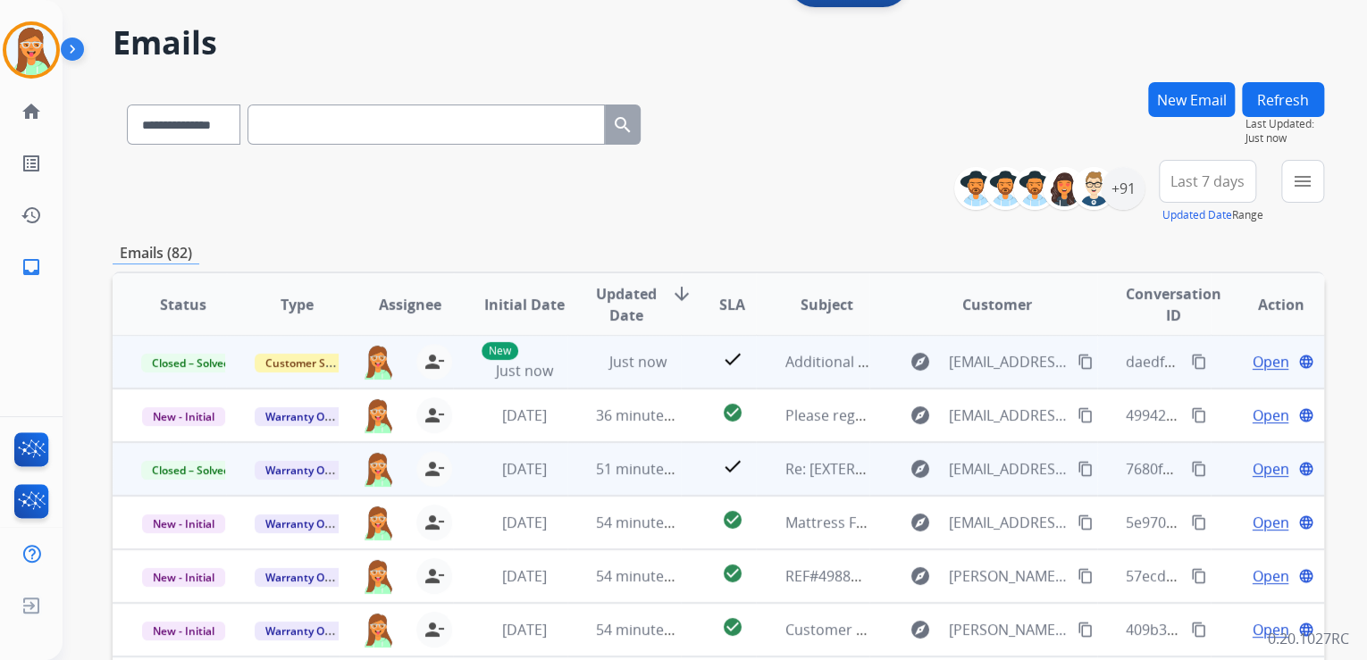
scroll to position [143, 0]
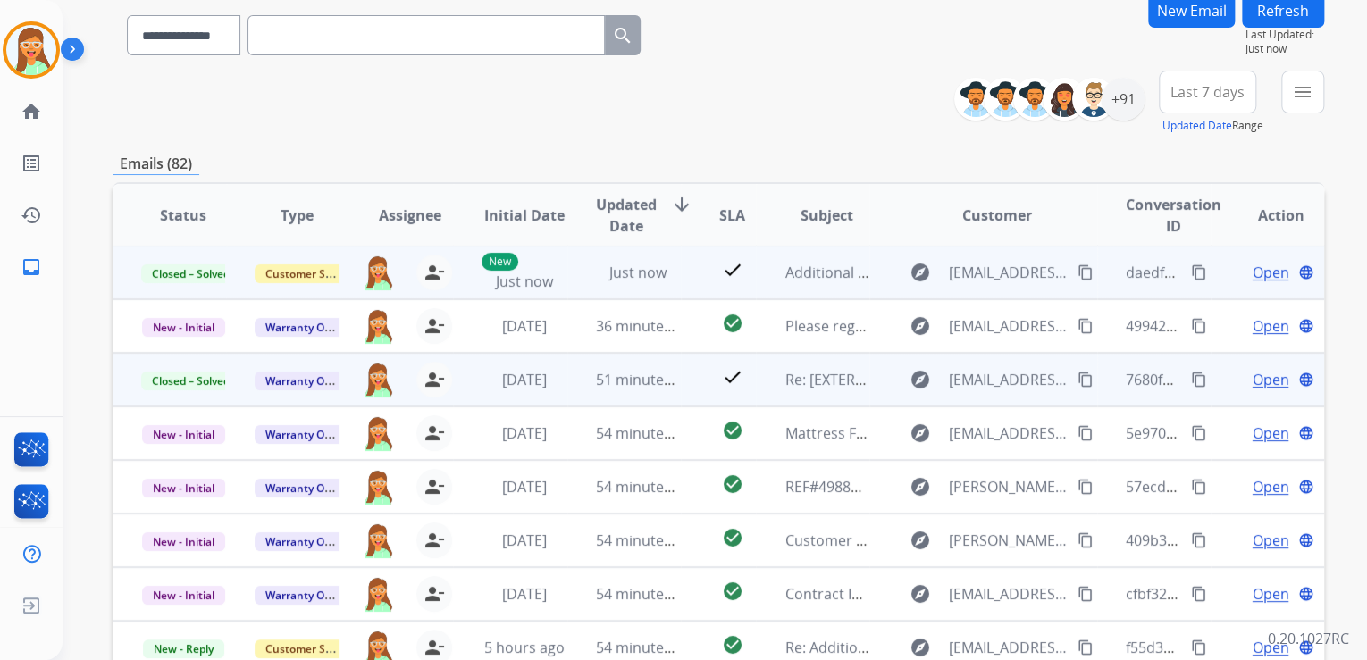
click at [1191, 276] on mat-icon "content_copy" at bounding box center [1199, 272] width 16 height 16
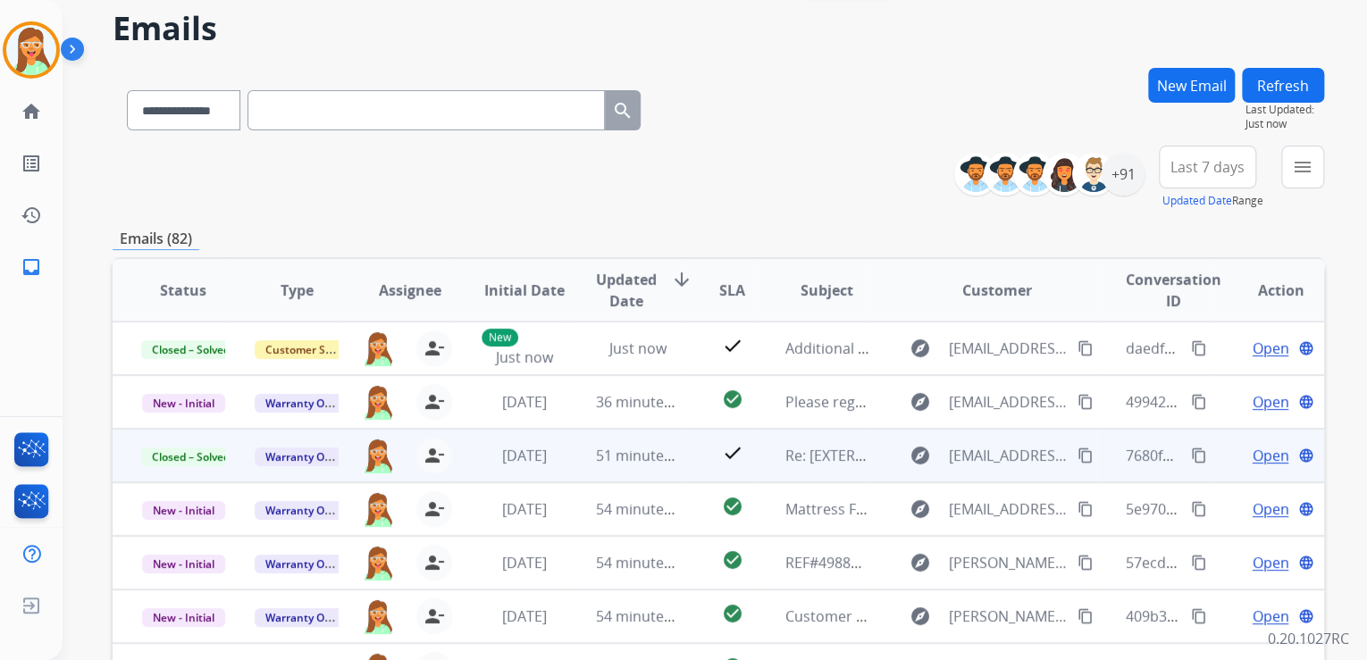
scroll to position [0, 0]
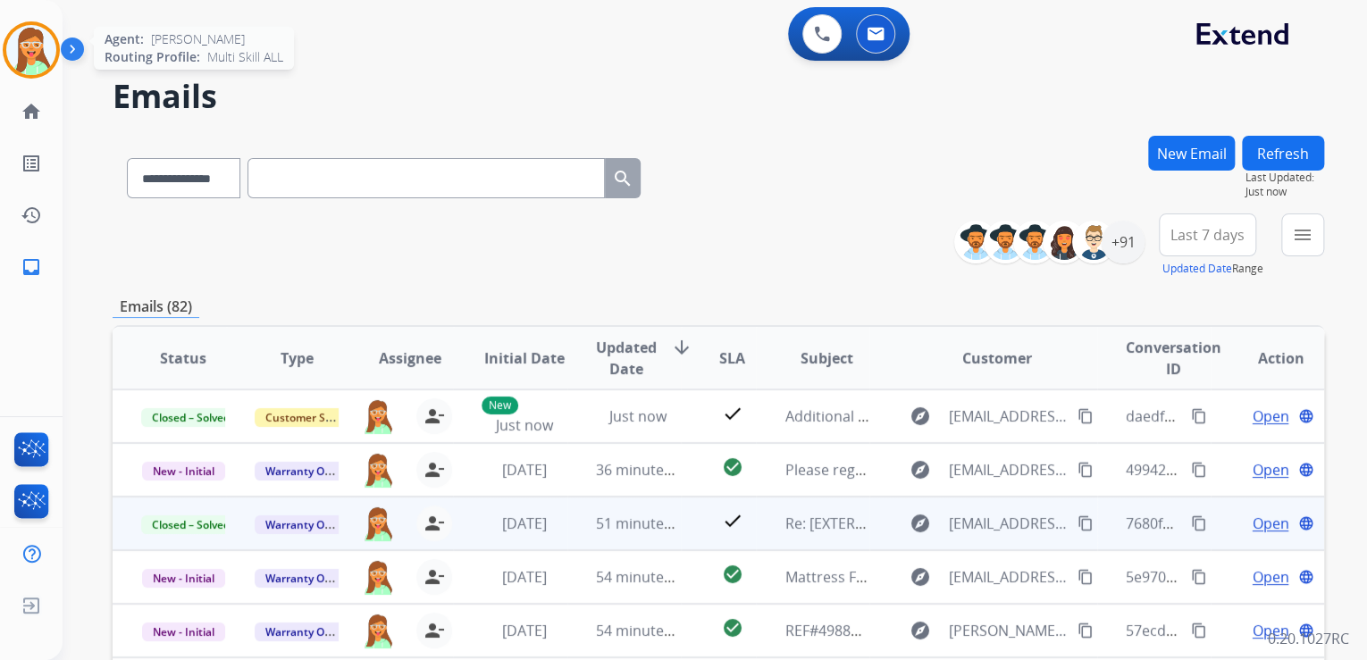
click at [17, 21] on div "Agent: Jasmyn Routing Profile: Multi Skill ALL" at bounding box center [31, 49] width 57 height 57
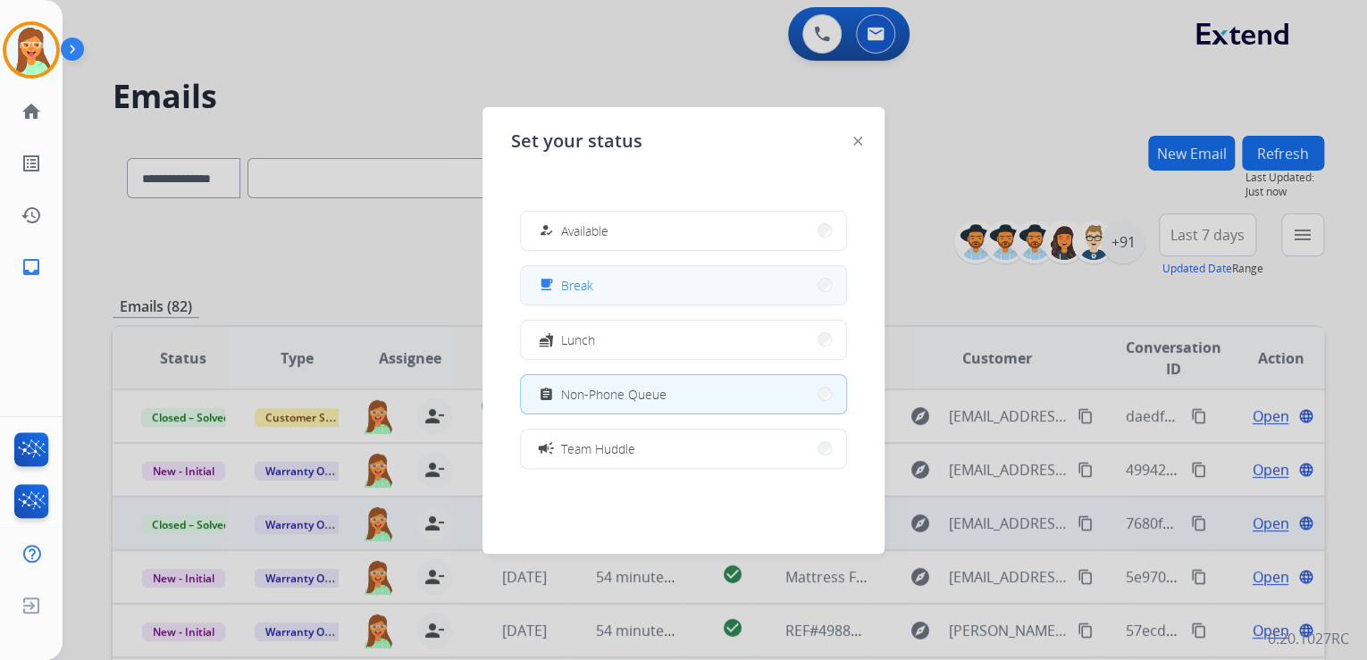
click at [675, 267] on button "free_breakfast Break" at bounding box center [683, 285] width 325 height 38
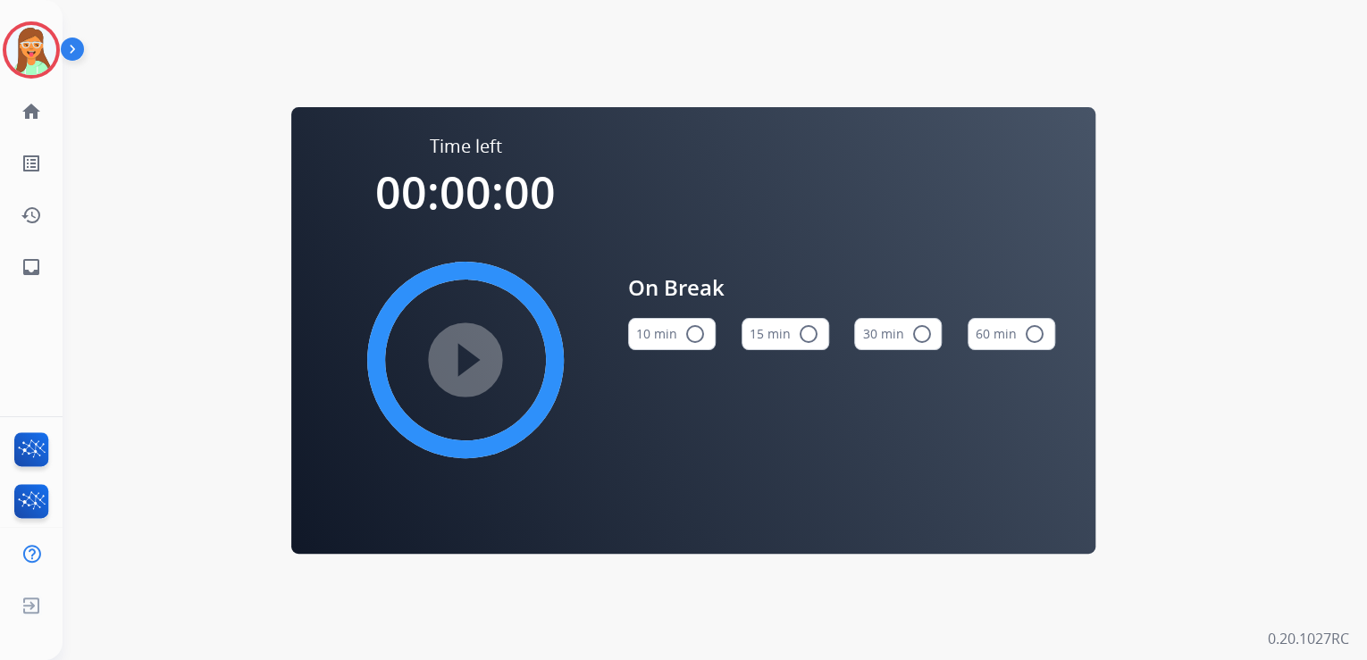
drag, startPoint x: 786, startPoint y: 325, endPoint x: 715, endPoint y: 346, distance: 74.4
click at [786, 327] on button "15 min radio_button_unchecked" at bounding box center [786, 334] width 88 height 32
drag, startPoint x: 452, startPoint y: 347, endPoint x: 511, endPoint y: 365, distance: 61.6
click at [455, 349] on mat-icon "play_circle_filled" at bounding box center [465, 359] width 21 height 21
click at [38, 40] on img at bounding box center [31, 50] width 50 height 50
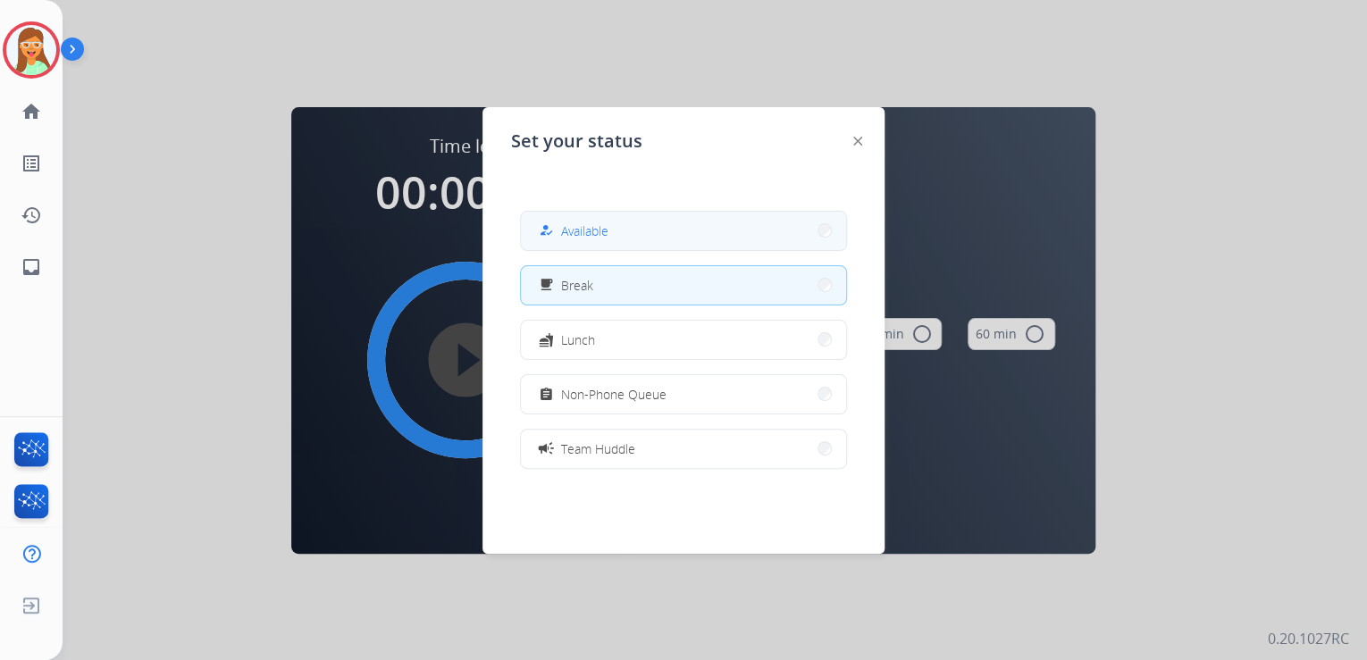
click at [777, 239] on button "how_to_reg Available" at bounding box center [683, 231] width 325 height 38
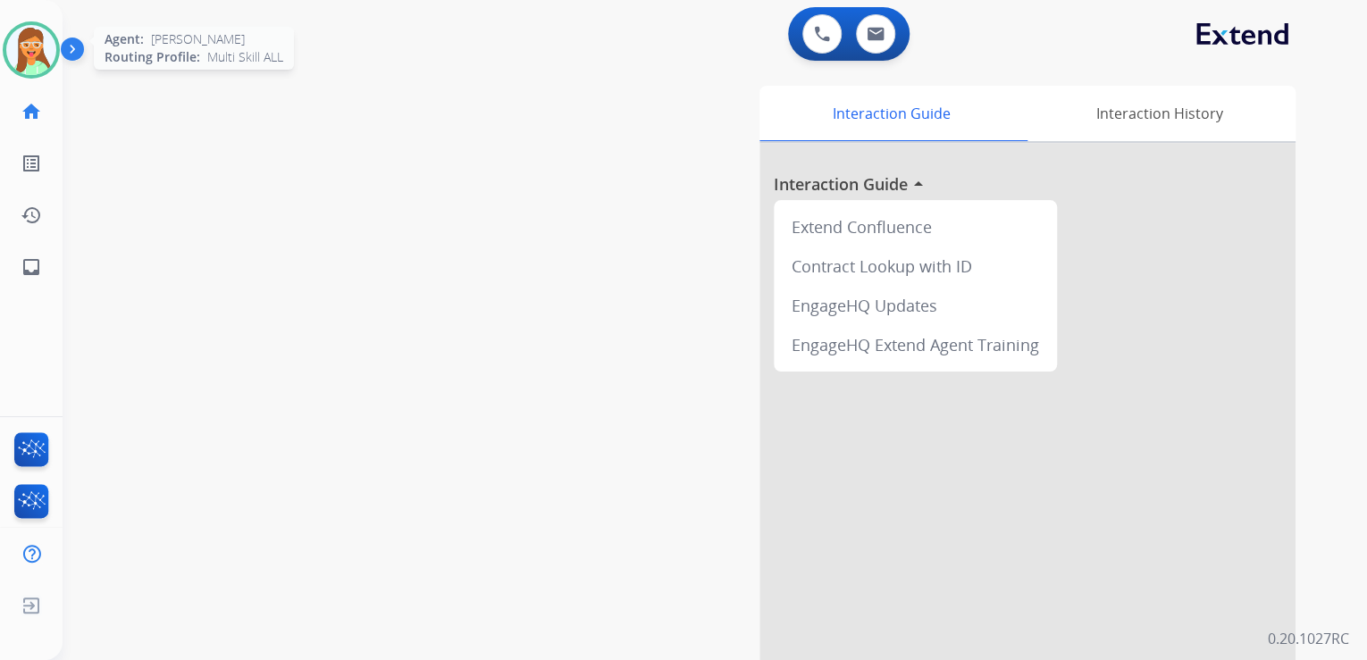
click at [18, 61] on img at bounding box center [31, 50] width 50 height 50
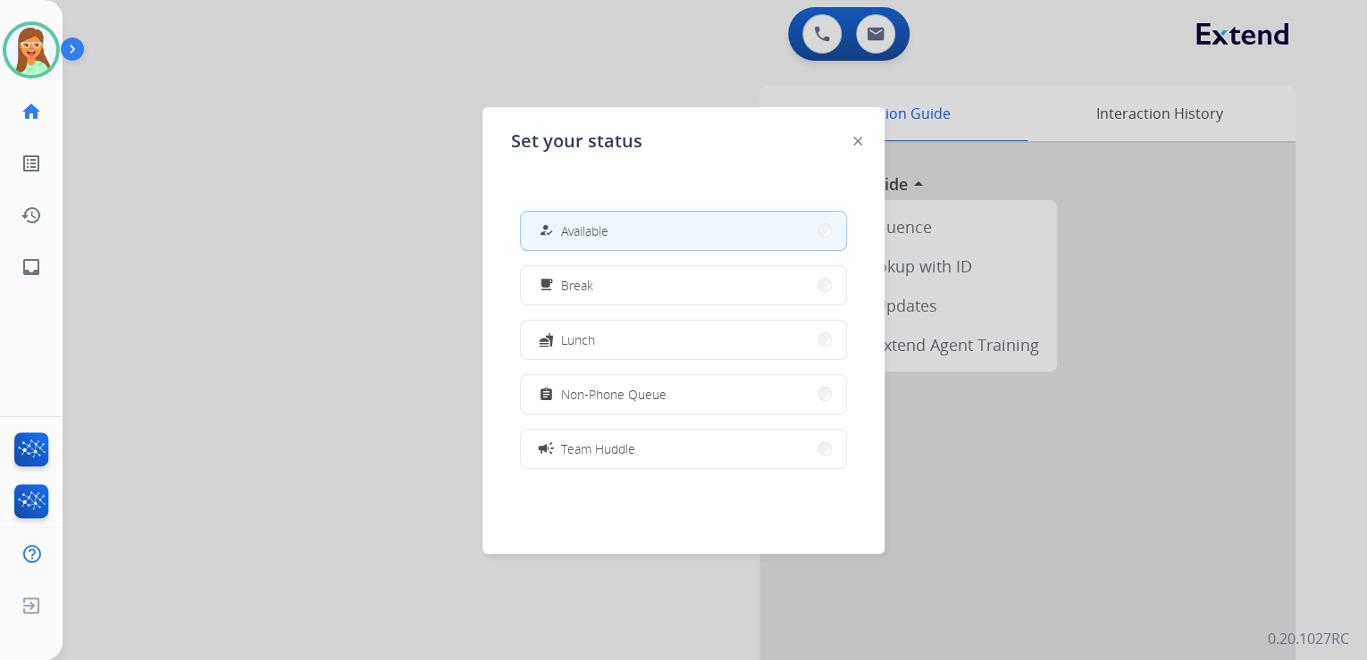
click at [663, 403] on span "Non-Phone Queue" at bounding box center [613, 394] width 105 height 19
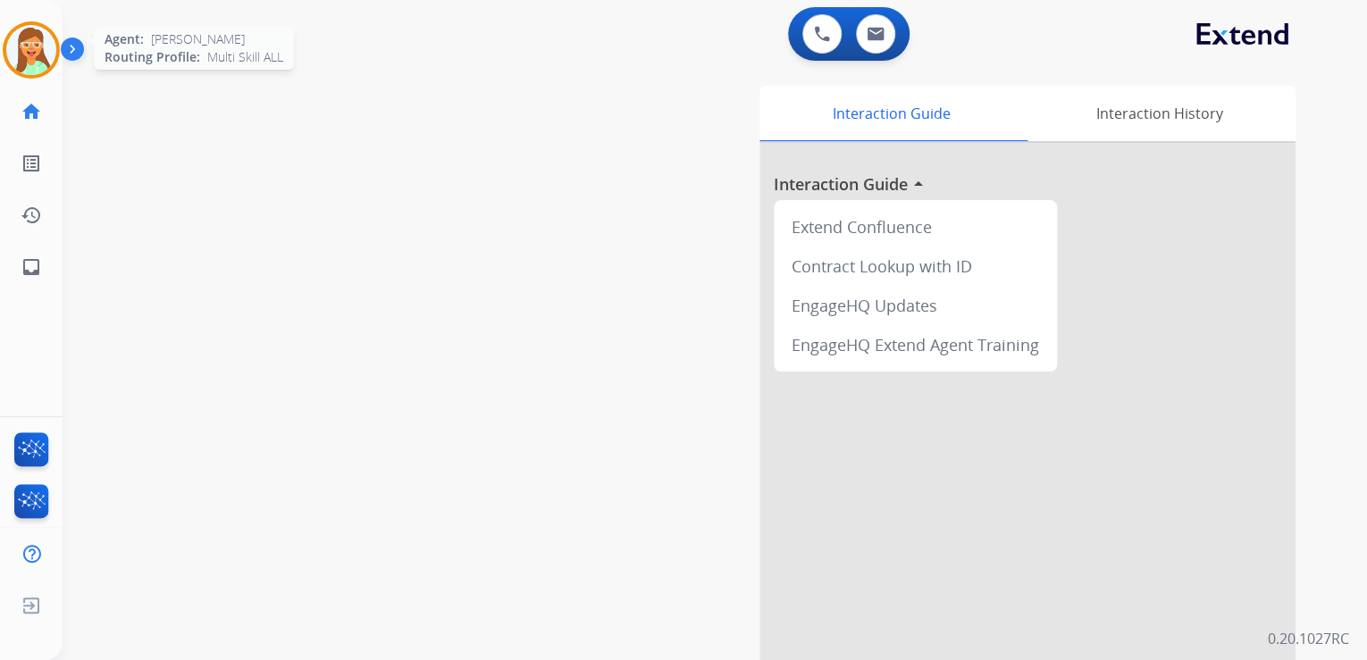
click at [29, 59] on img at bounding box center [31, 50] width 50 height 50
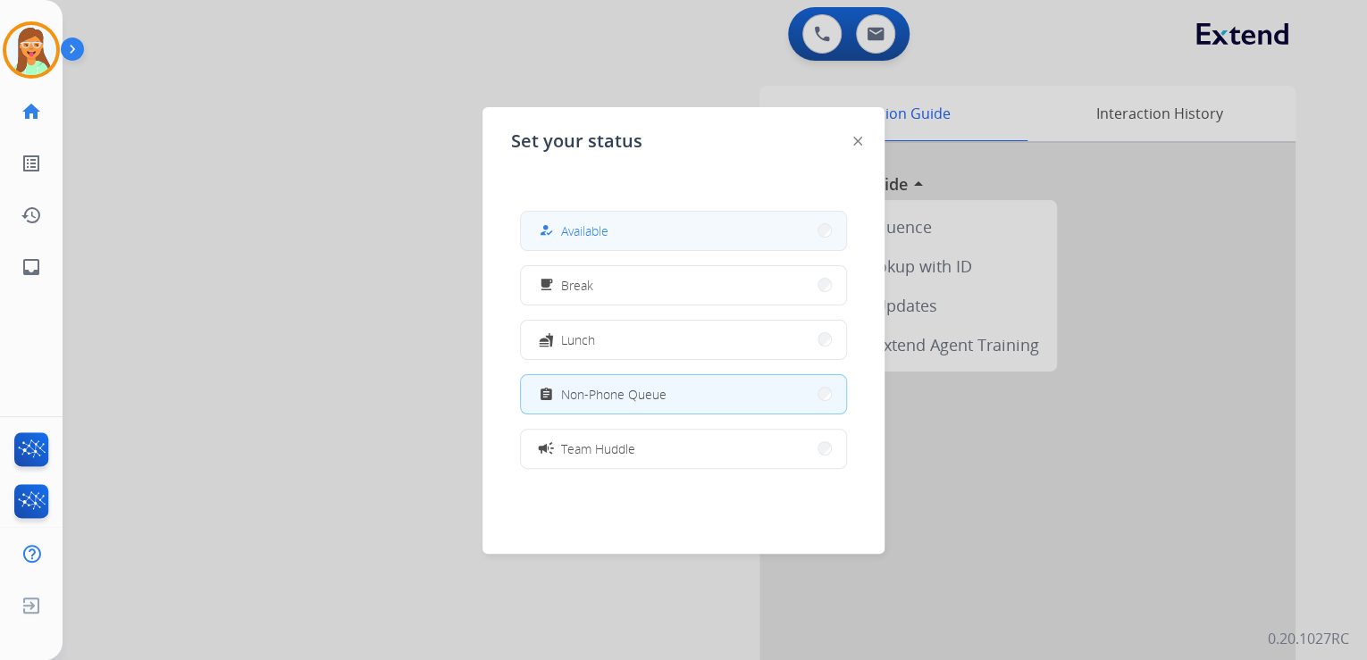
click at [767, 222] on button "how_to_reg Available" at bounding box center [683, 231] width 325 height 38
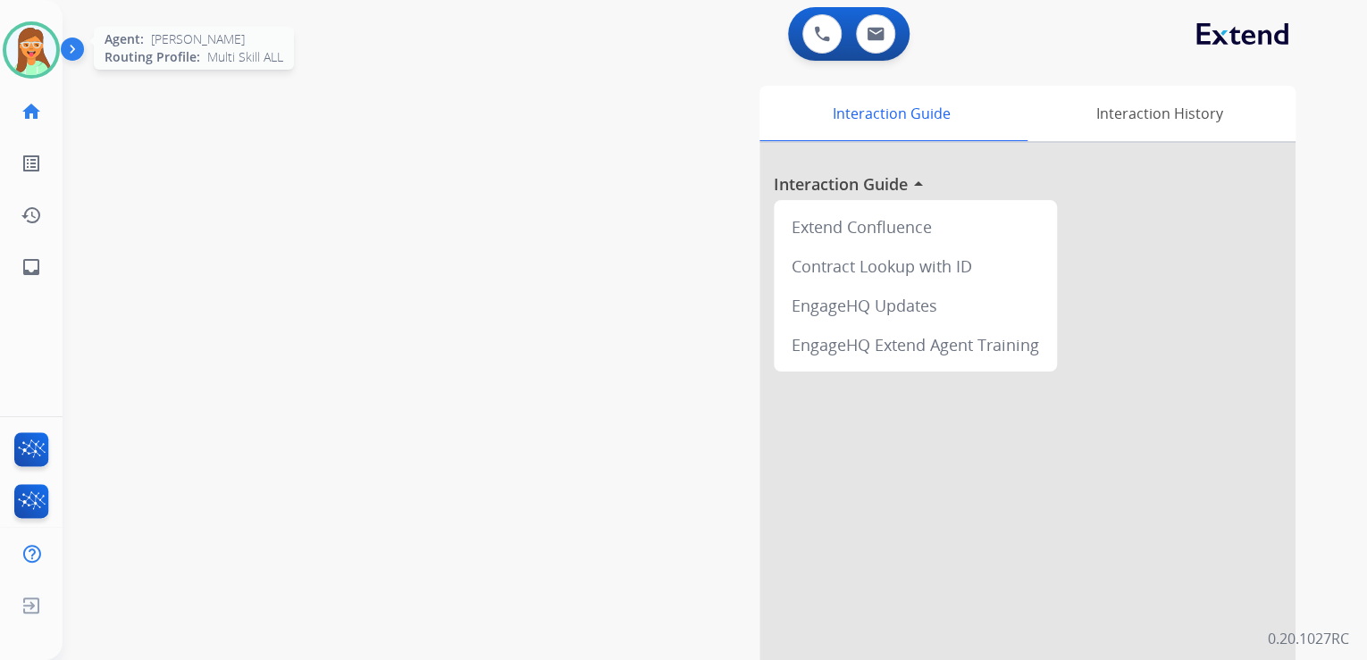
click at [28, 38] on img at bounding box center [31, 50] width 50 height 50
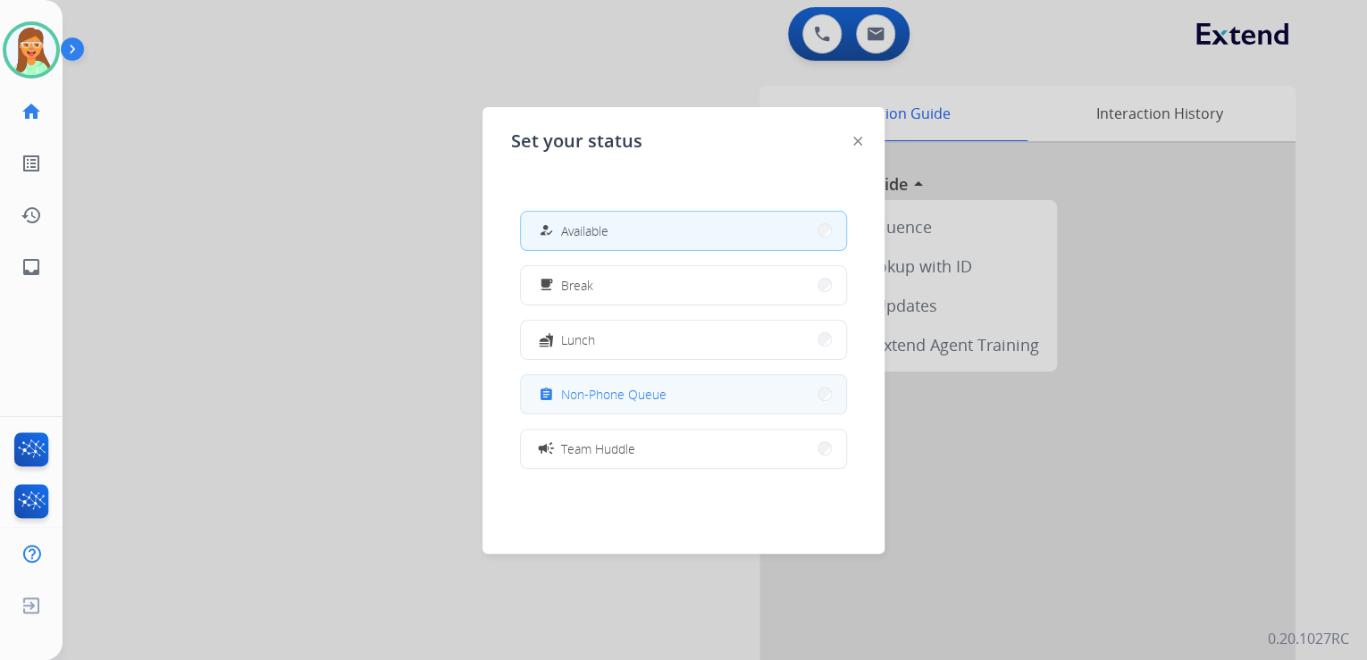
click at [737, 393] on button "assignment Non-Phone Queue" at bounding box center [683, 394] width 325 height 38
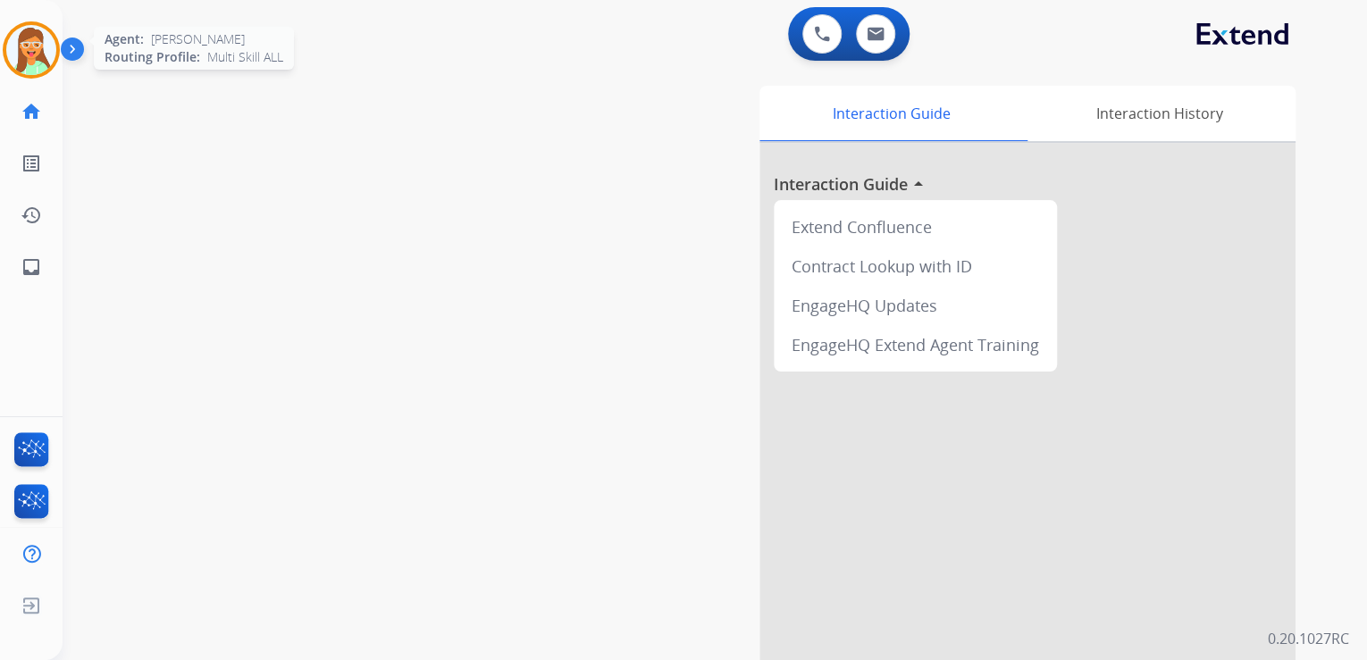
click at [21, 63] on img at bounding box center [31, 50] width 50 height 50
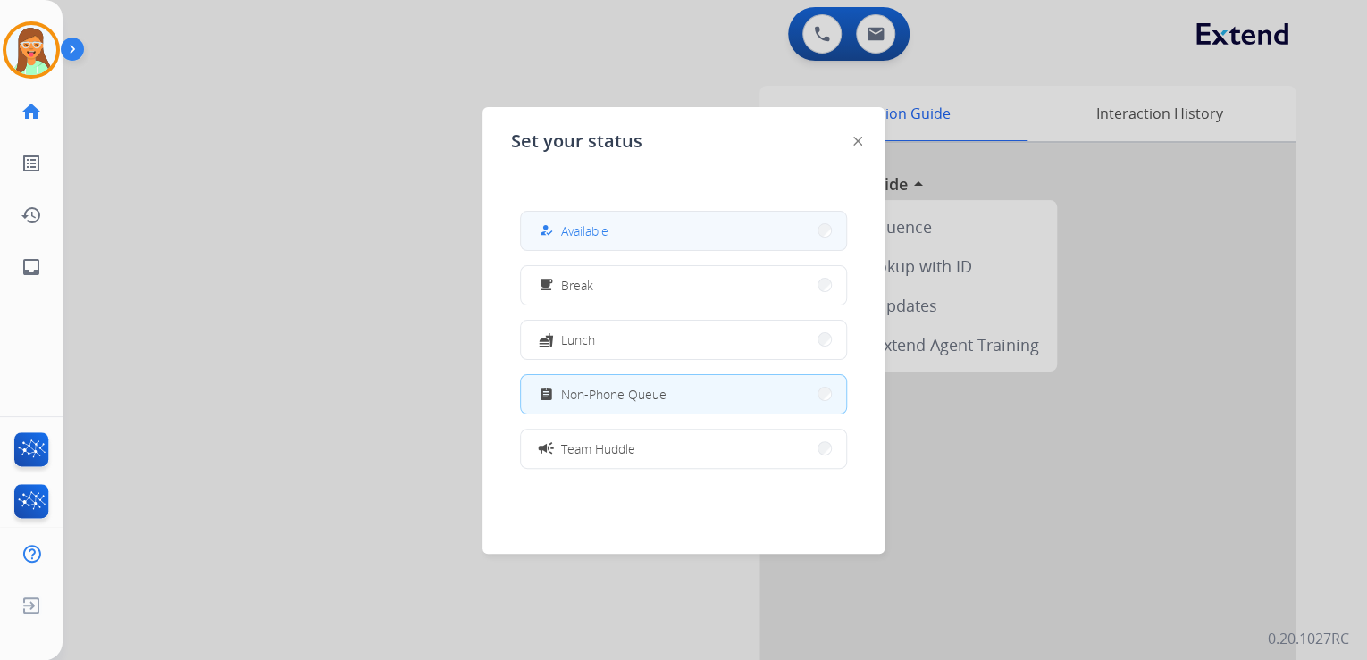
click at [591, 222] on span "Available" at bounding box center [584, 231] width 47 height 19
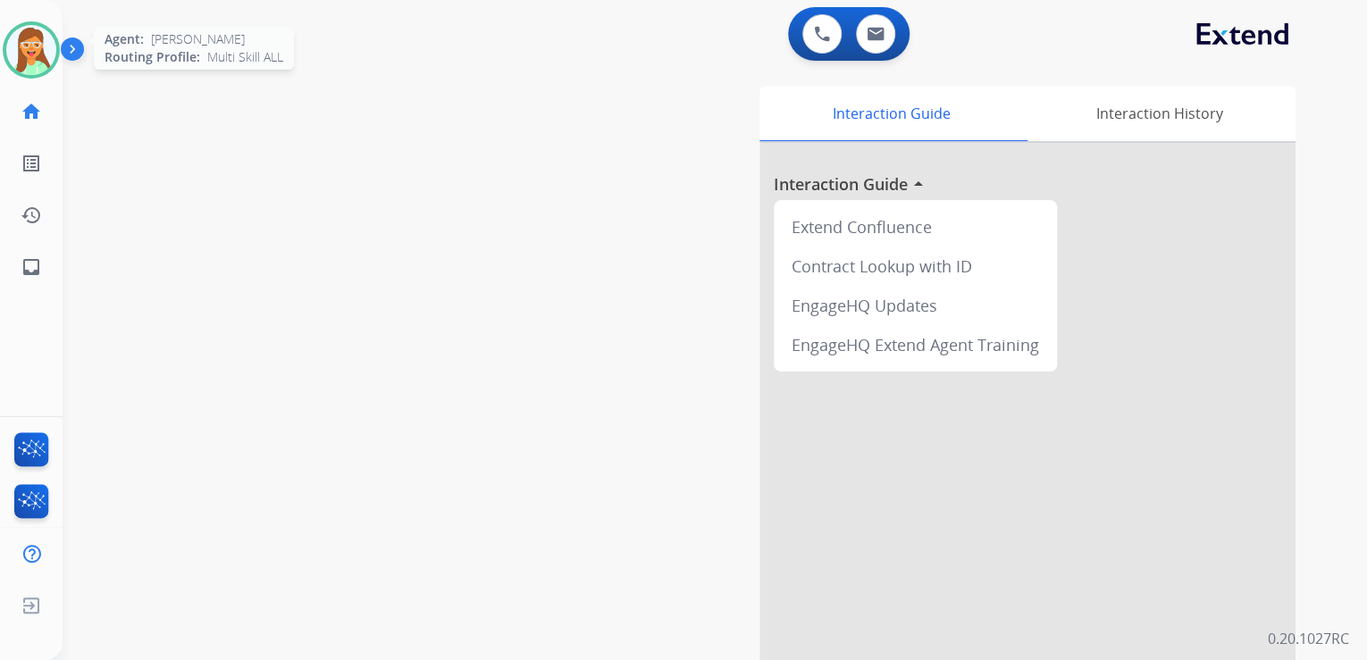
click at [27, 38] on img at bounding box center [31, 50] width 50 height 50
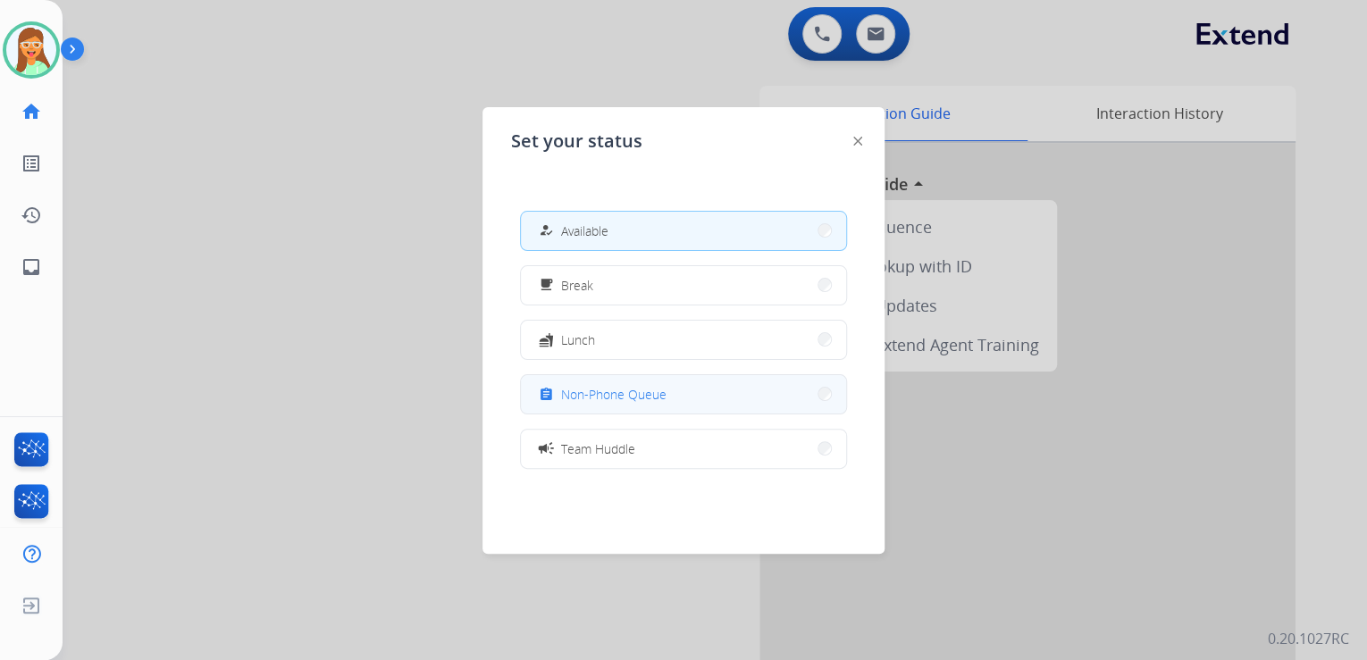
click at [709, 393] on button "assignment Non-Phone Queue" at bounding box center [683, 394] width 325 height 38
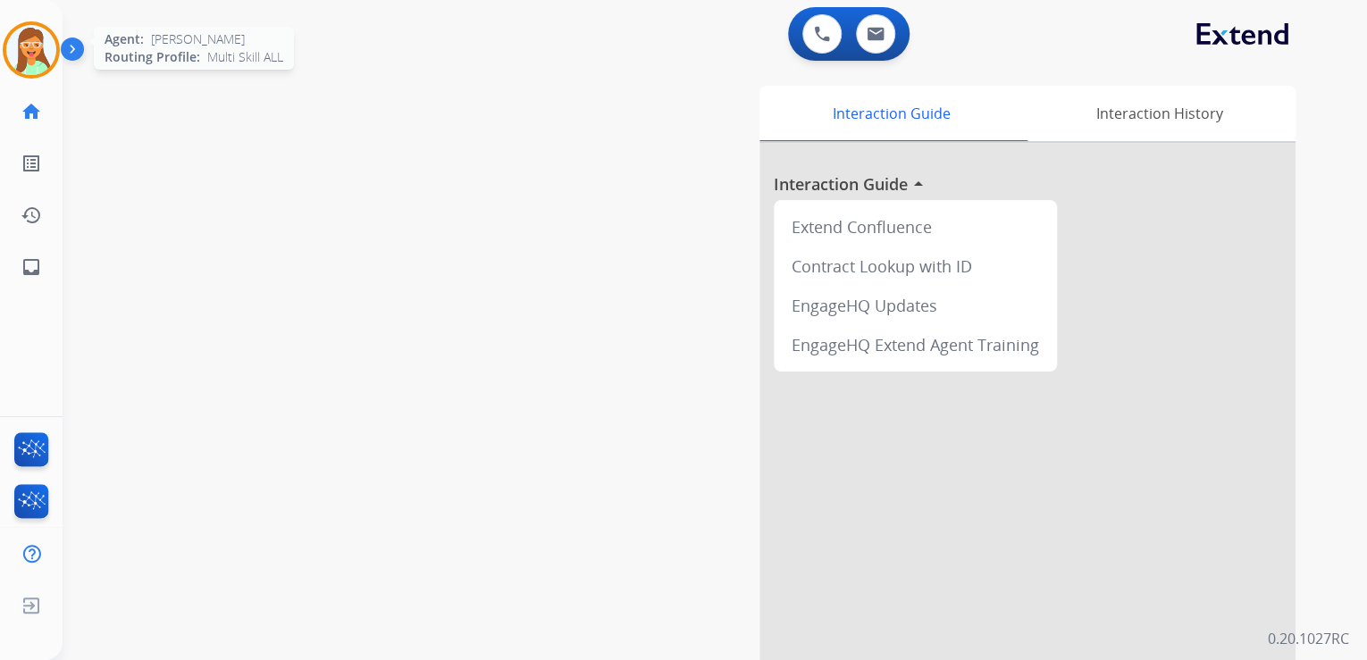
click at [46, 48] on img at bounding box center [31, 50] width 50 height 50
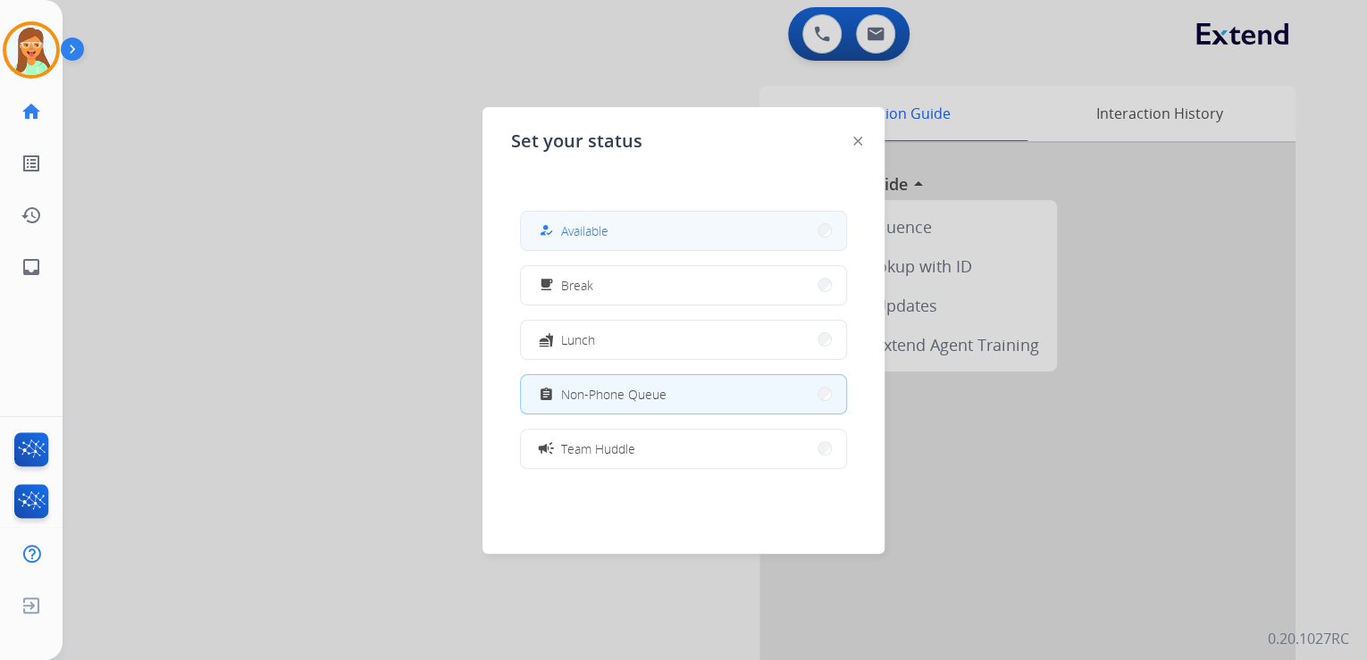
click at [740, 219] on button "how_to_reg Available" at bounding box center [683, 231] width 325 height 38
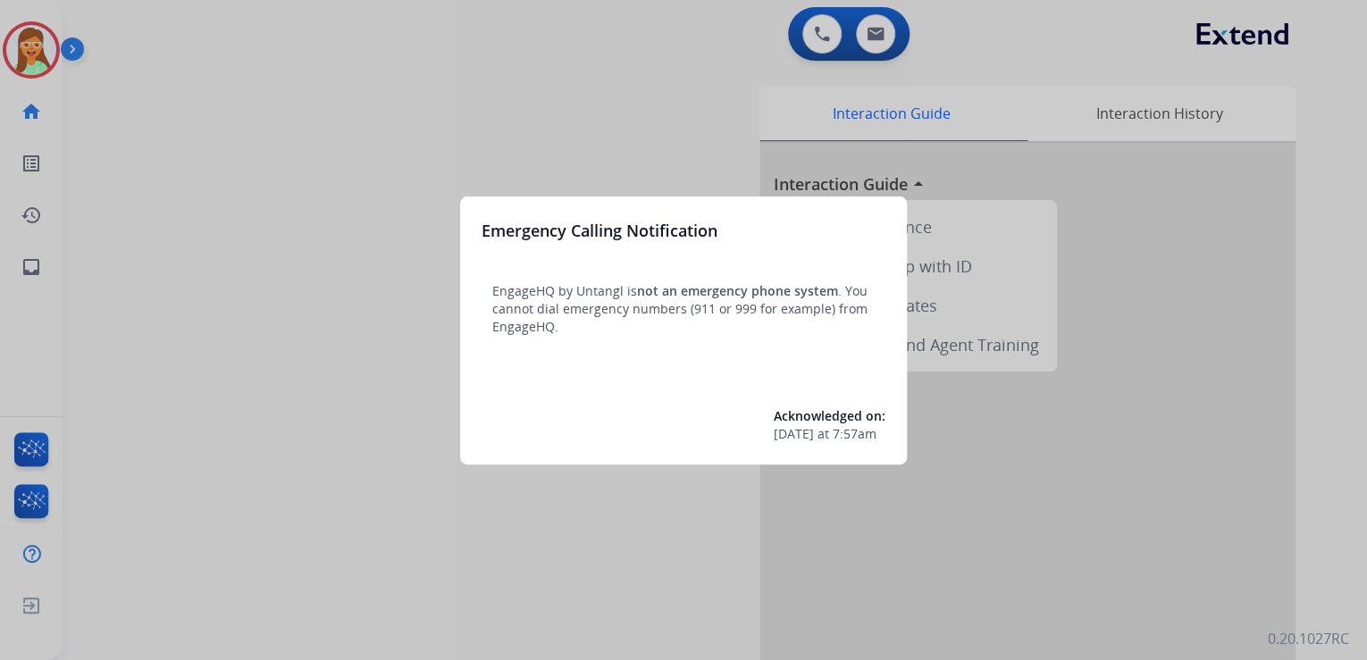
click at [25, 48] on div at bounding box center [683, 330] width 1367 height 660
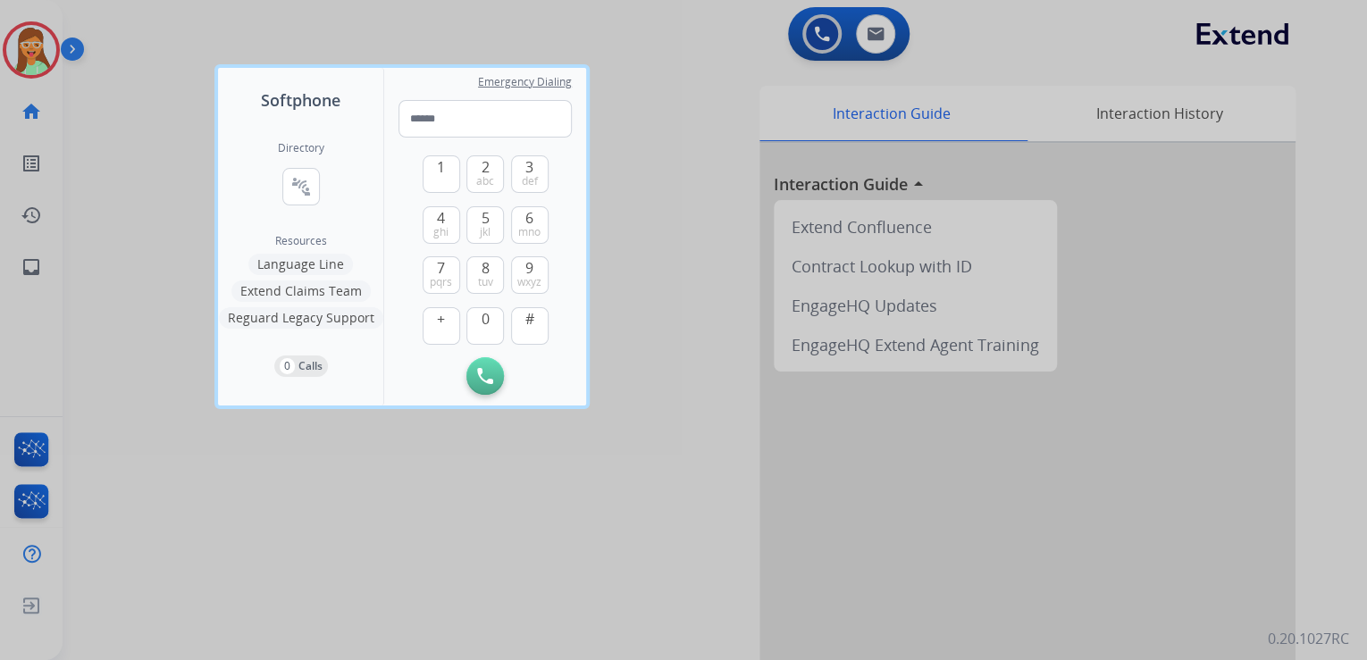
click at [25, 48] on div at bounding box center [683, 330] width 1367 height 660
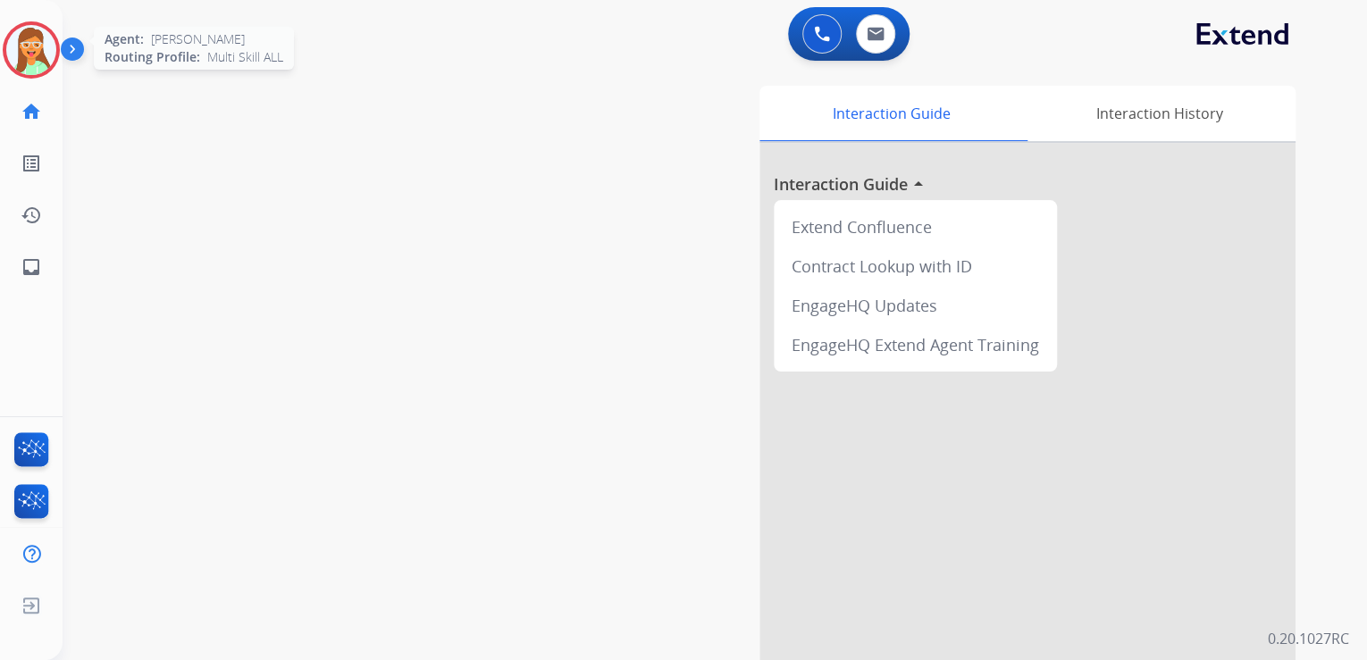
click at [28, 46] on img at bounding box center [31, 50] width 50 height 50
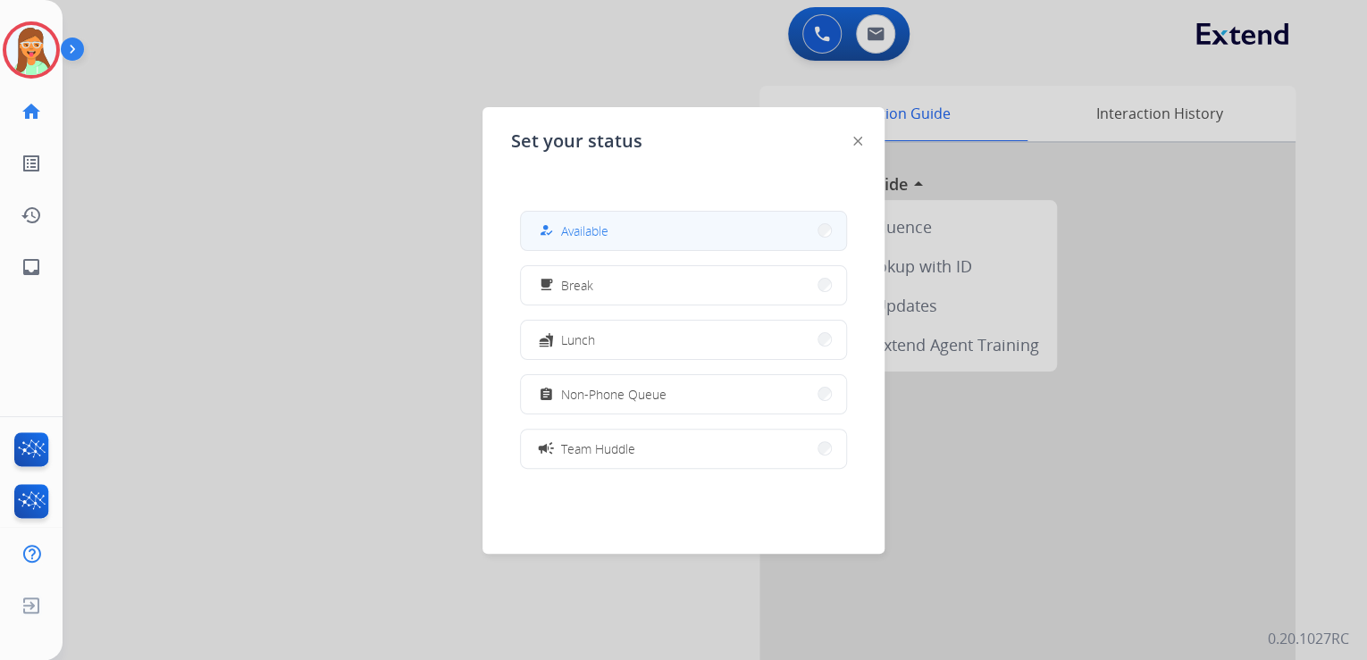
click at [725, 230] on button "how_to_reg Available" at bounding box center [683, 231] width 325 height 38
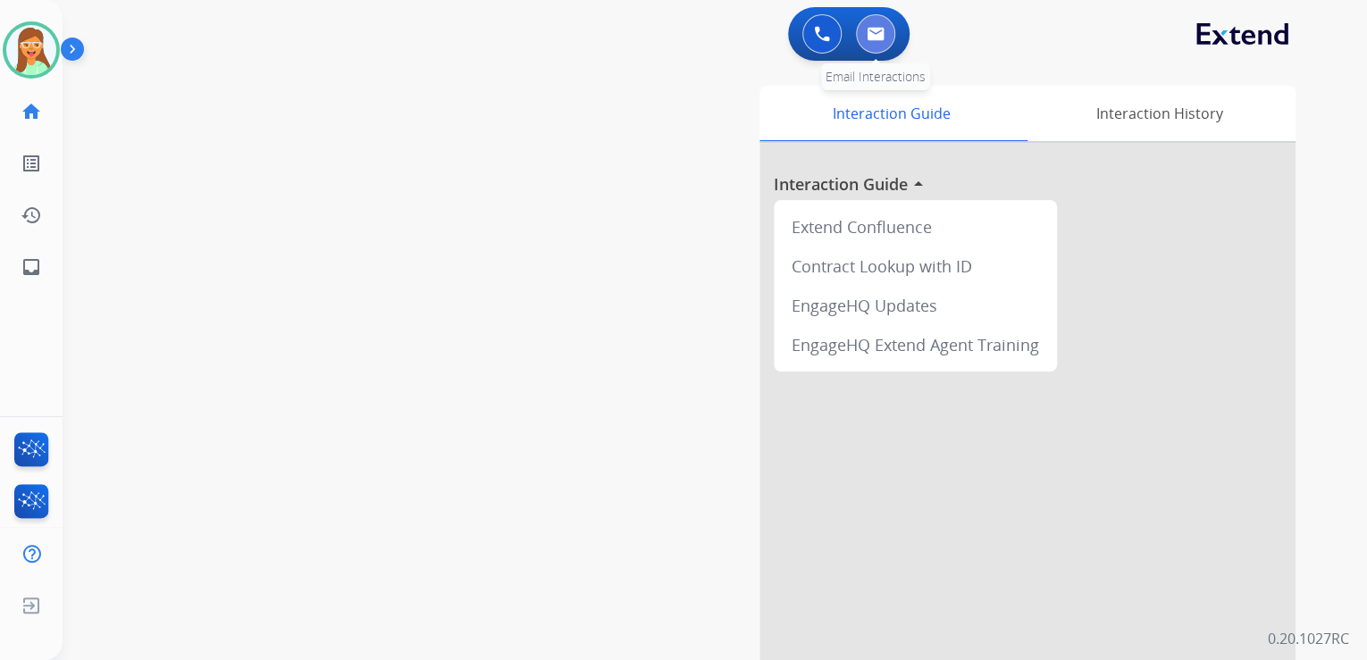
click at [881, 21] on button at bounding box center [875, 33] width 39 height 39
select select "**********"
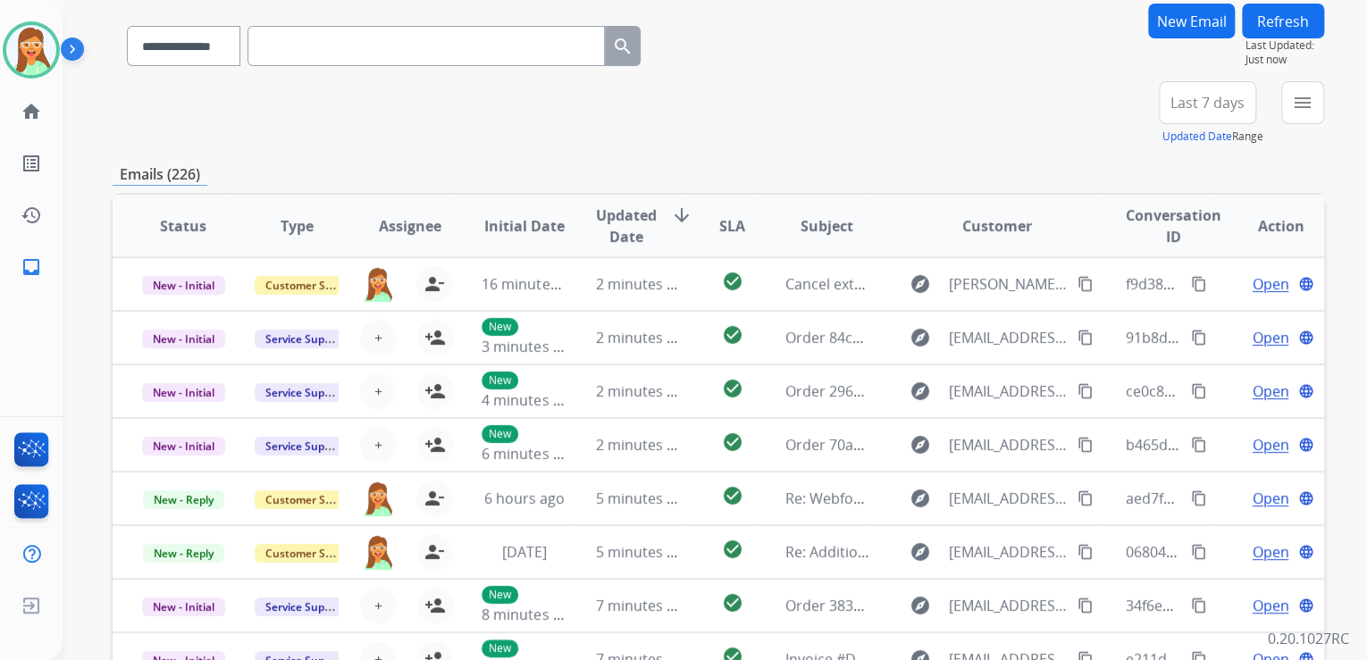
scroll to position [143, 0]
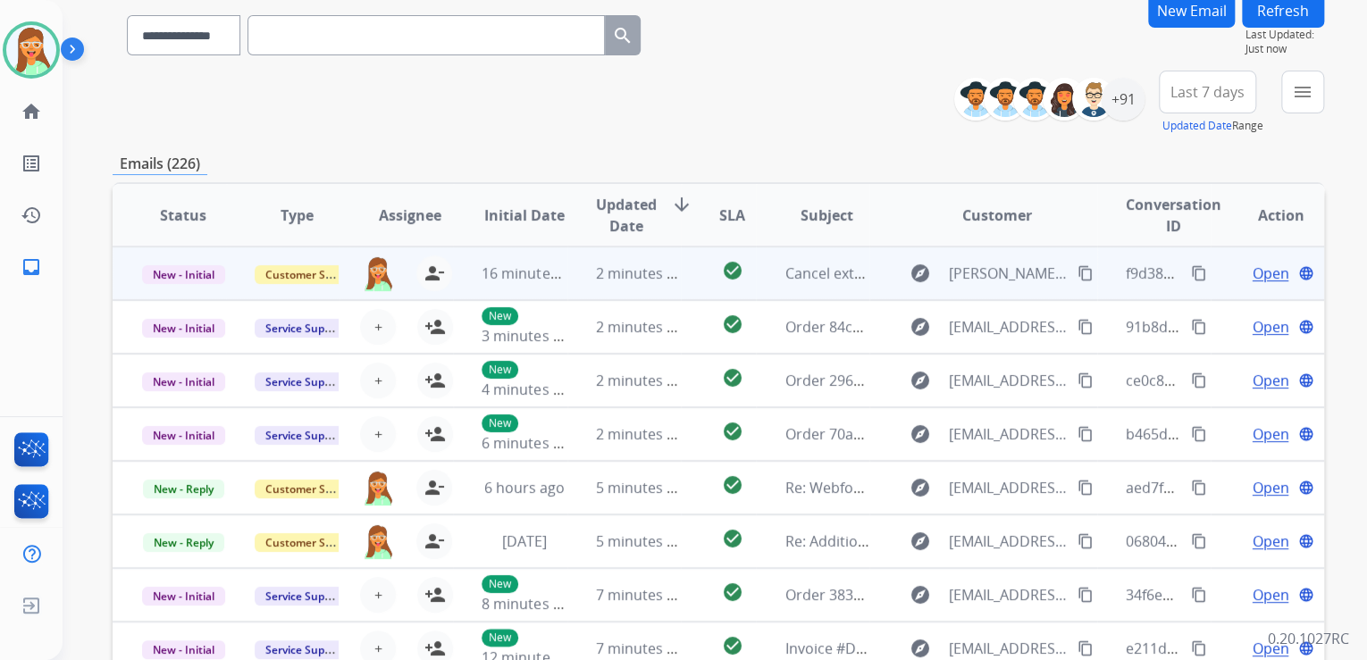
click at [1262, 272] on span "Open" at bounding box center [1270, 273] width 37 height 21
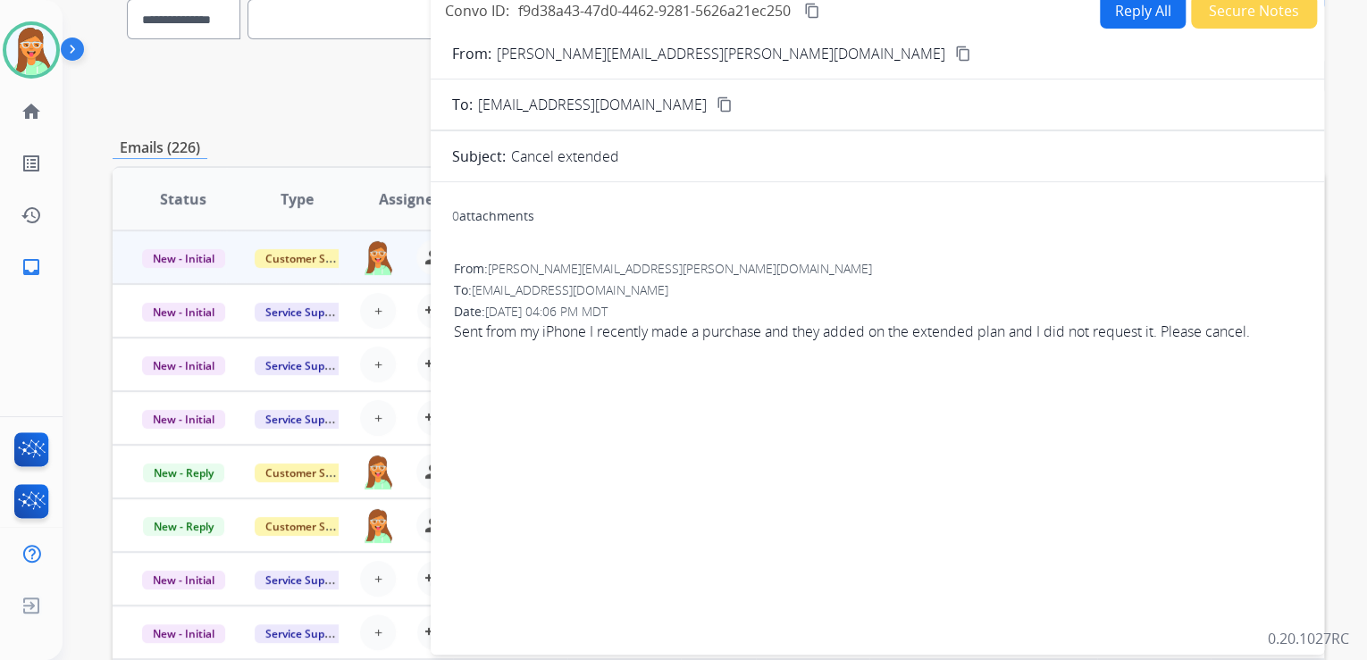
scroll to position [71, 0]
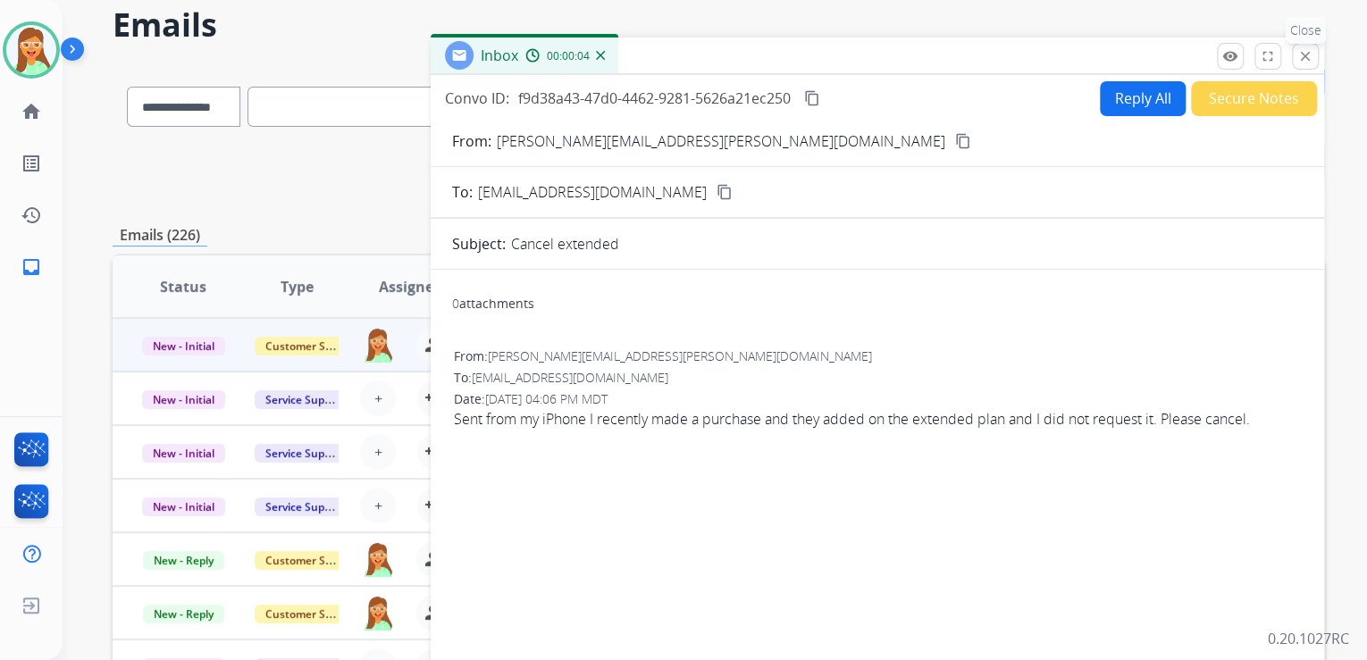
click at [1313, 57] on button "close Close" at bounding box center [1305, 56] width 27 height 27
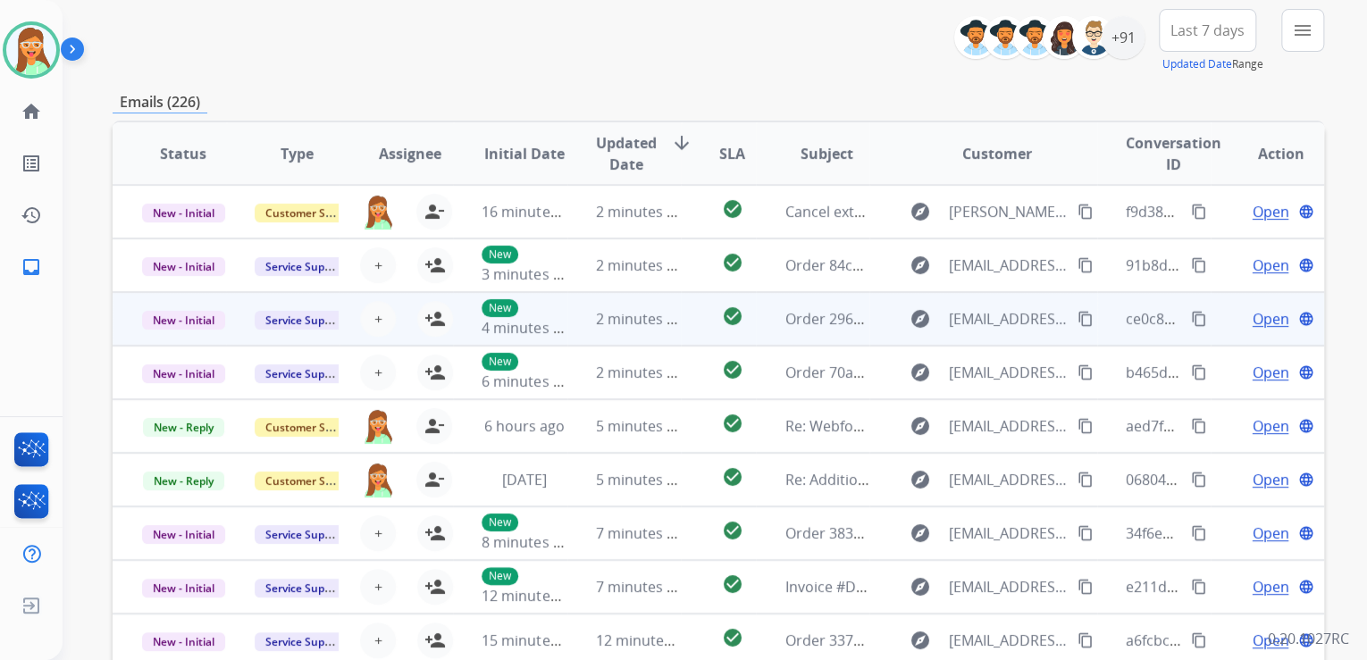
scroll to position [143, 0]
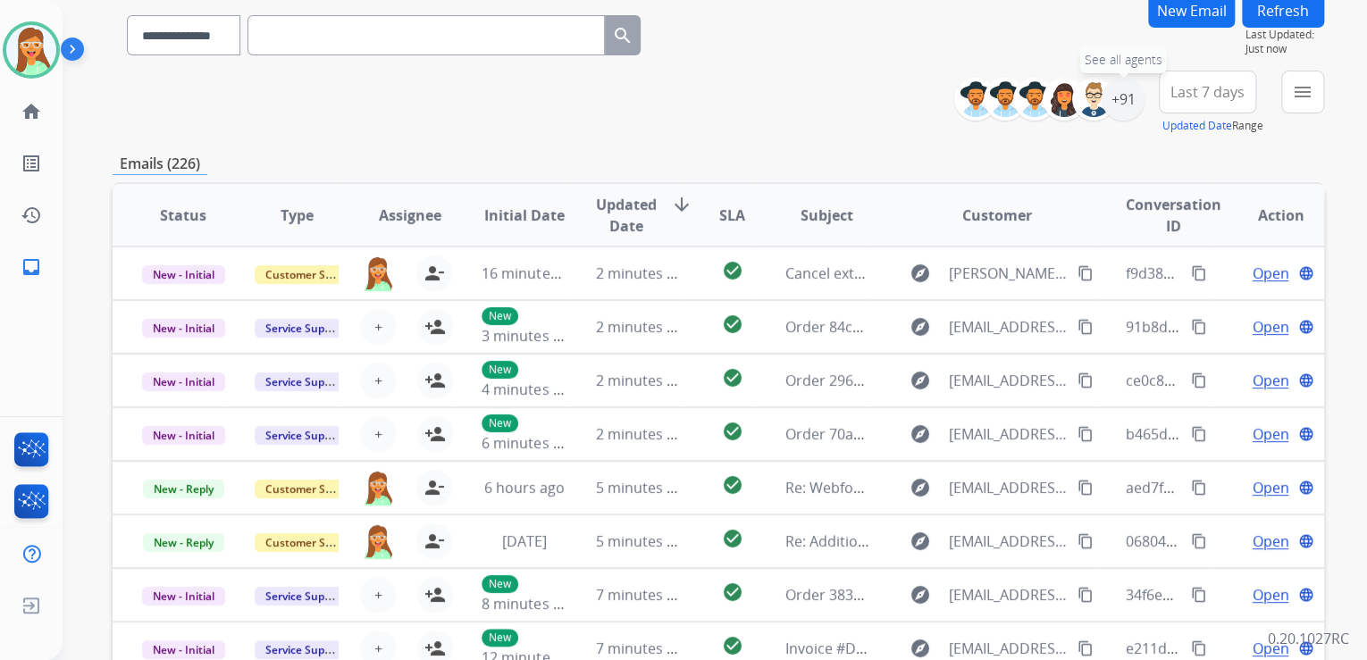
drag, startPoint x: 1131, startPoint y: 100, endPoint x: 1116, endPoint y: 129, distance: 32.4
click at [1130, 102] on div "+91" at bounding box center [1123, 99] width 43 height 43
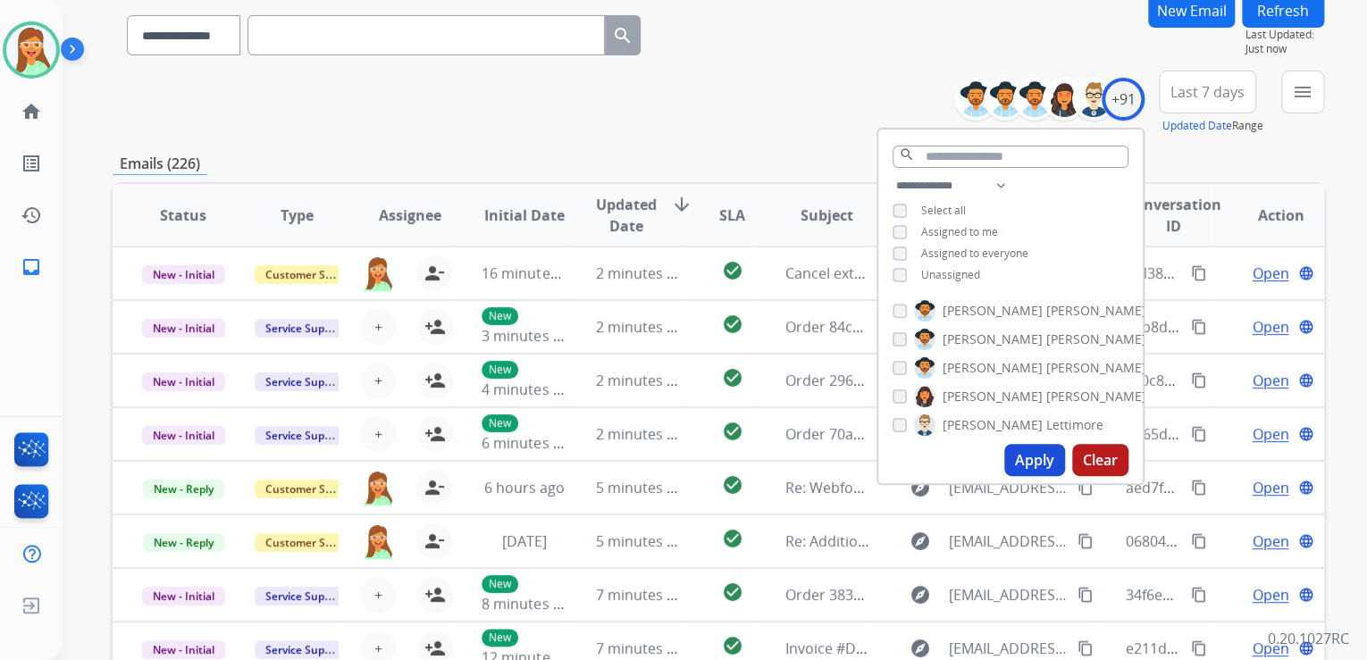
drag, startPoint x: 1015, startPoint y: 457, endPoint x: 1015, endPoint y: 471, distance: 14.3
click at [1015, 457] on button "Apply" at bounding box center [1034, 460] width 61 height 32
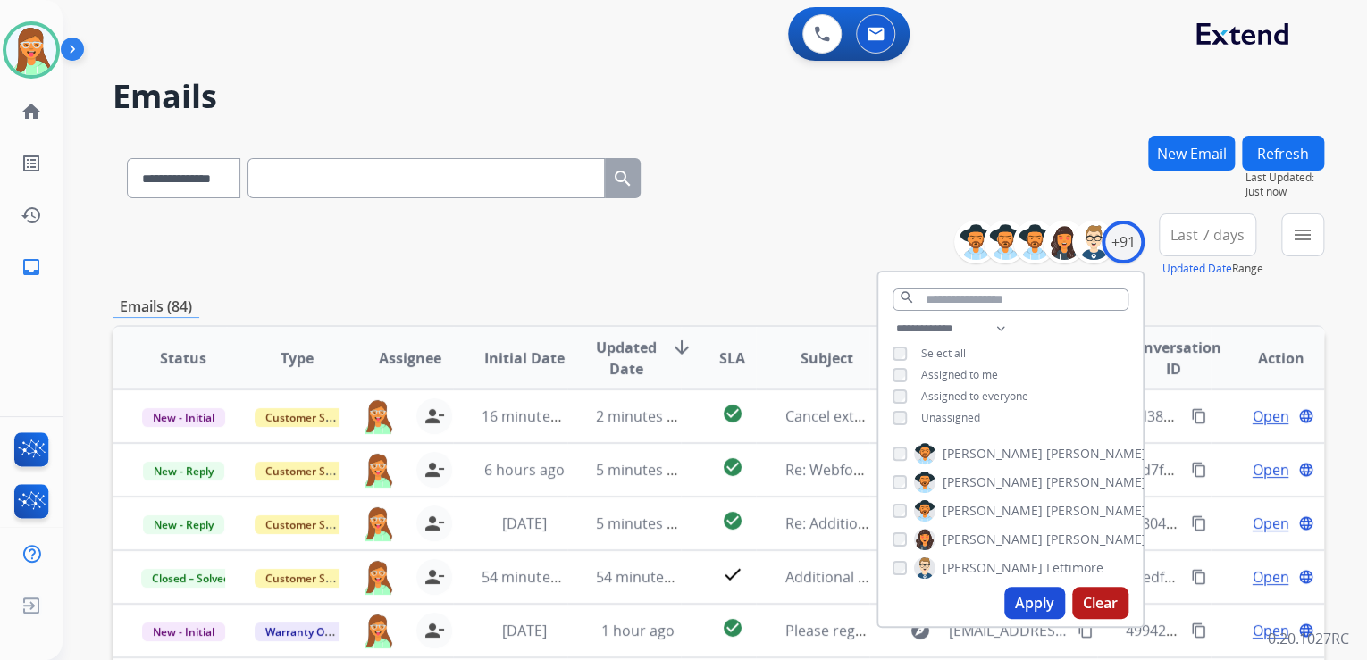
click at [772, 217] on div "**********" at bounding box center [719, 246] width 1212 height 64
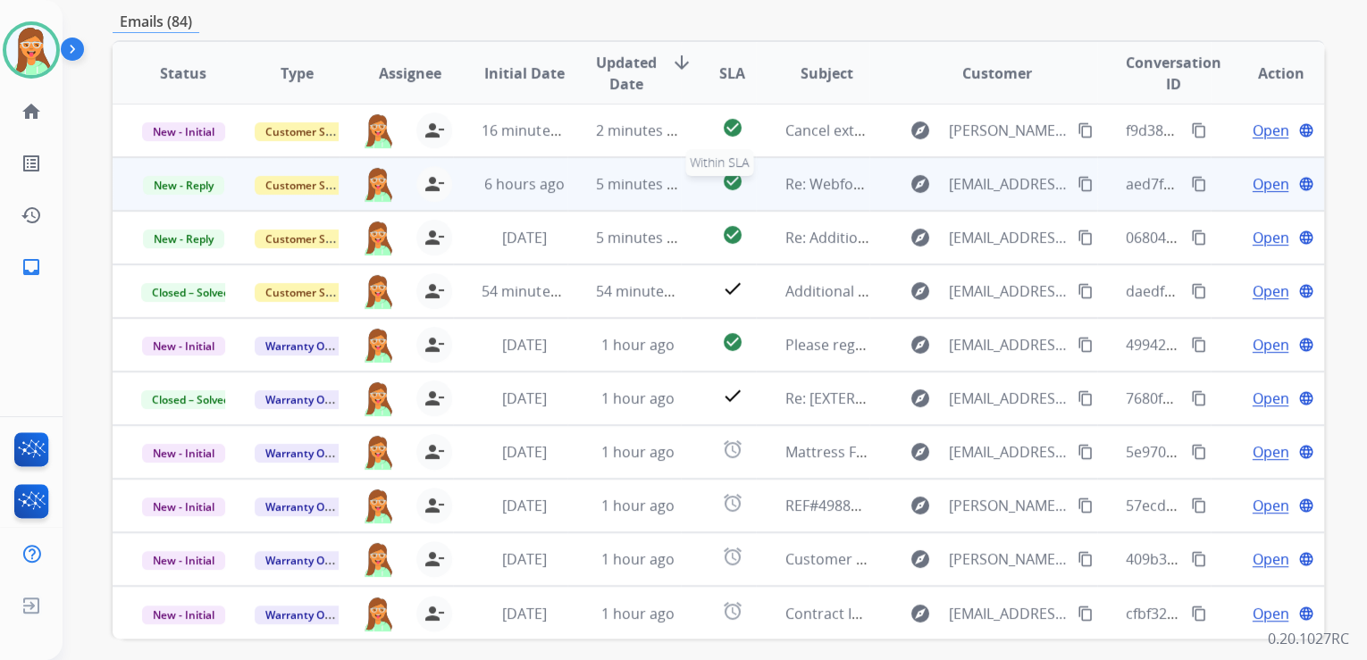
scroll to position [286, 0]
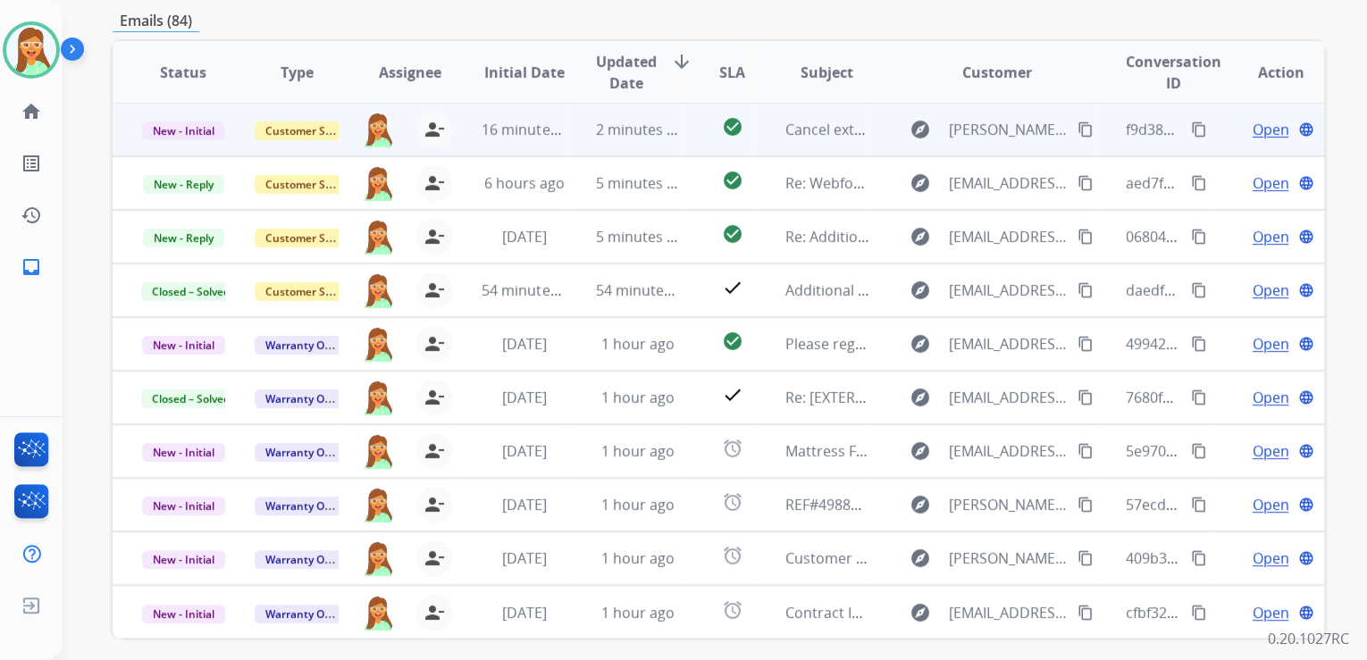
click at [1257, 125] on span "Open" at bounding box center [1270, 129] width 37 height 21
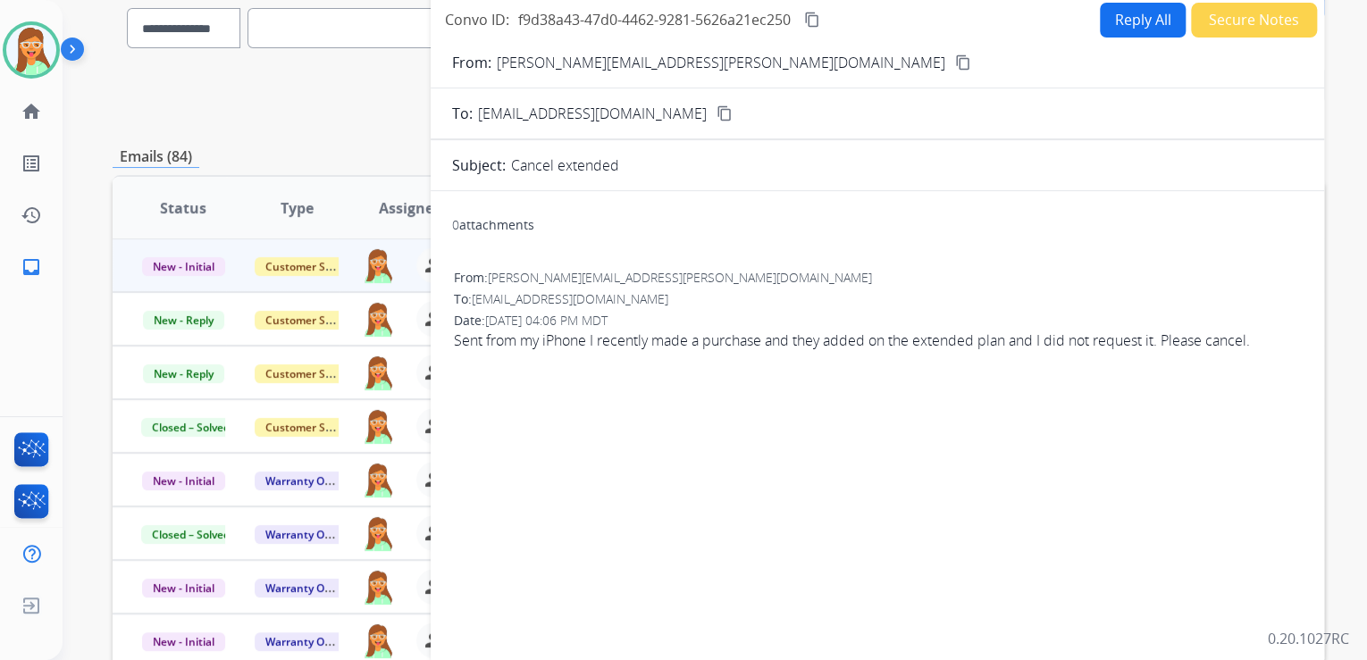
scroll to position [0, 0]
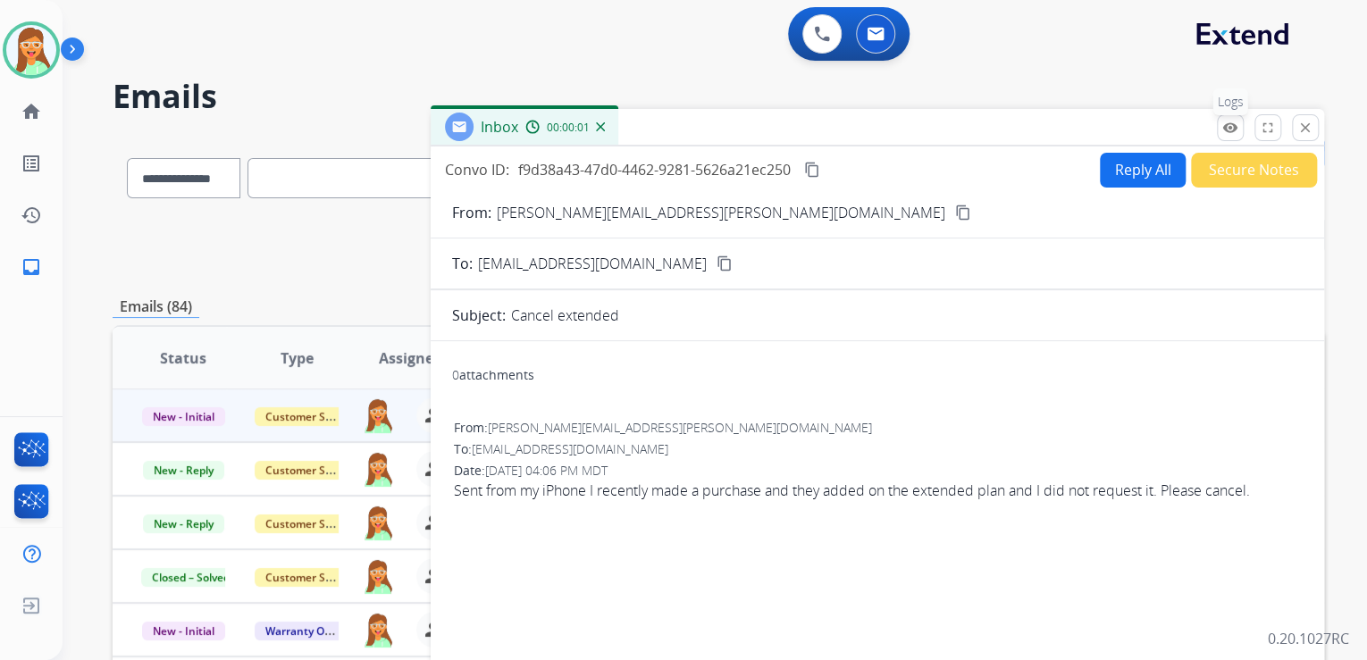
click at [1219, 122] on button "remove_red_eye Logs" at bounding box center [1230, 127] width 27 height 27
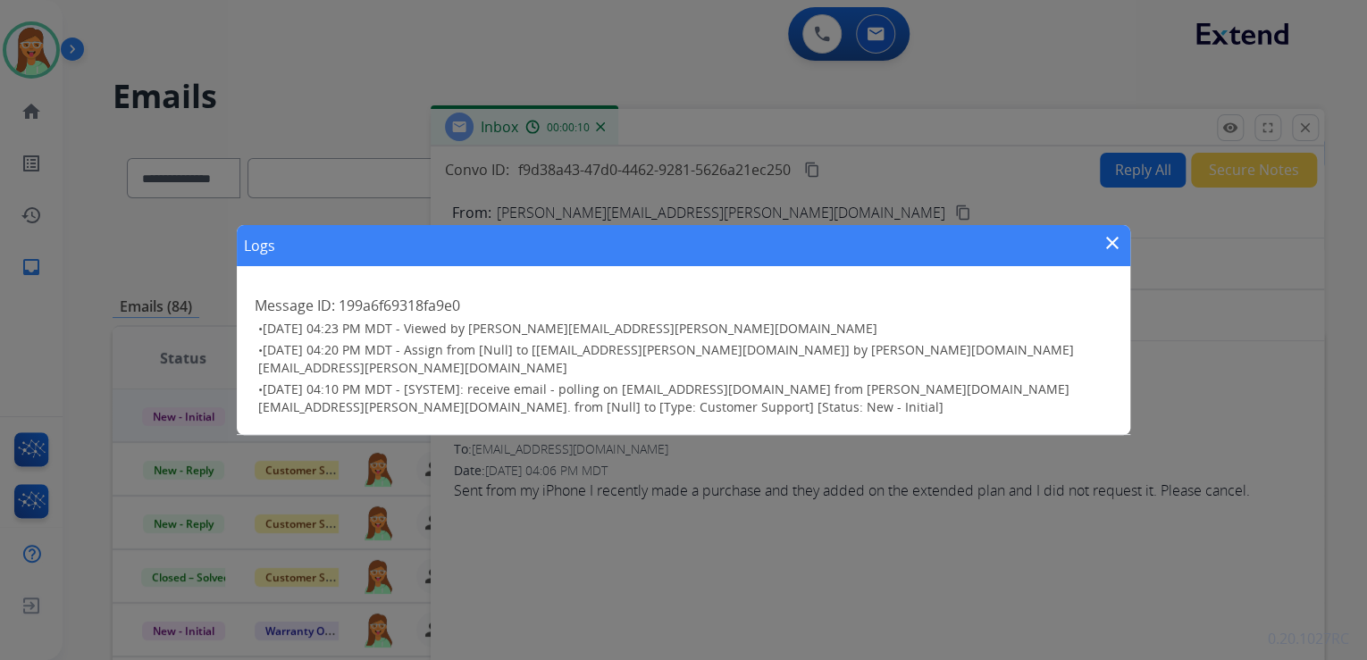
click at [1119, 254] on mat-icon "close" at bounding box center [1112, 242] width 21 height 21
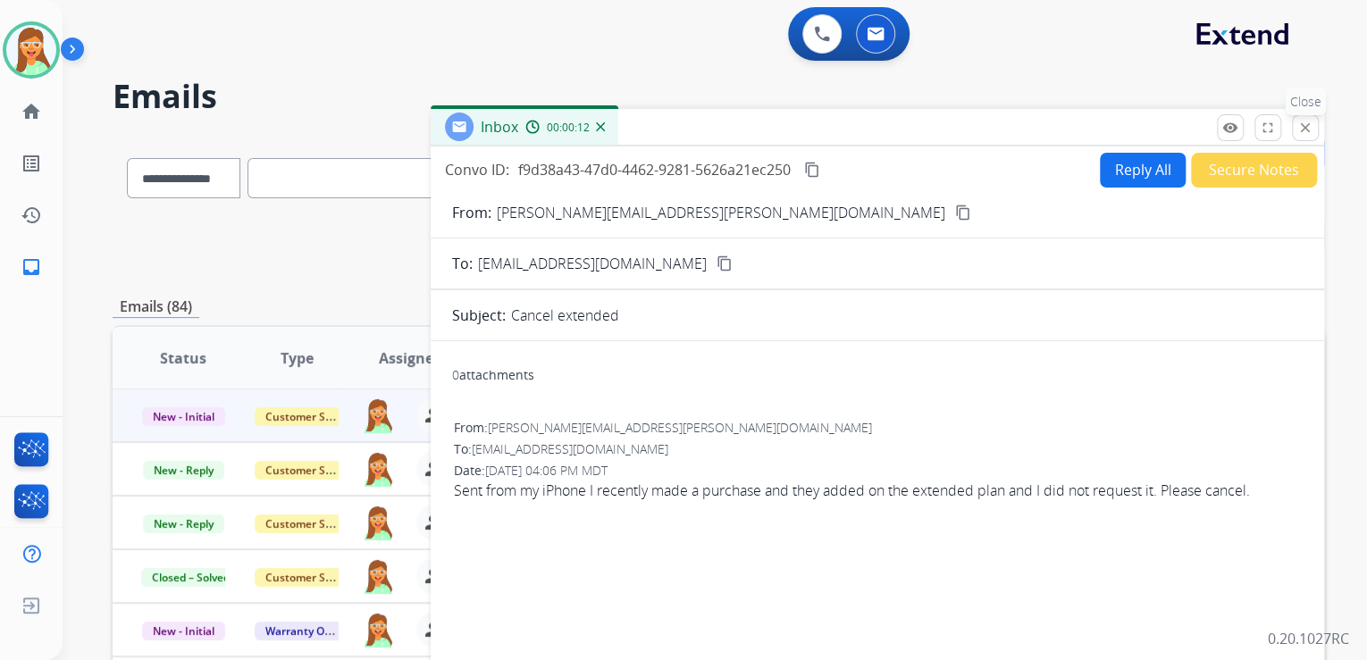
click at [1304, 122] on mat-icon "close" at bounding box center [1305, 128] width 16 height 16
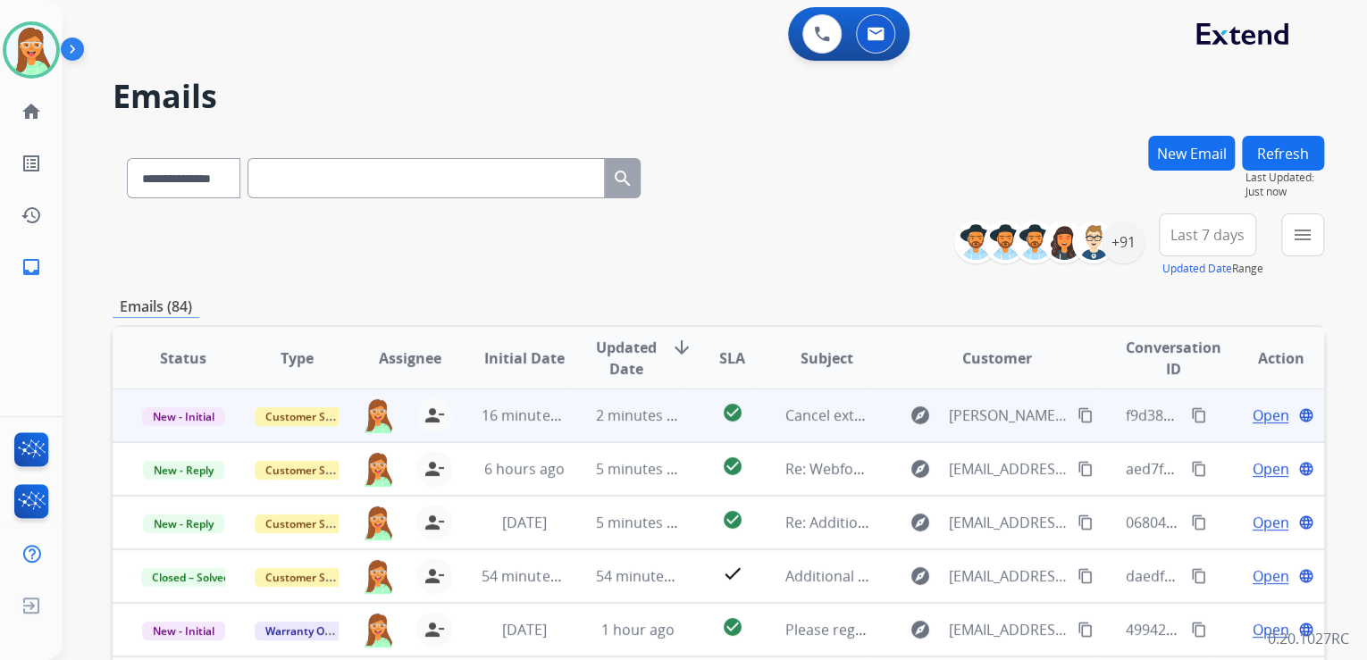
click at [1077, 418] on mat-icon "content_copy" at bounding box center [1085, 415] width 16 height 16
click at [1261, 414] on span "Open" at bounding box center [1270, 415] width 37 height 21
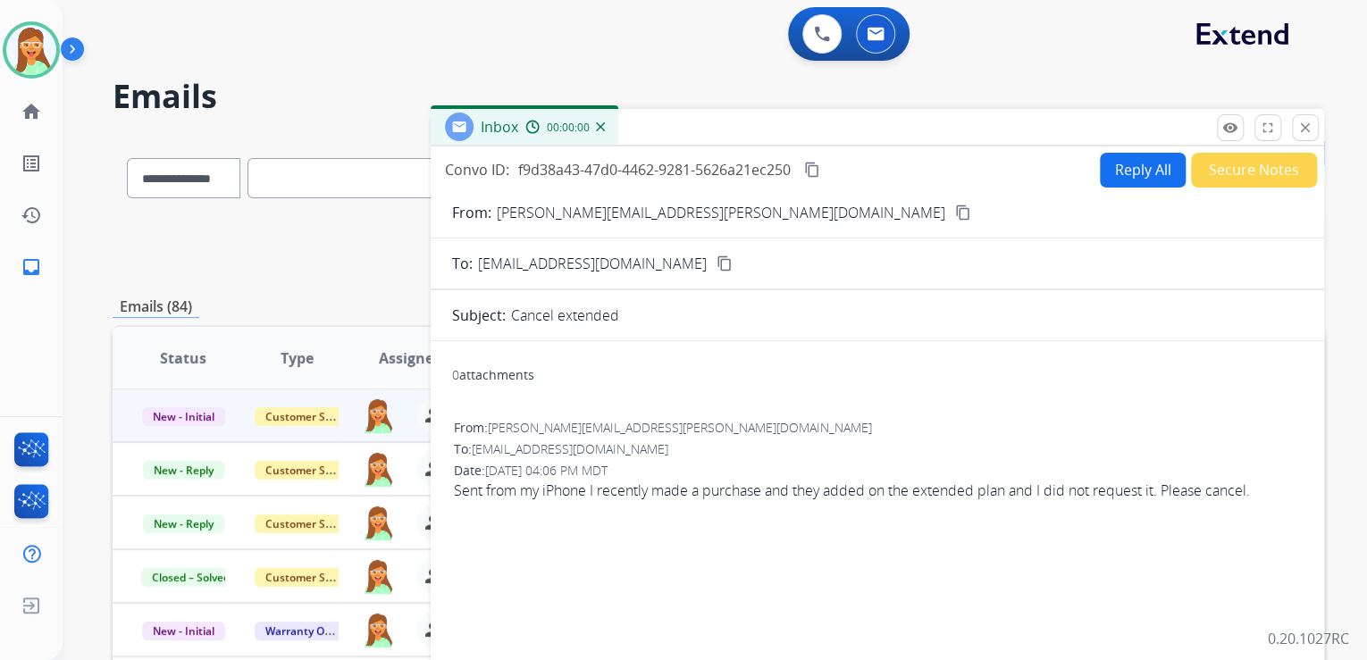
click at [1115, 159] on button "Reply All" at bounding box center [1143, 170] width 86 height 35
select select "**********"
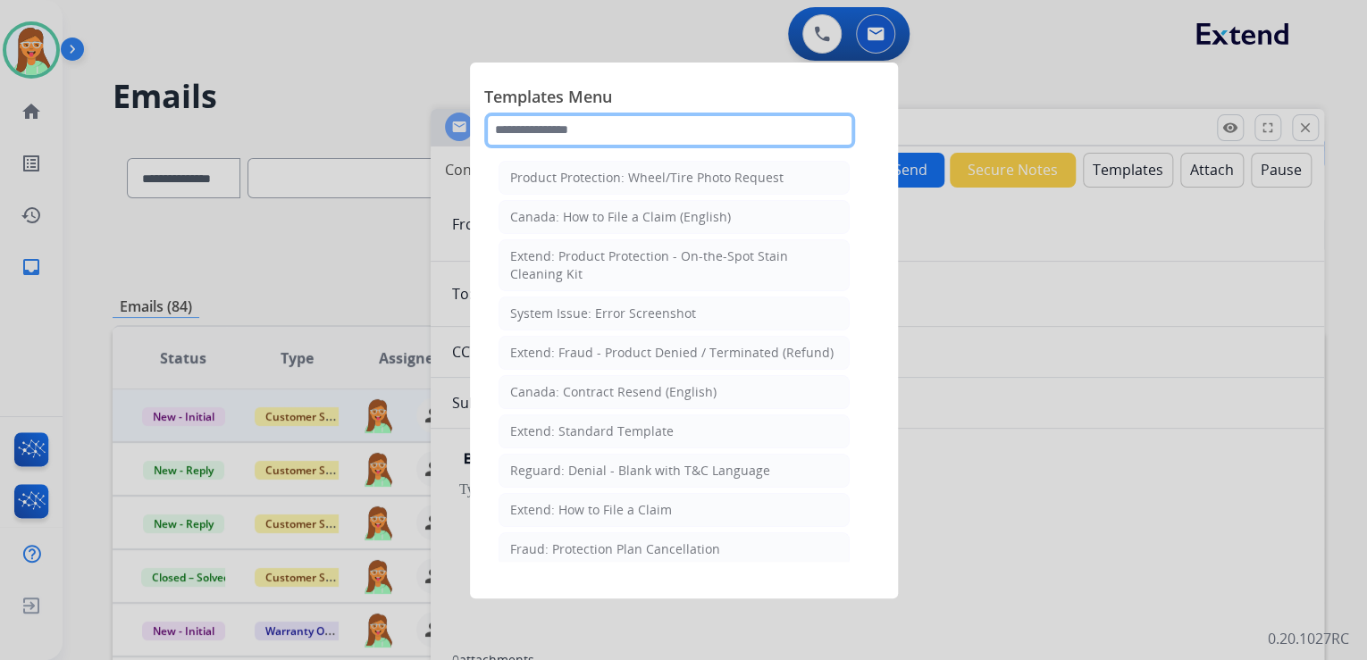
click at [574, 137] on input "text" at bounding box center [669, 131] width 371 height 36
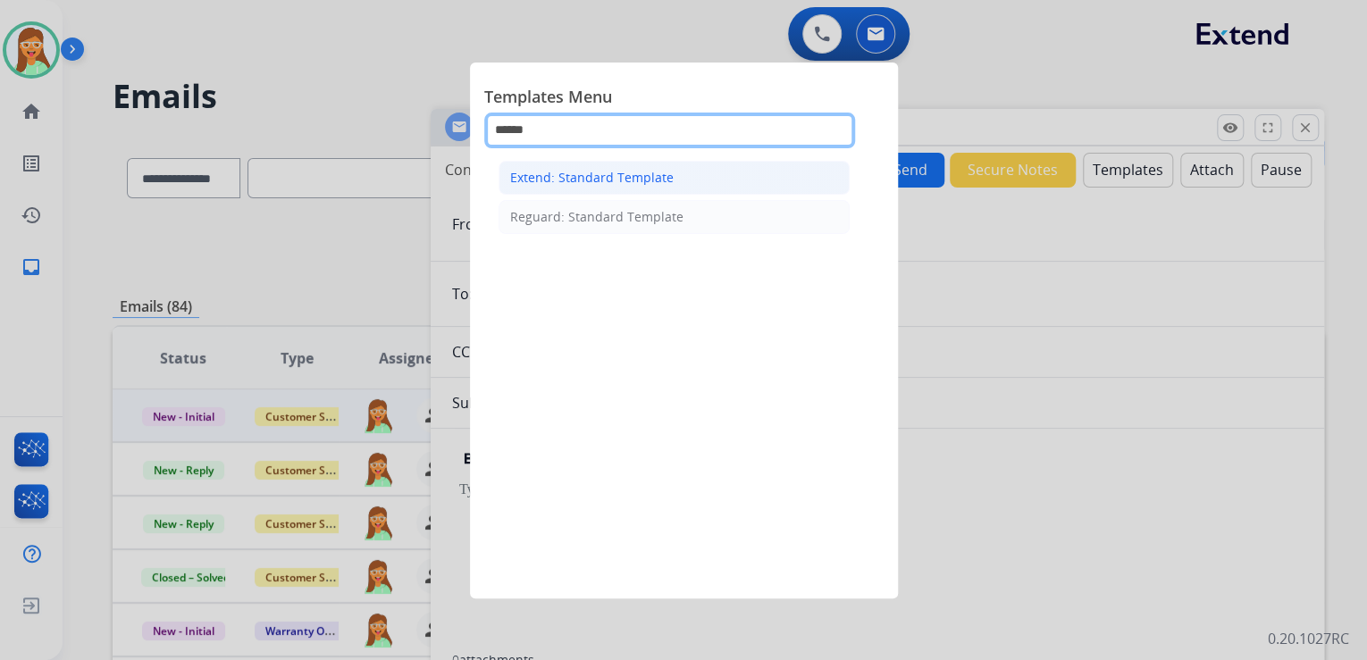
type input "******"
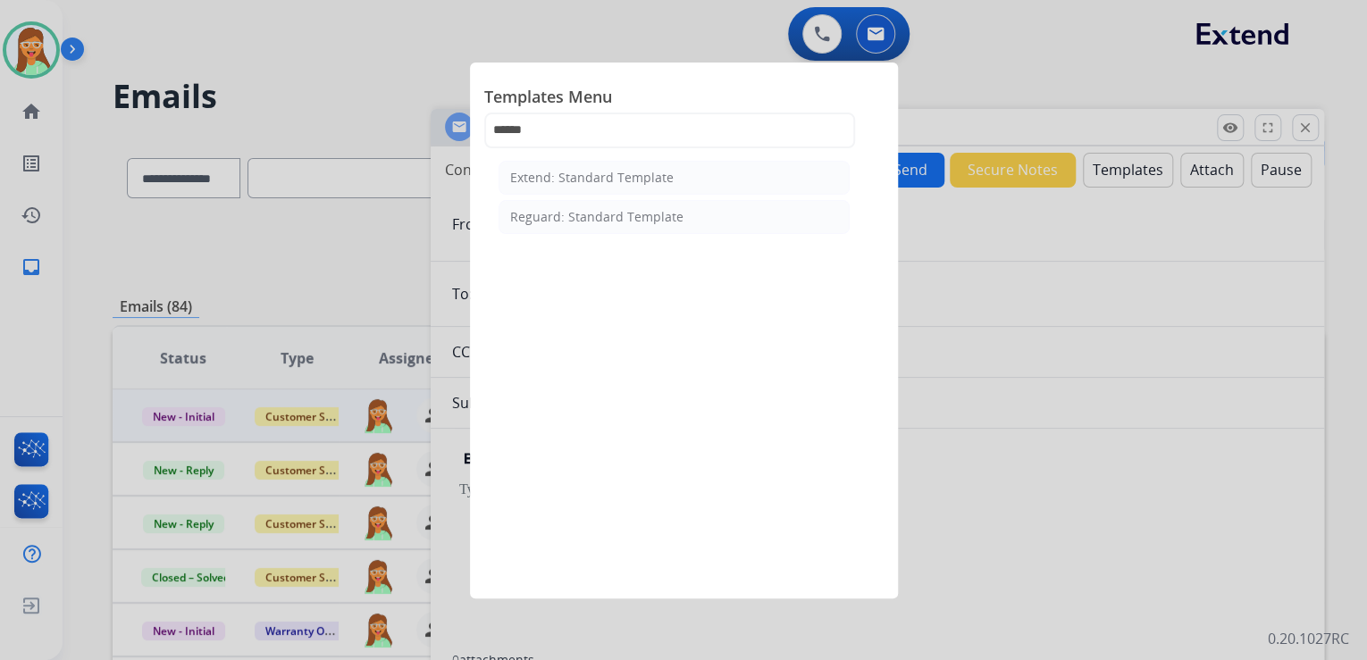
drag, startPoint x: 591, startPoint y: 166, endPoint x: 600, endPoint y: 162, distance: 10.0
click at [592, 166] on li "Extend: Standard Template" at bounding box center [674, 178] width 351 height 34
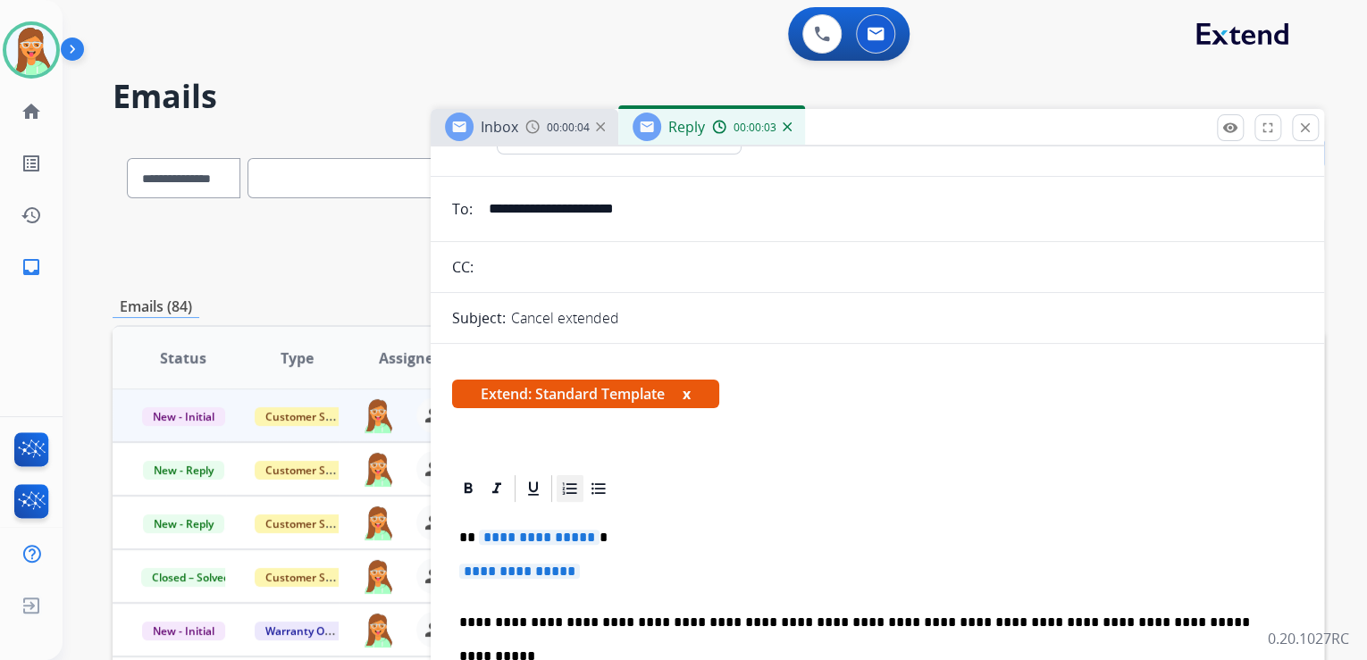
scroll to position [214, 0]
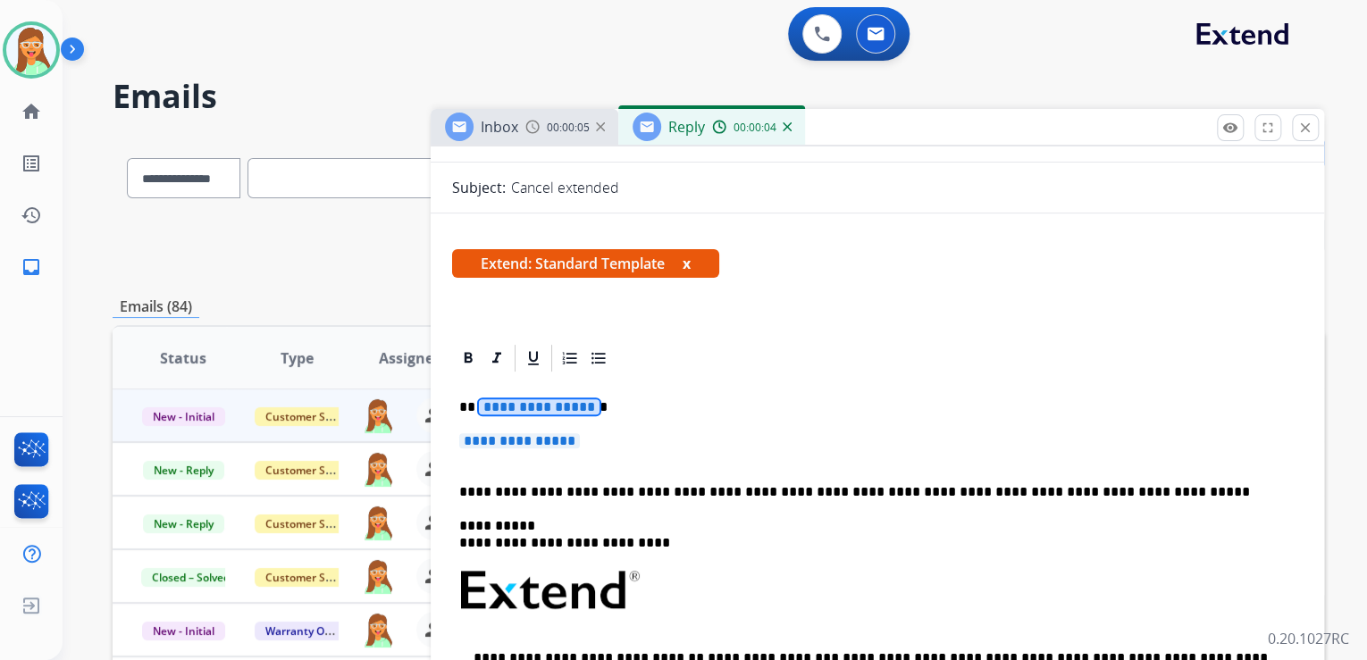
click at [549, 410] on span "**********" at bounding box center [539, 406] width 121 height 15
click at [505, 436] on span "**********" at bounding box center [519, 440] width 121 height 15
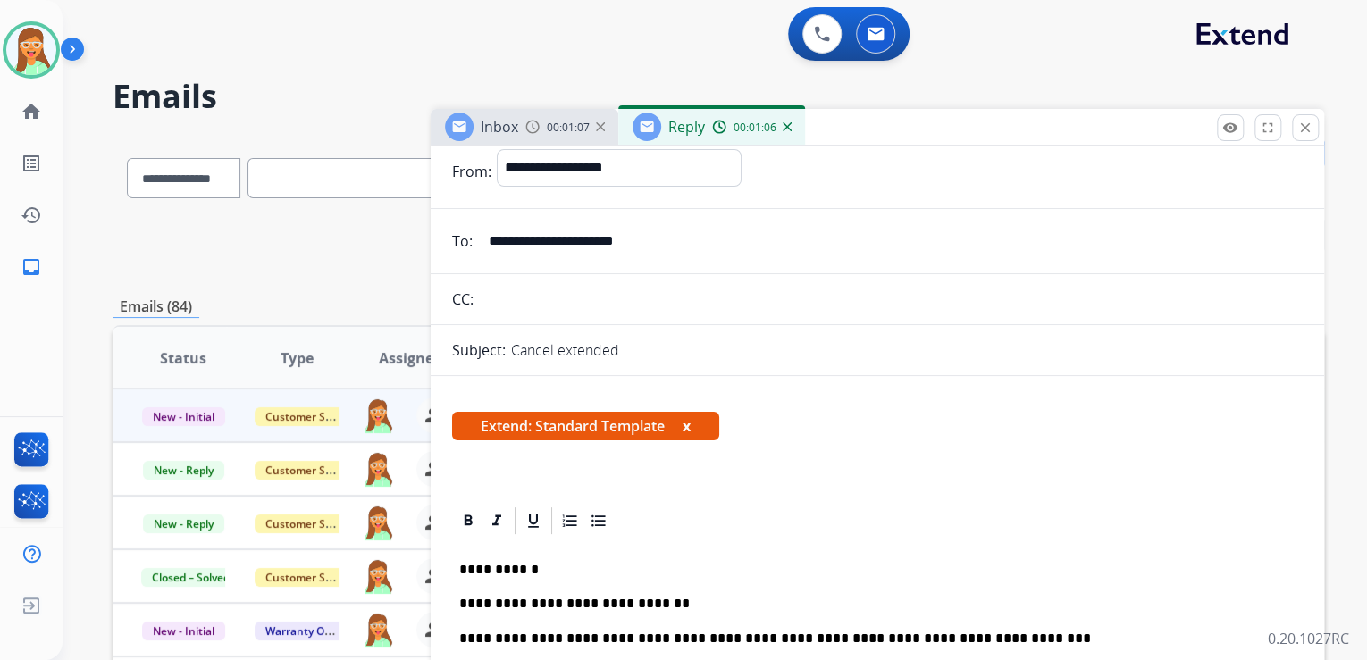
scroll to position [0, 0]
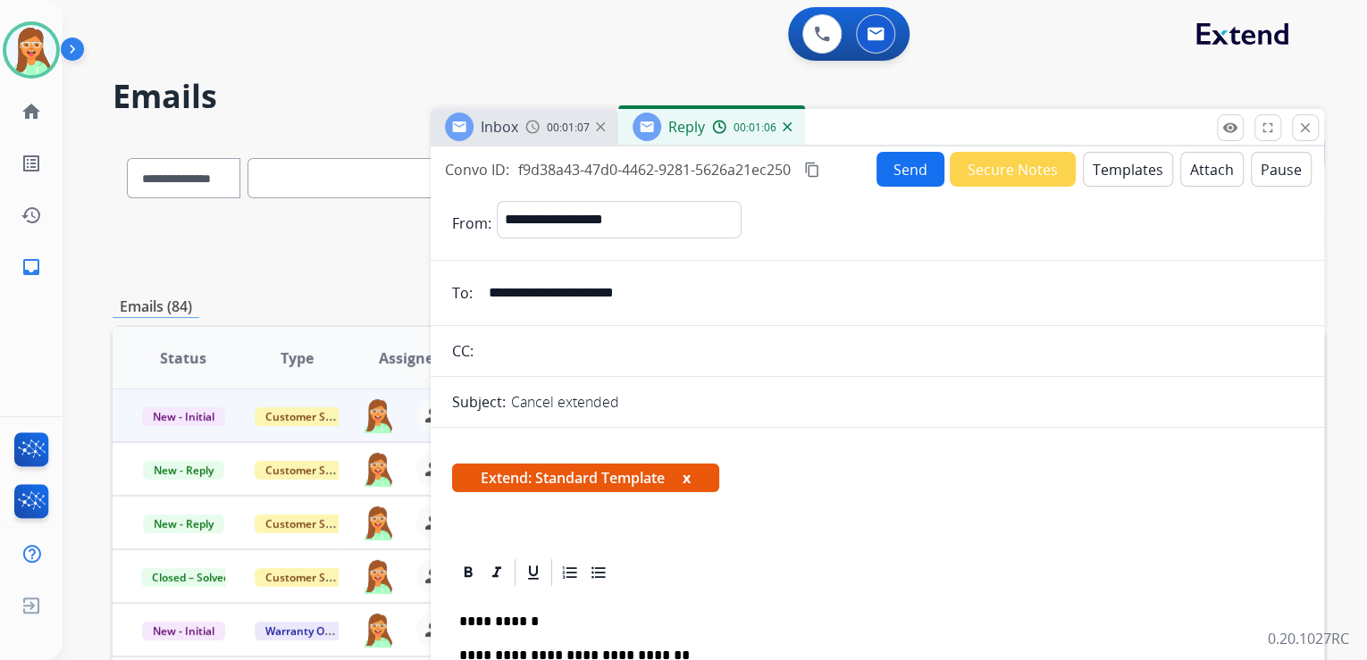
click at [916, 161] on button "Send" at bounding box center [910, 169] width 68 height 35
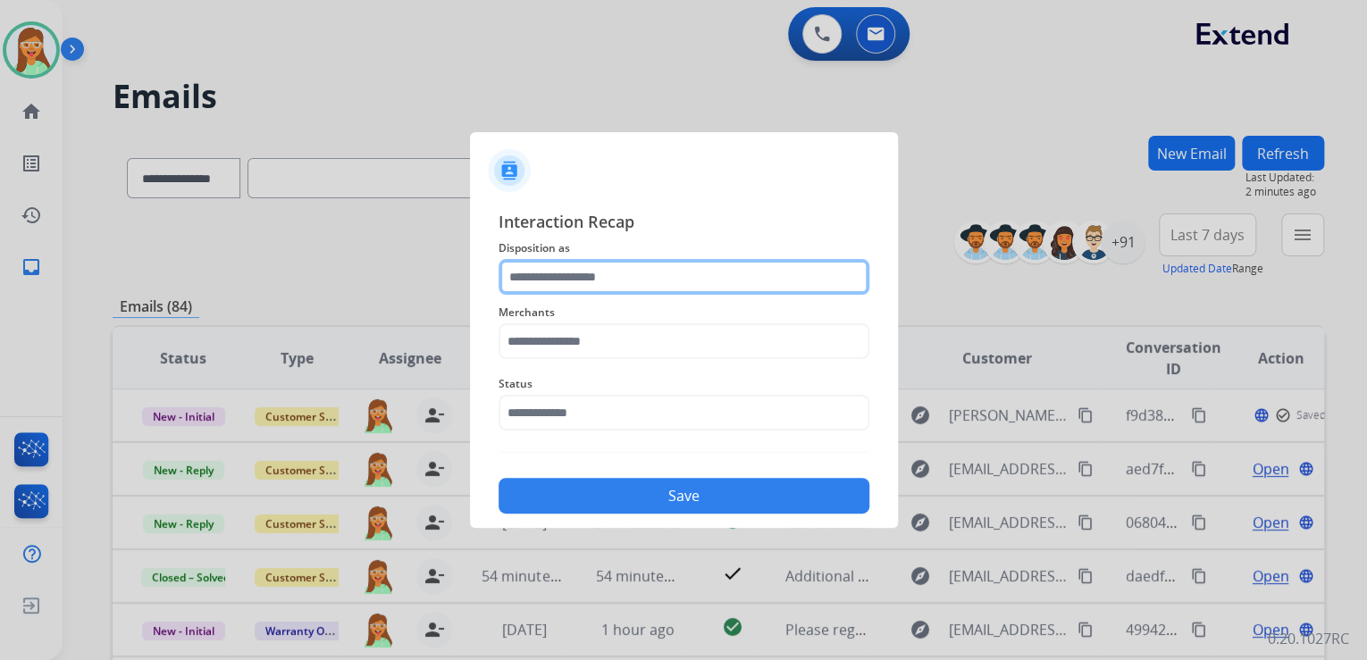
click at [659, 288] on input "text" at bounding box center [684, 277] width 371 height 36
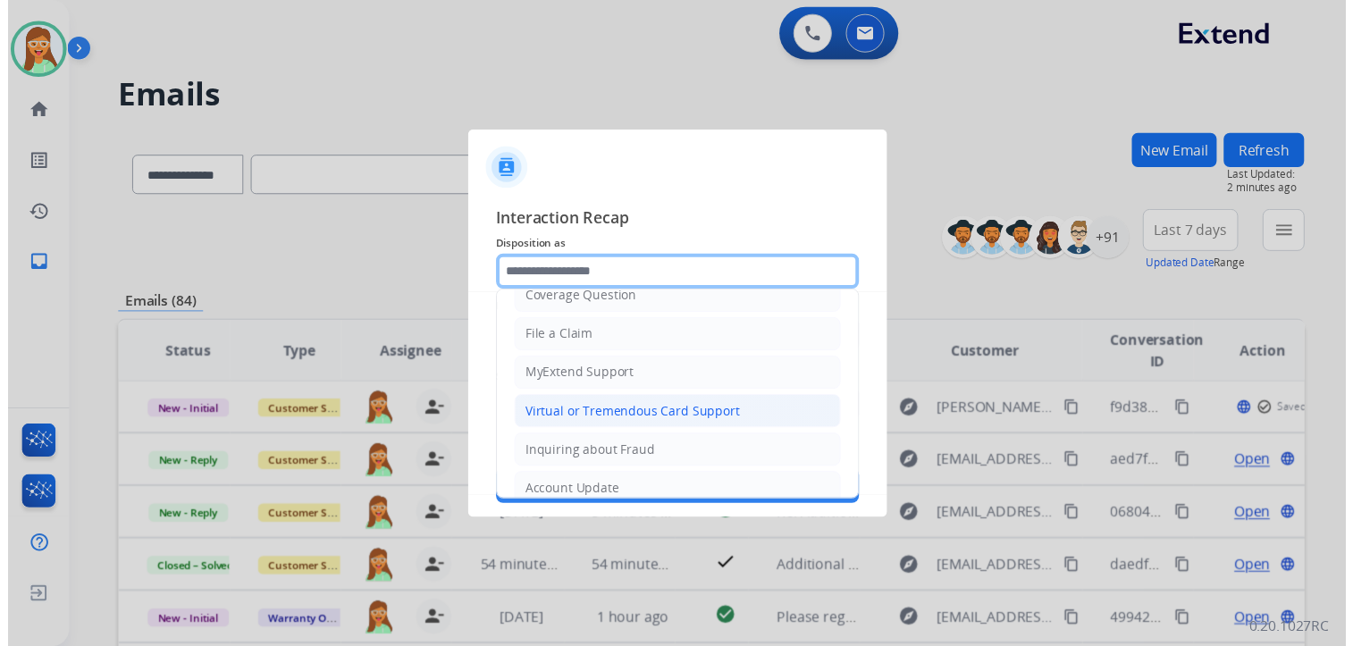
scroll to position [143, 0]
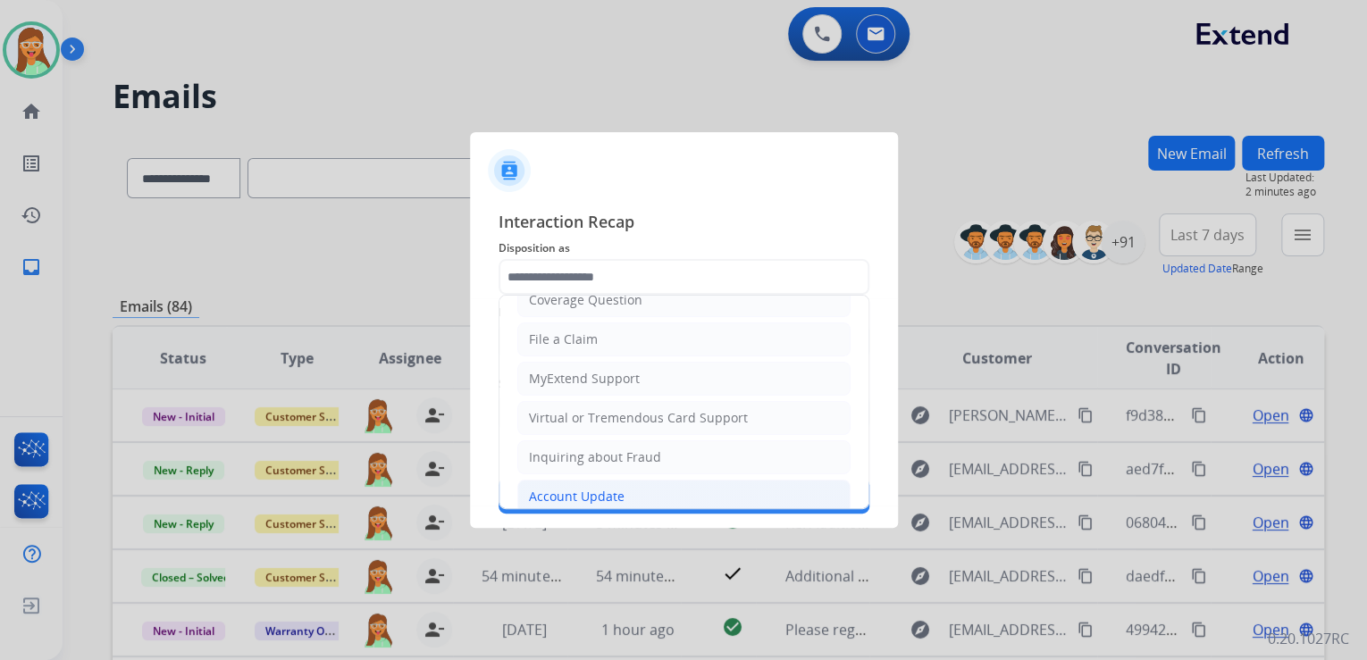
click at [650, 483] on li "Account Update" at bounding box center [683, 497] width 333 height 34
type input "**********"
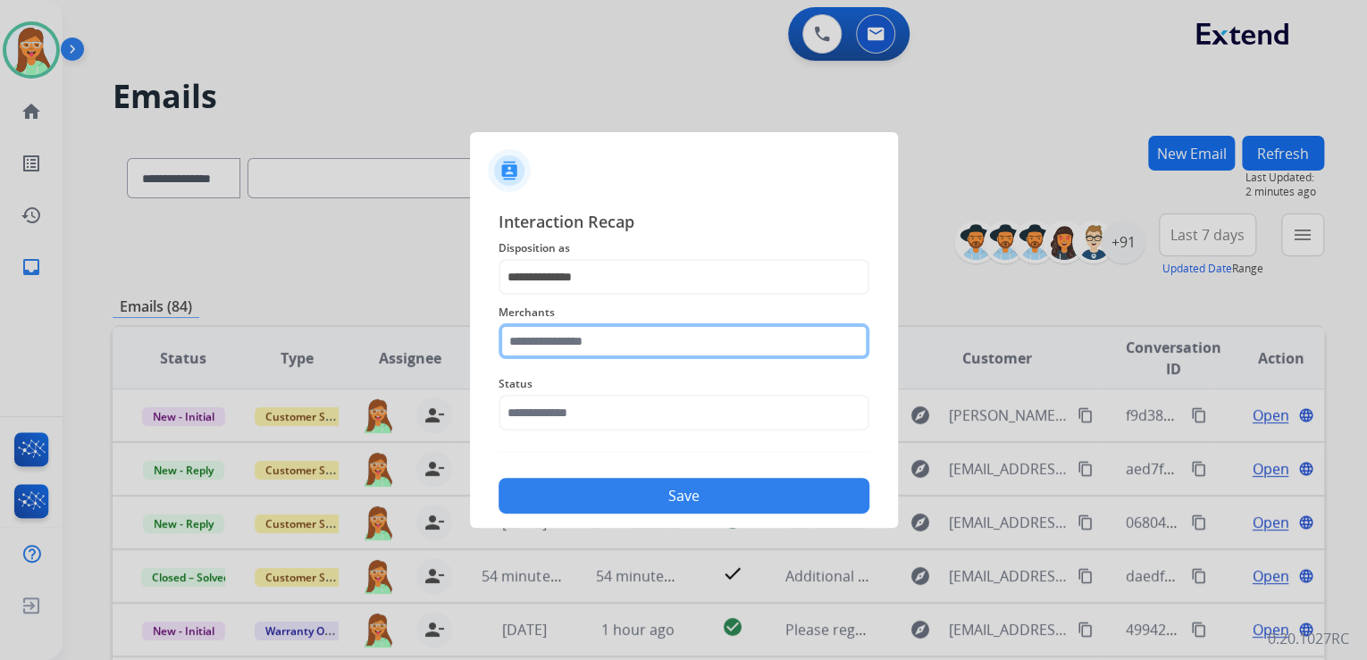
click at [629, 333] on input "text" at bounding box center [684, 341] width 371 height 36
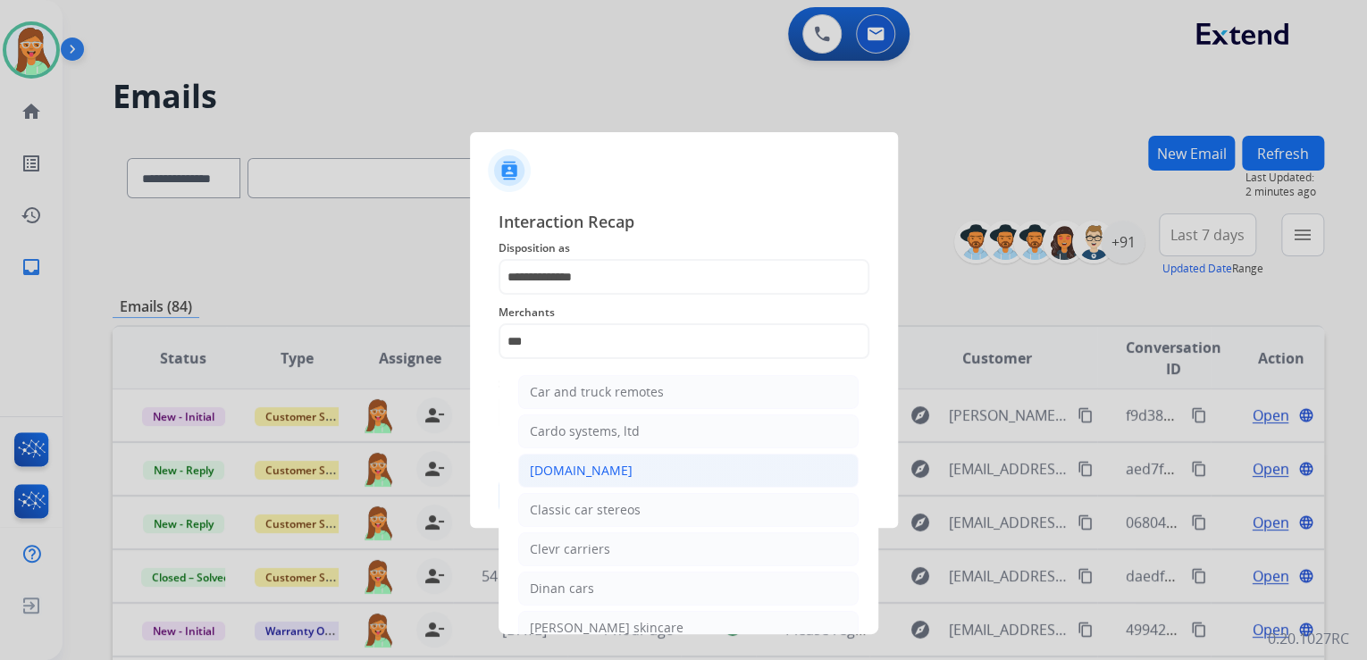
click at [625, 479] on li "[DOMAIN_NAME]" at bounding box center [688, 471] width 340 height 34
type input "**********"
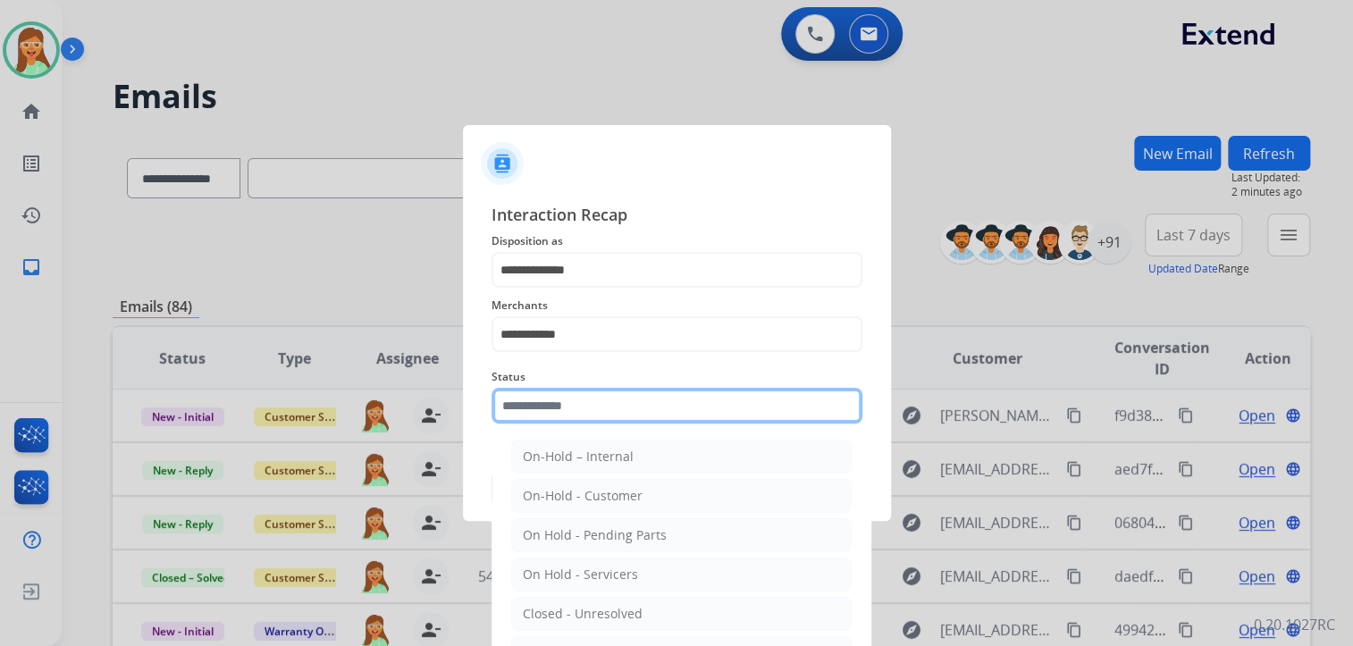
click at [601, 428] on div "Status On-Hold – Internal On-Hold - Customer On Hold - Pending Parts On Hold - …" at bounding box center [676, 394] width 371 height 71
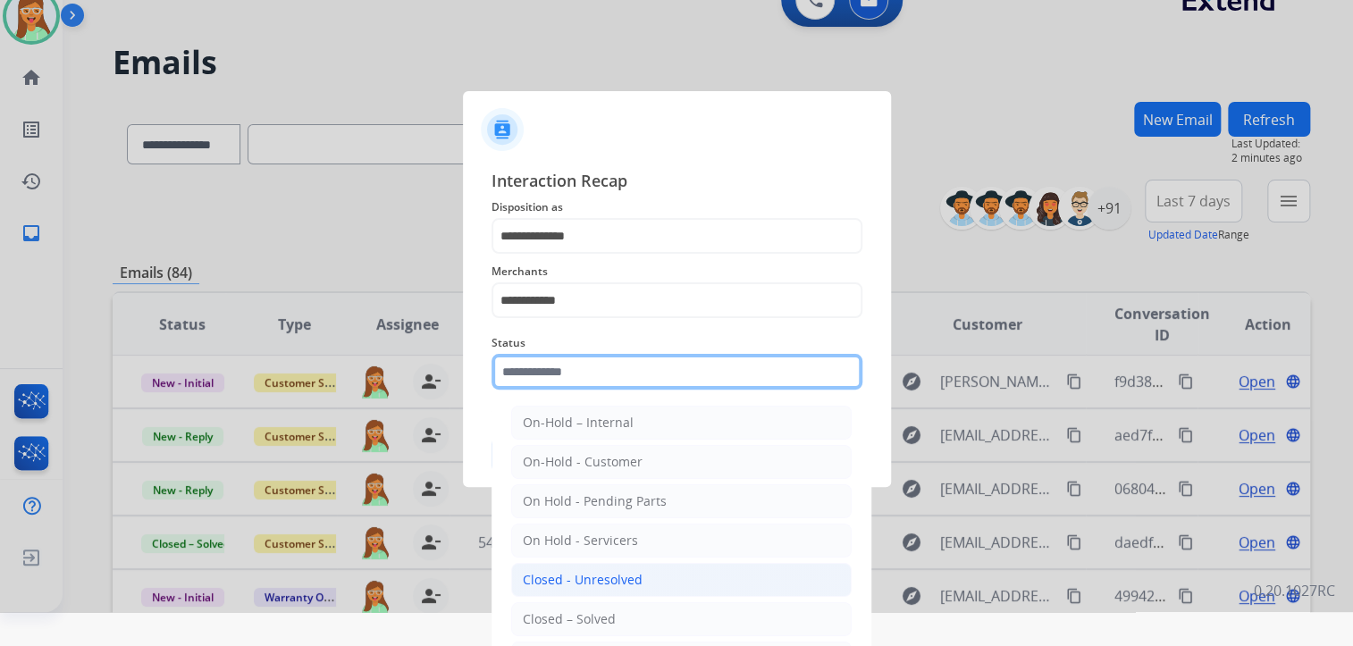
scroll to position [53, 0]
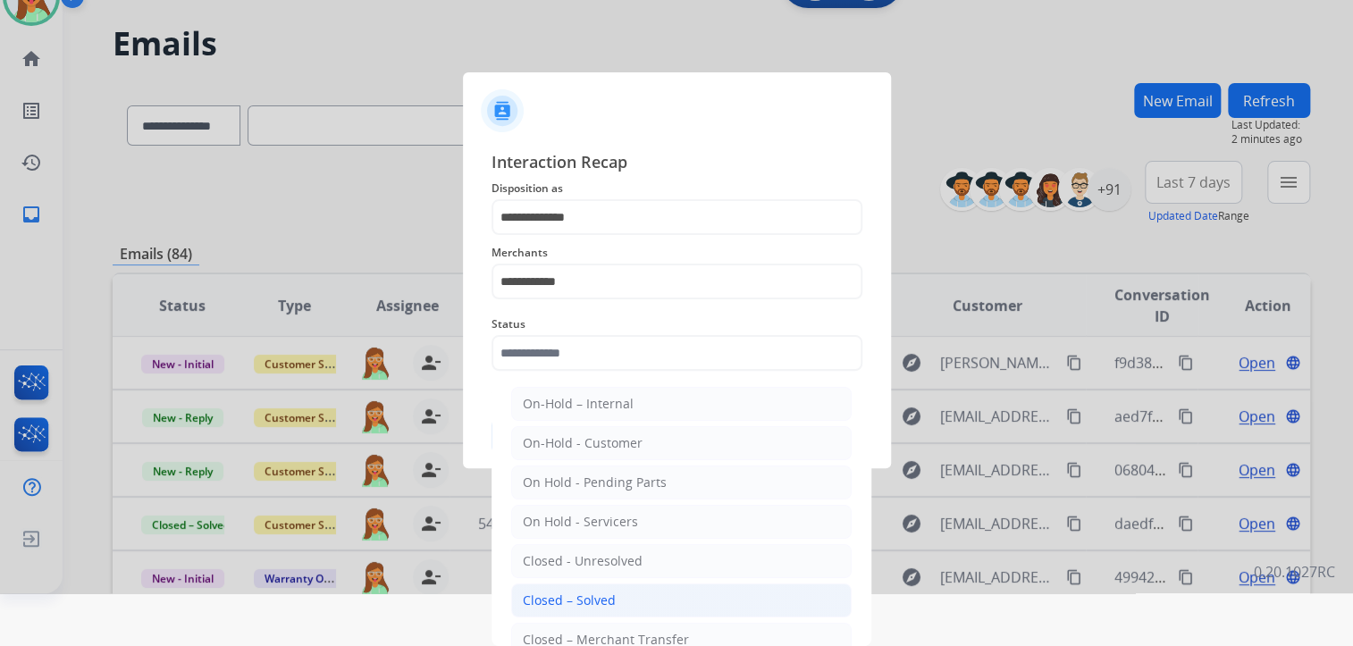
click at [627, 592] on li "Closed – Solved" at bounding box center [681, 600] width 340 height 34
type input "**********"
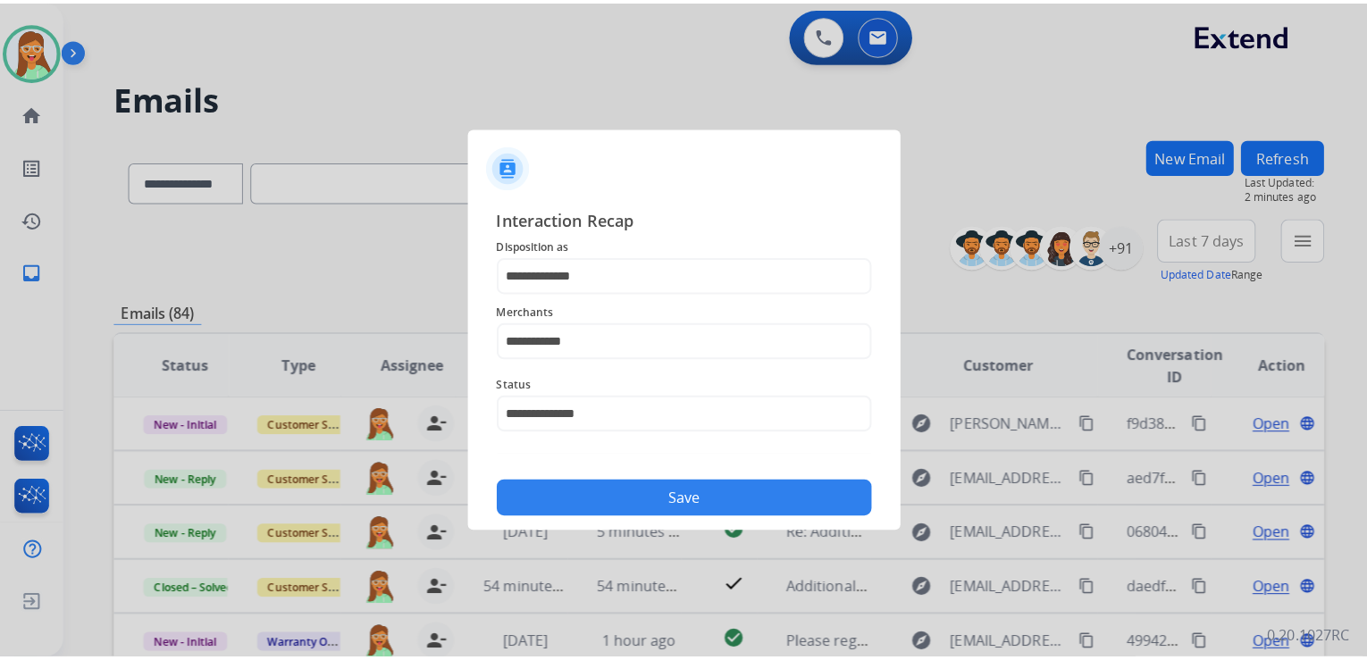
scroll to position [0, 0]
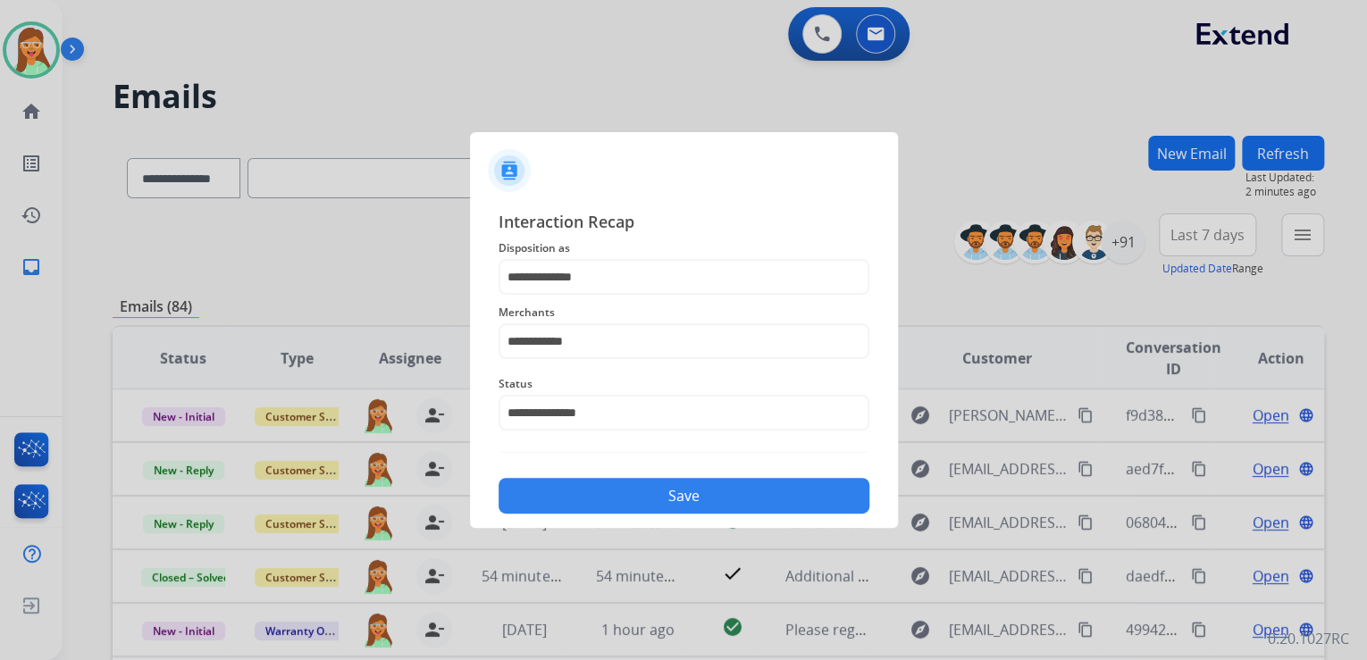
click at [652, 488] on button "Save" at bounding box center [684, 496] width 371 height 36
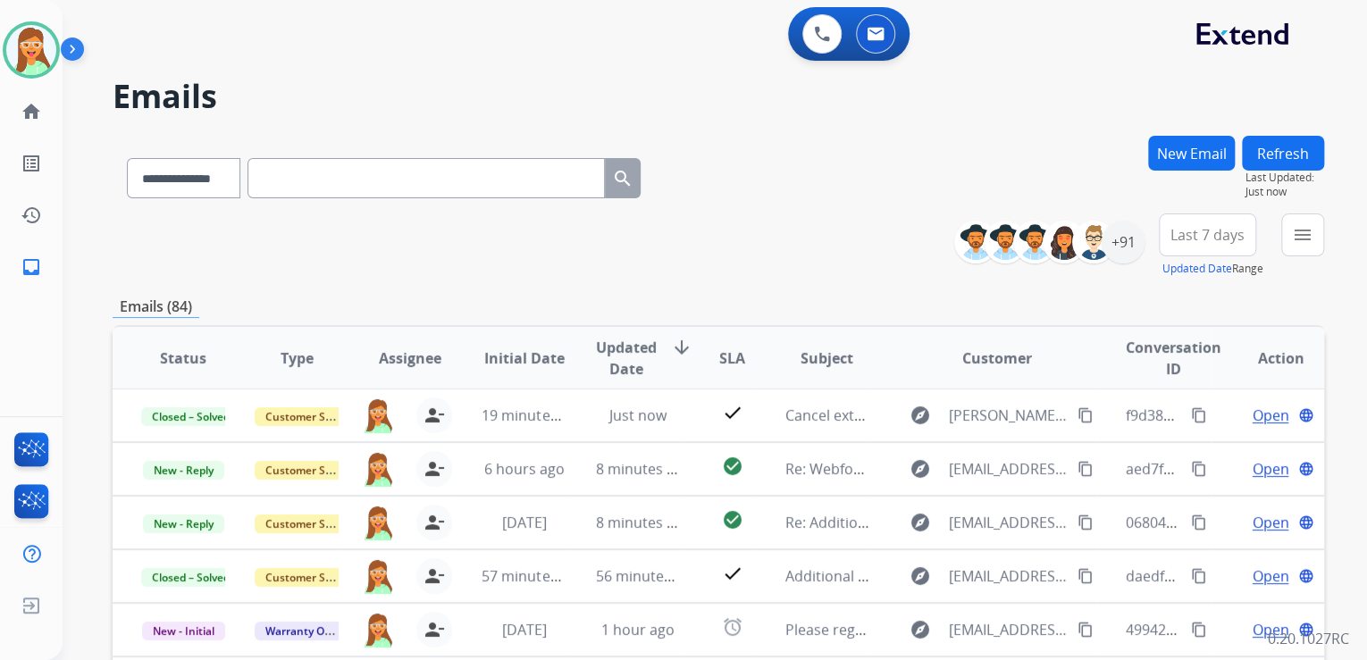
click at [902, 157] on div "**********" at bounding box center [719, 175] width 1212 height 78
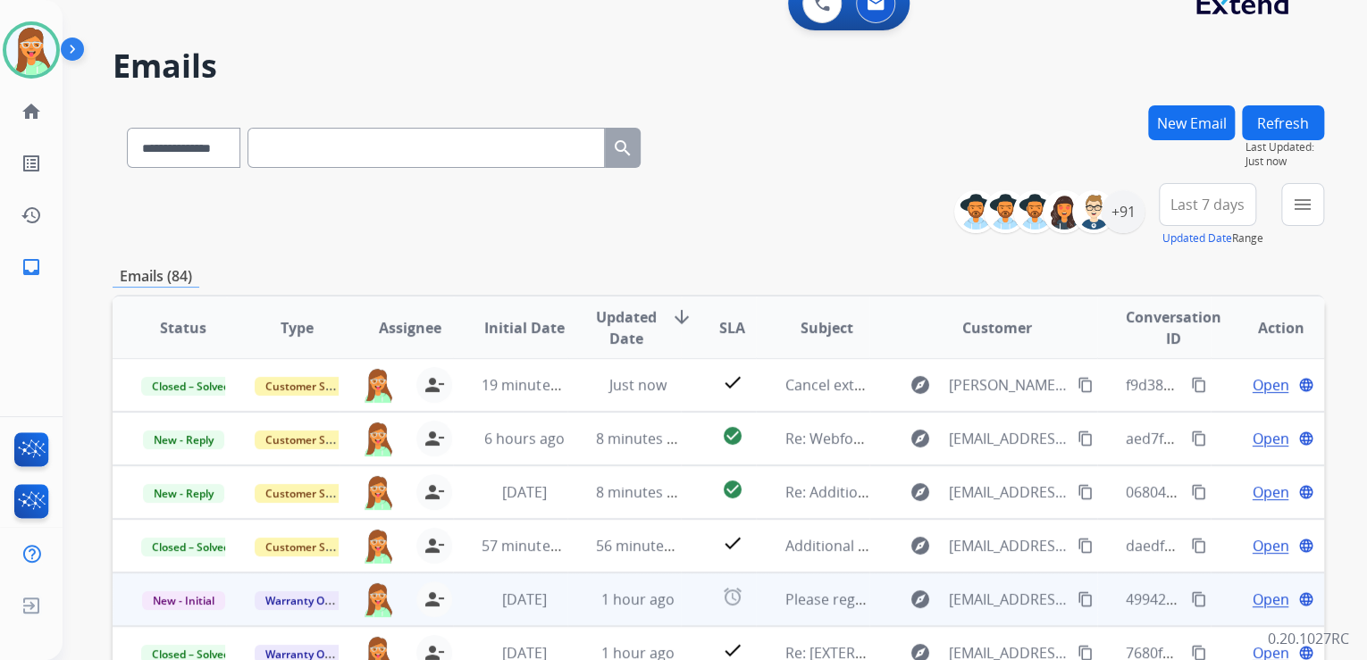
scroll to position [356, 0]
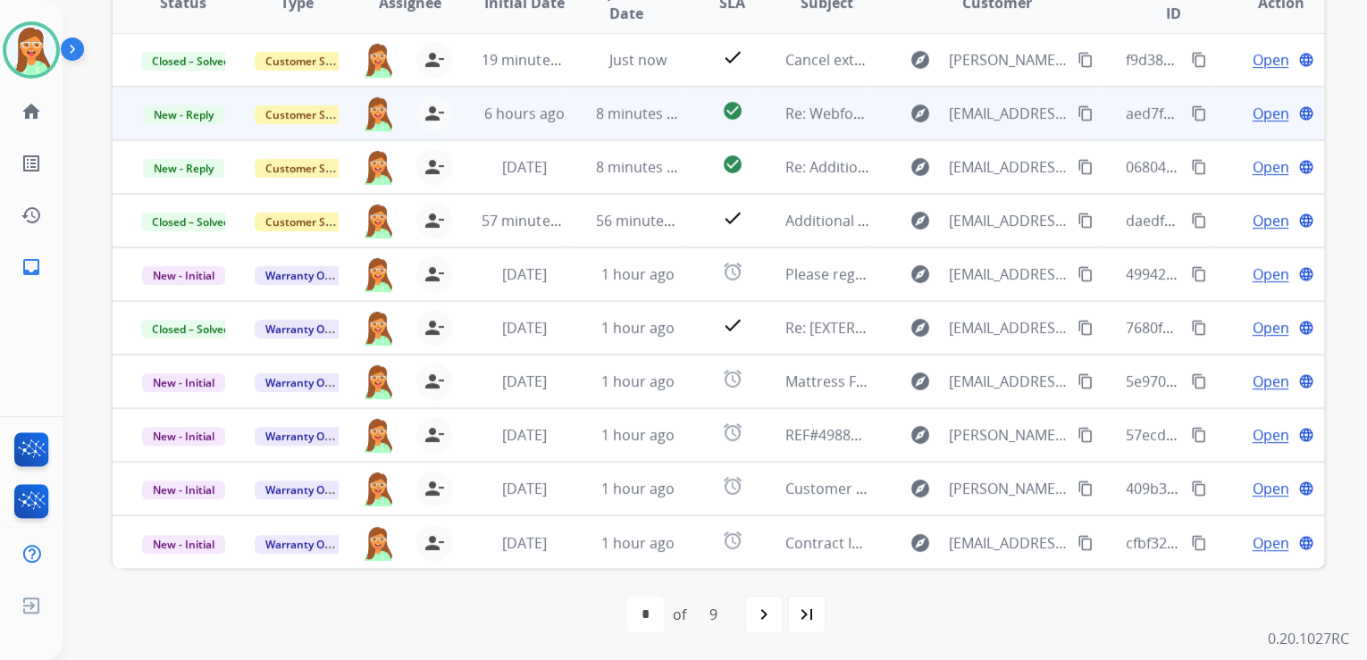
click at [1079, 116] on mat-icon "content_copy" at bounding box center [1085, 113] width 16 height 16
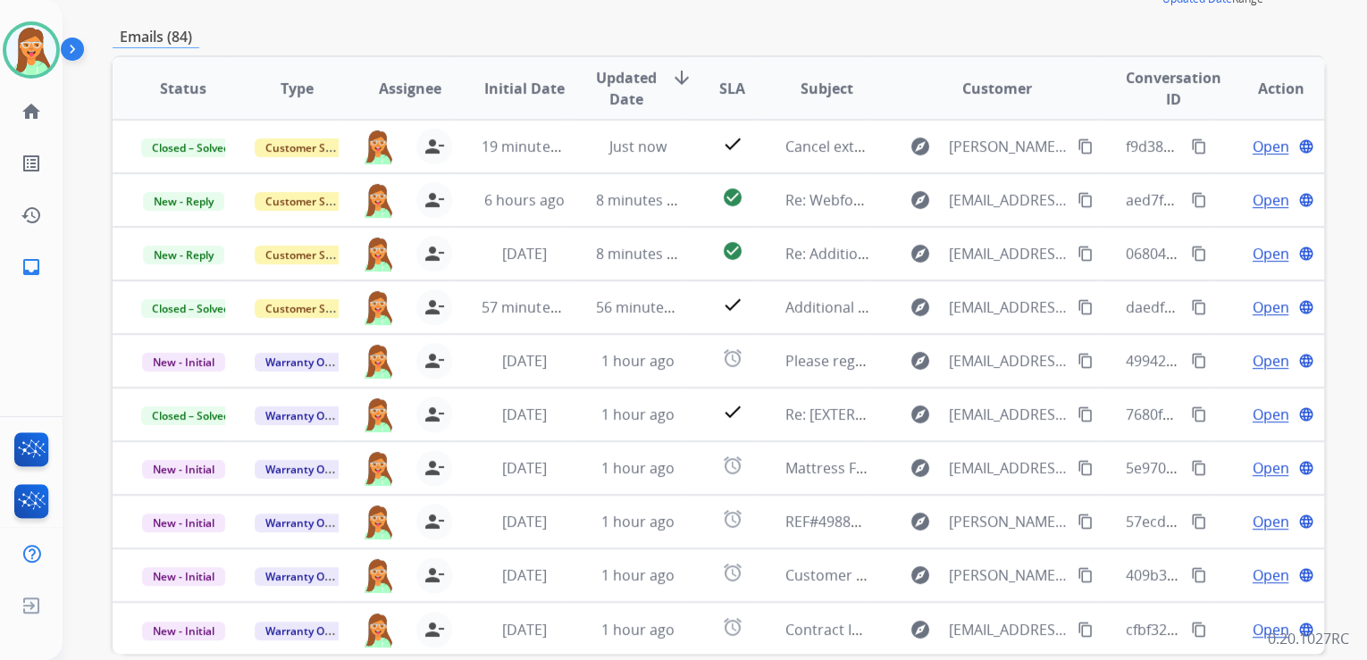
scroll to position [0, 0]
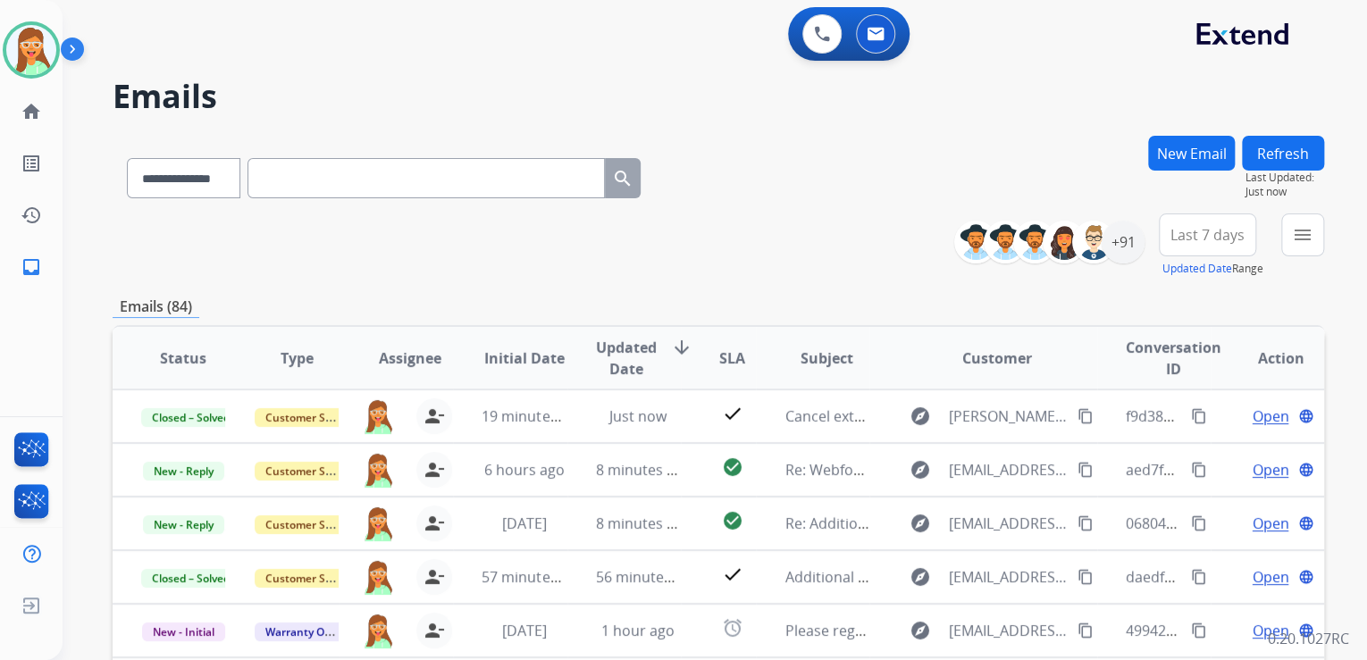
click at [1294, 164] on button "Refresh" at bounding box center [1283, 153] width 82 height 35
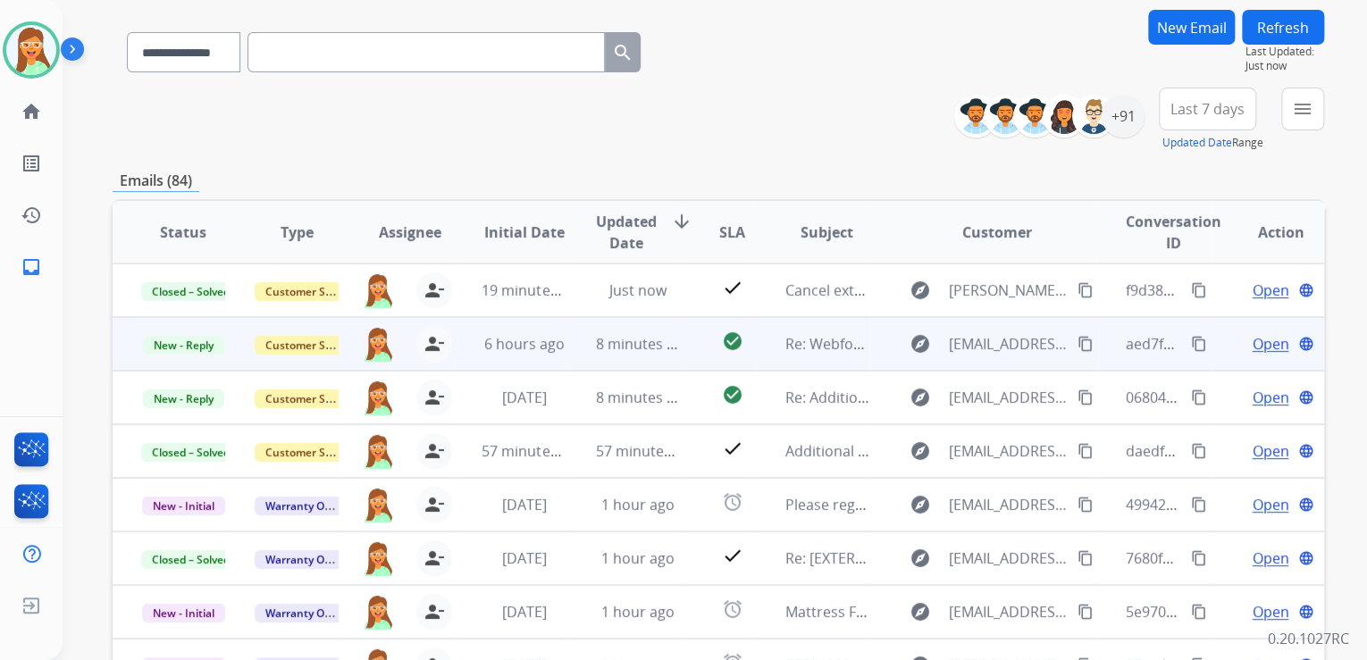
scroll to position [356, 0]
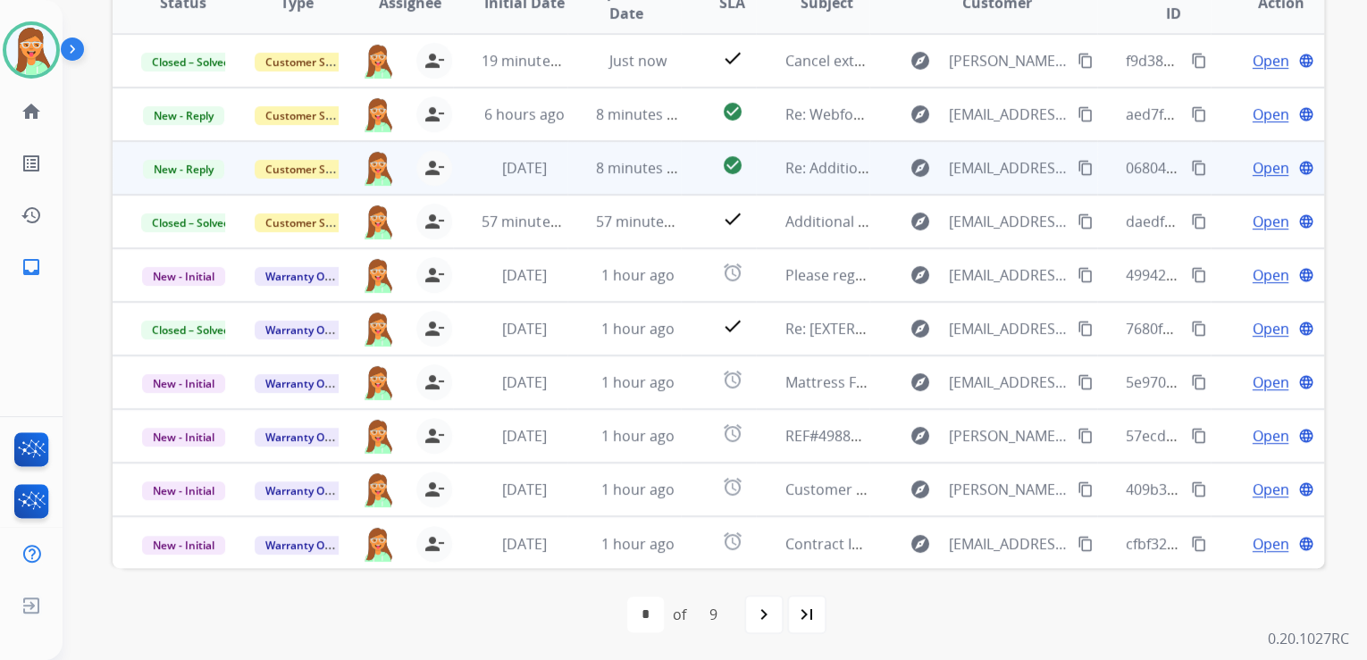
click at [1077, 168] on mat-icon "content_copy" at bounding box center [1085, 168] width 16 height 16
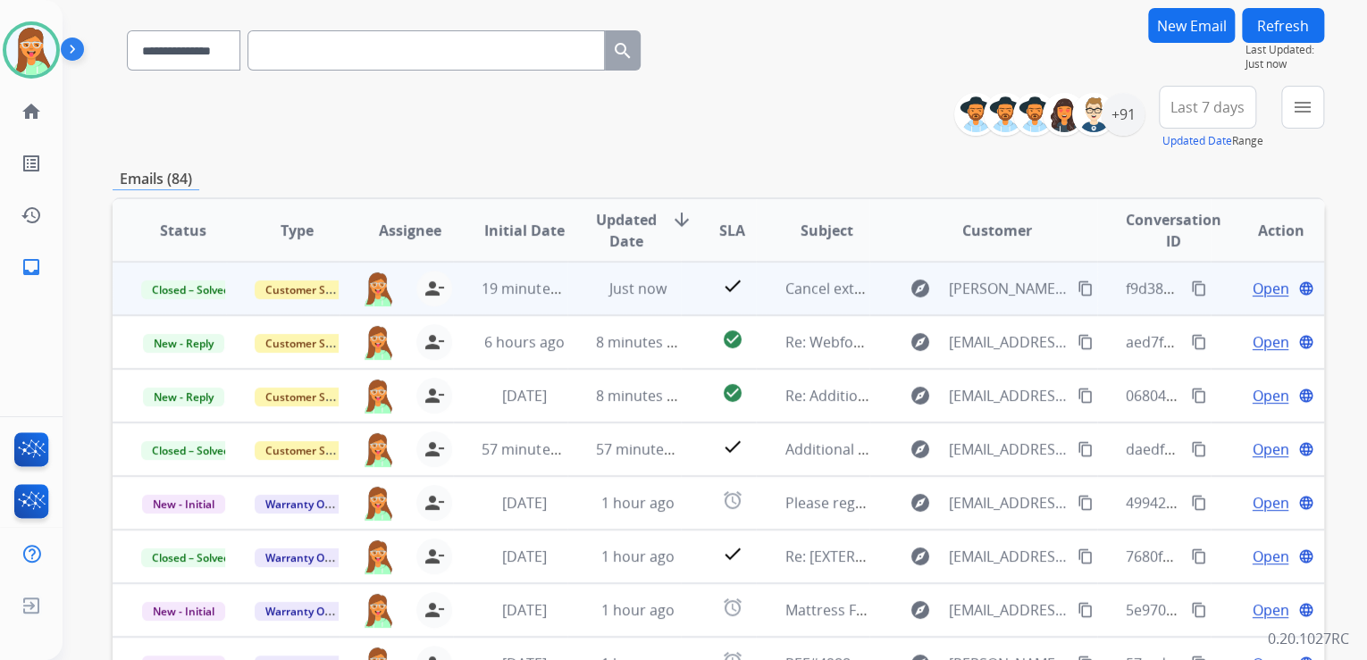
scroll to position [0, 0]
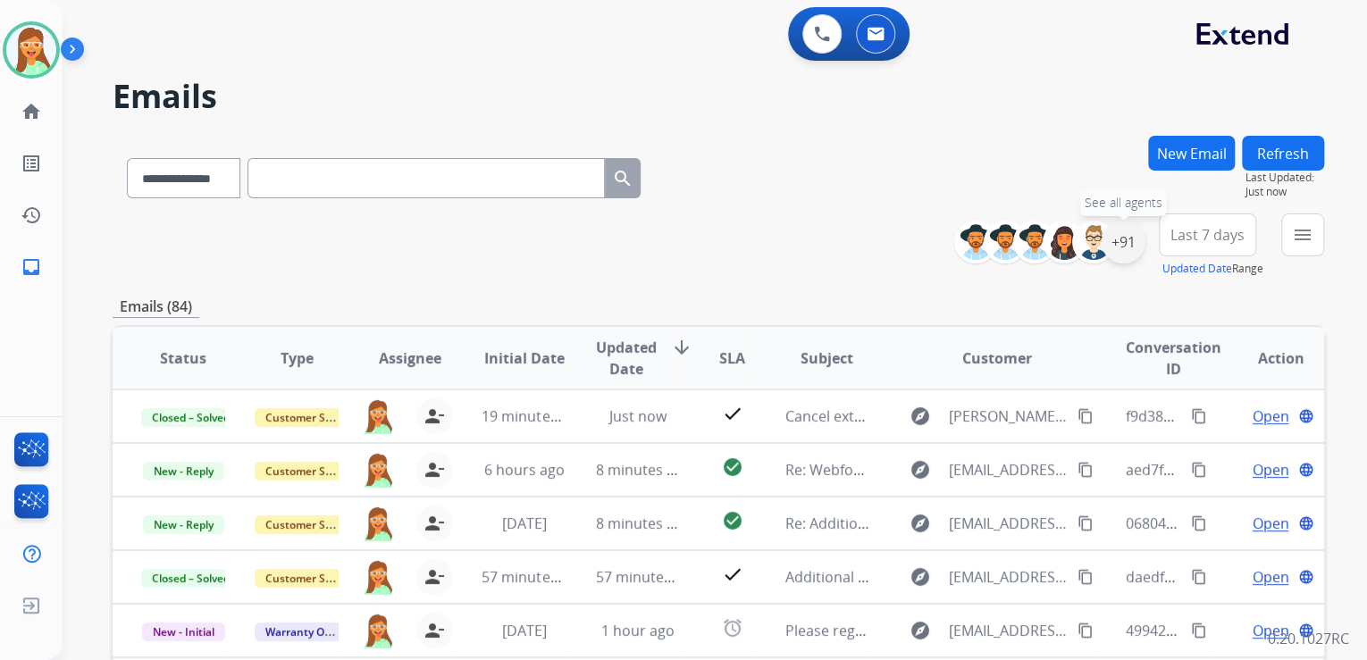
click at [1133, 247] on div "+91" at bounding box center [1123, 242] width 43 height 43
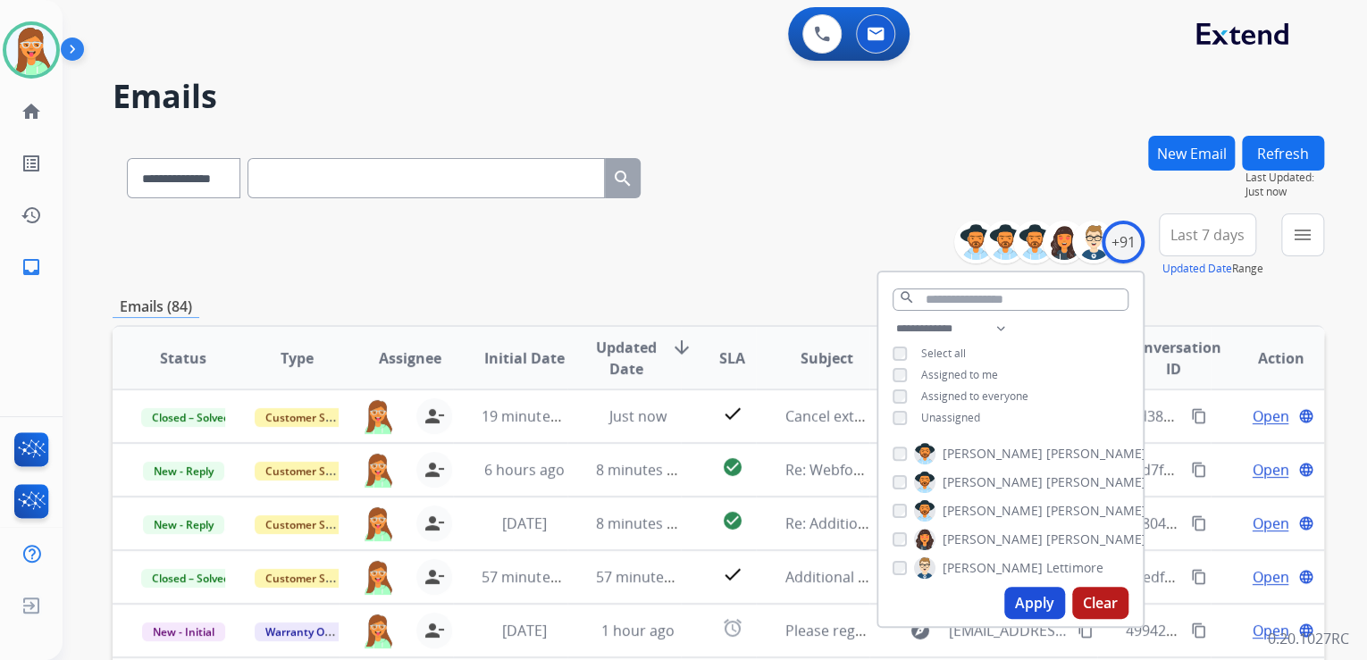
click at [1036, 601] on button "Apply" at bounding box center [1034, 603] width 61 height 32
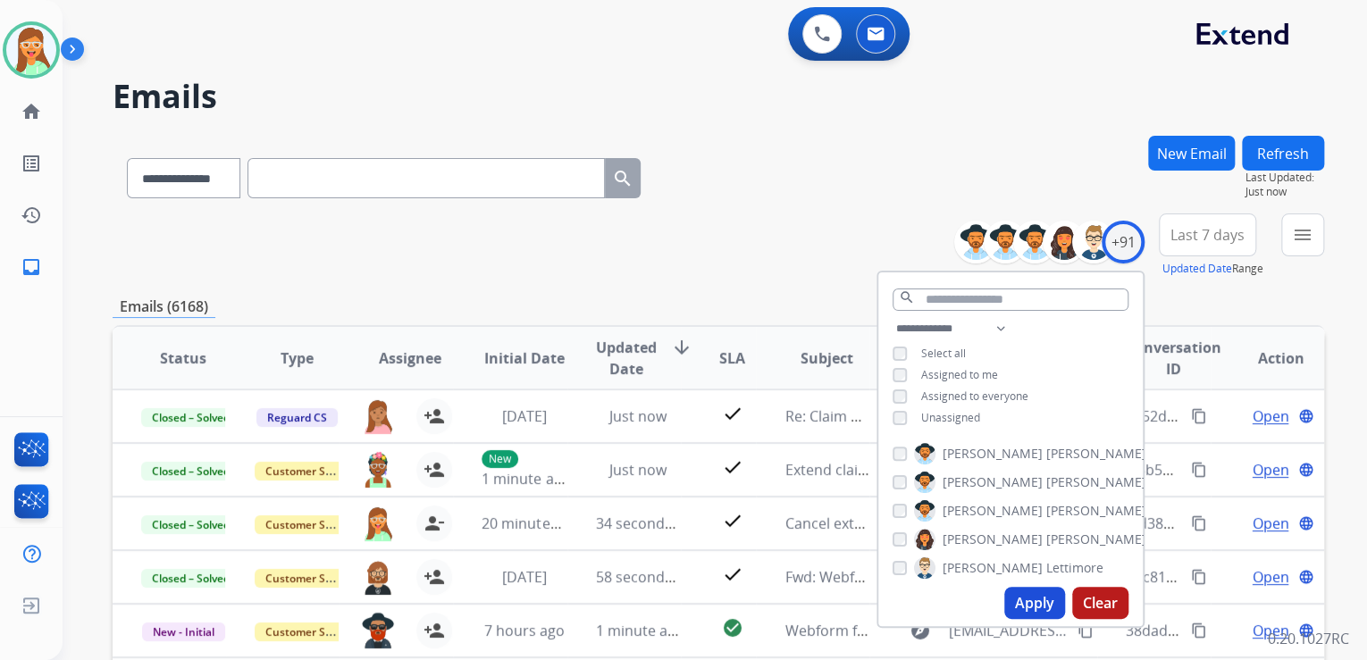
click at [801, 180] on div "**********" at bounding box center [719, 175] width 1212 height 78
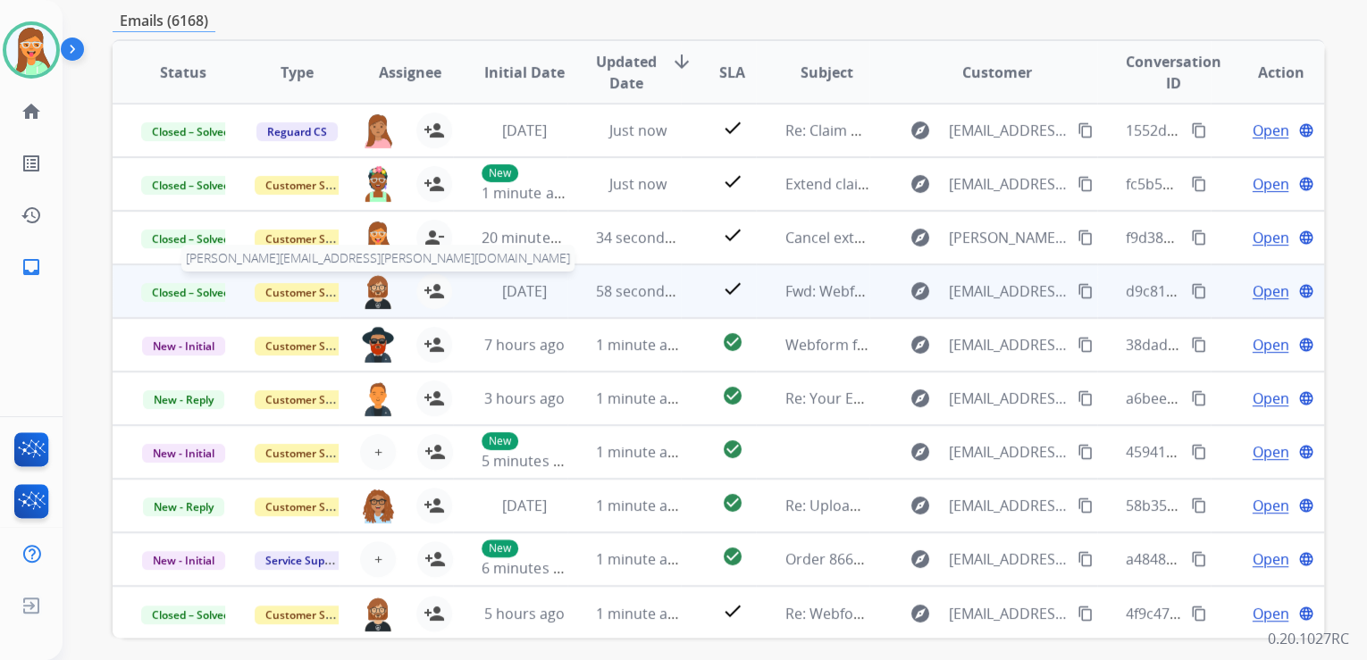
scroll to position [1, 0]
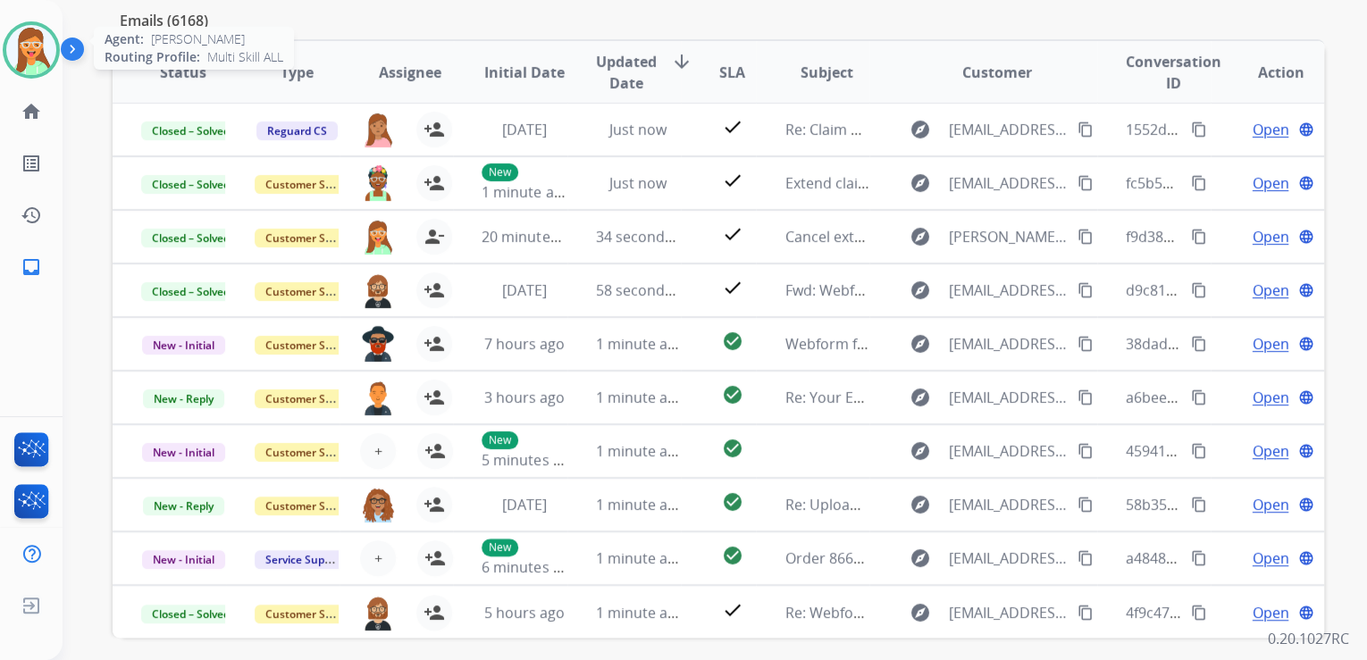
click at [38, 52] on img at bounding box center [31, 50] width 50 height 50
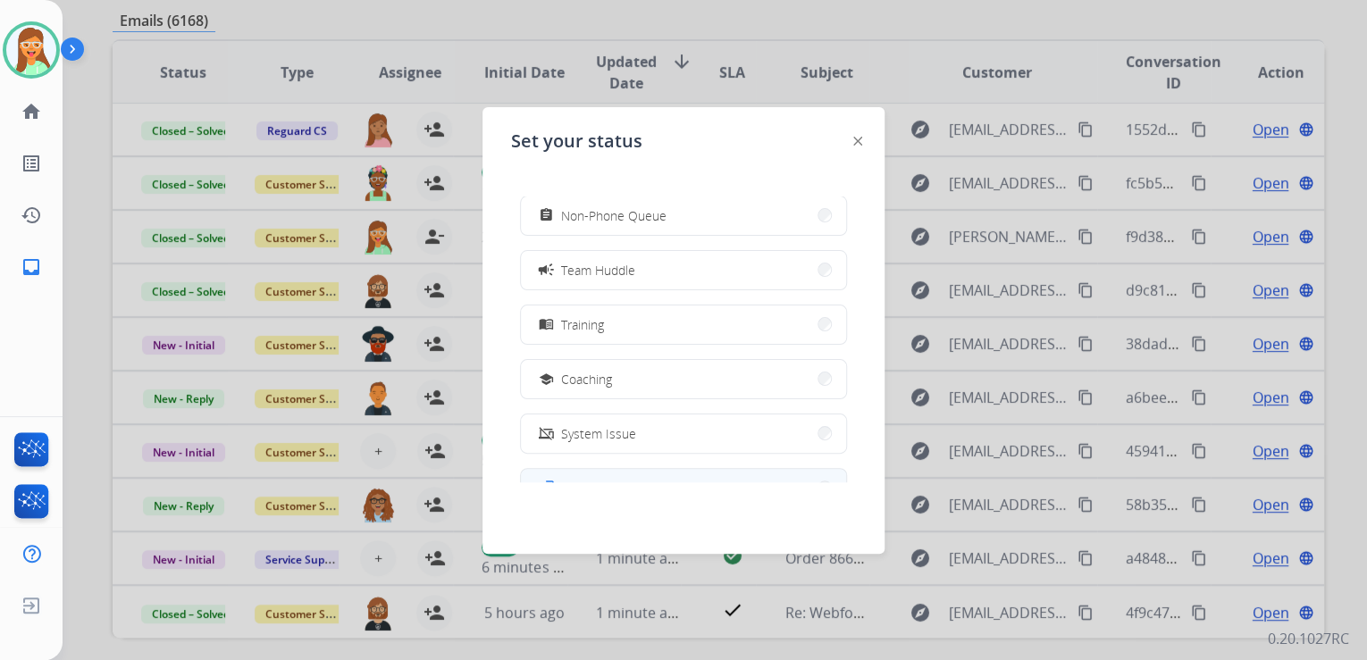
scroll to position [282, 0]
click at [654, 440] on button "work_off Offline" at bounding box center [683, 439] width 325 height 38
